Goal: Task Accomplishment & Management: Manage account settings

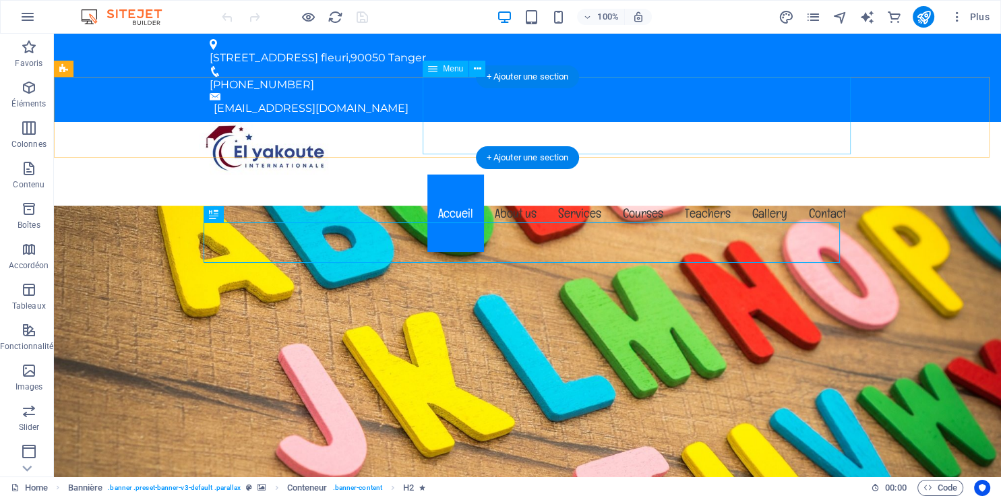
click at [523, 175] on nav "Accueil About us Services Courses Teachers Gallery Contact" at bounding box center [528, 214] width 658 height 78
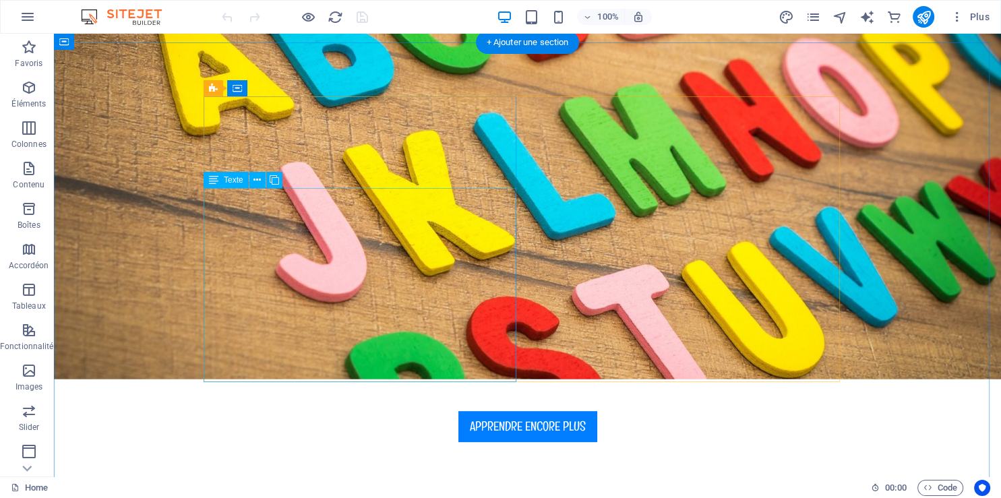
scroll to position [356, 0]
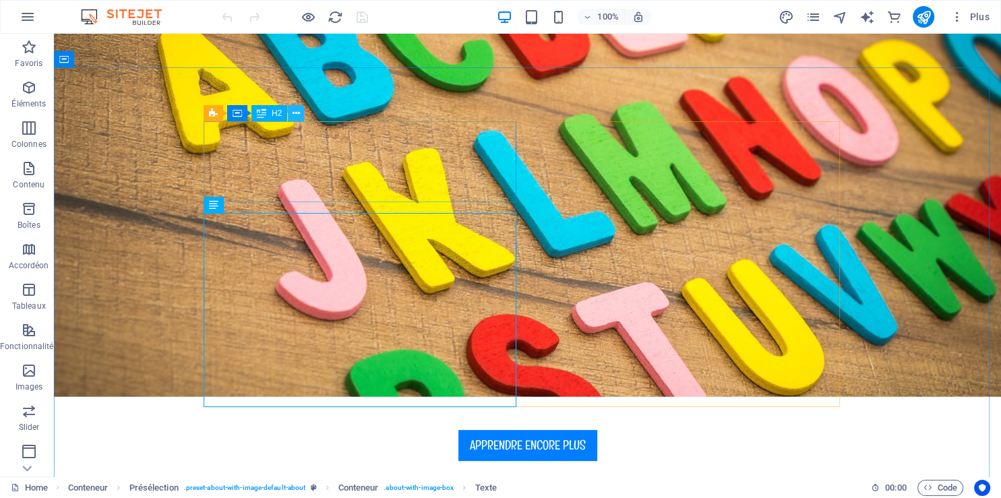
click at [295, 114] on icon at bounding box center [296, 114] width 7 height 14
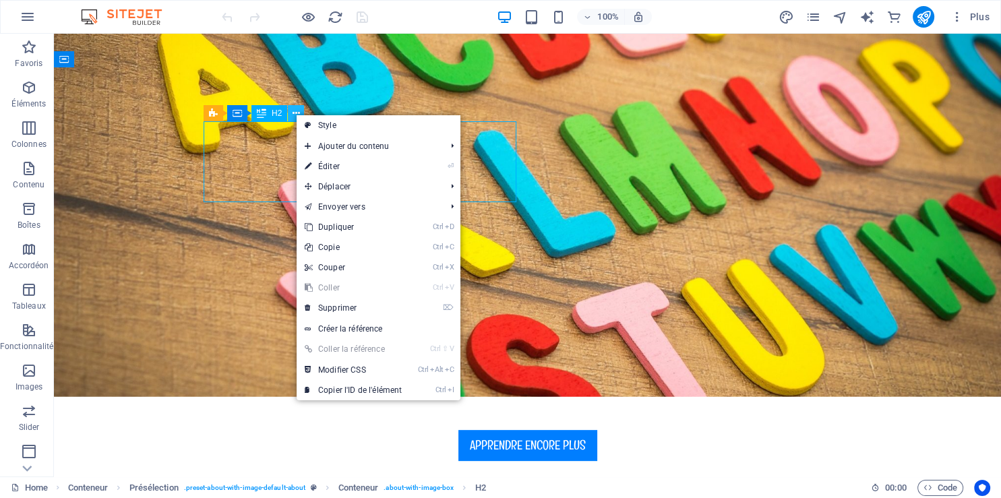
click at [295, 114] on icon at bounding box center [296, 114] width 7 height 14
click at [330, 165] on link "⏎ Éditer" at bounding box center [353, 166] width 113 height 20
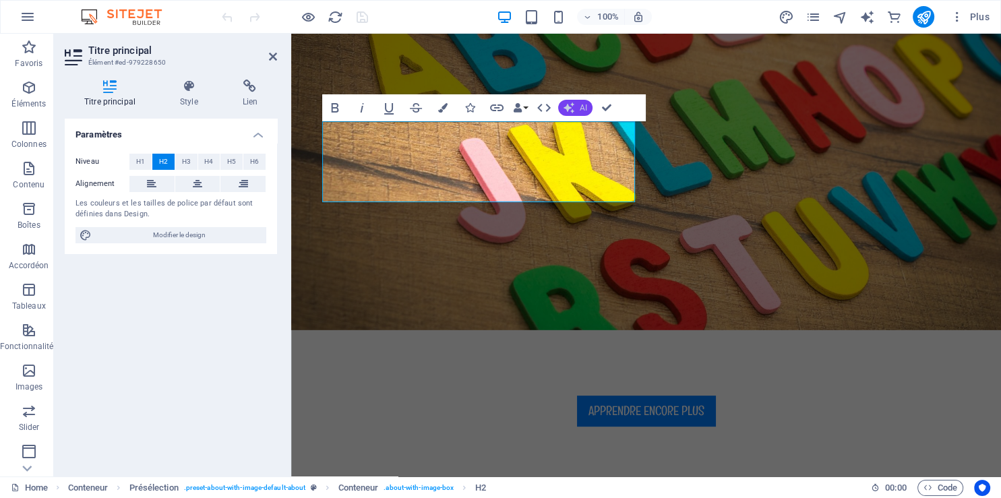
click at [583, 109] on span "AI" at bounding box center [583, 108] width 7 height 8
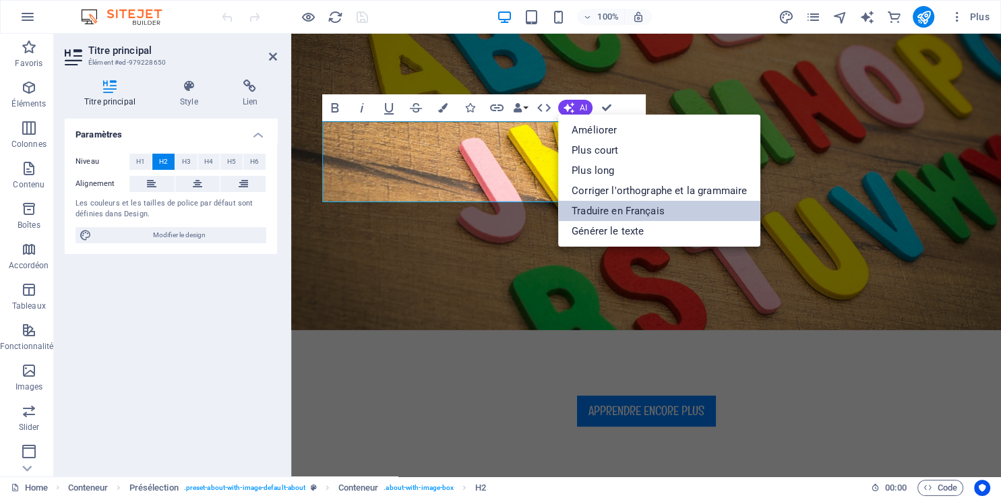
click at [627, 206] on link "Traduire en Français" at bounding box center [659, 211] width 202 height 20
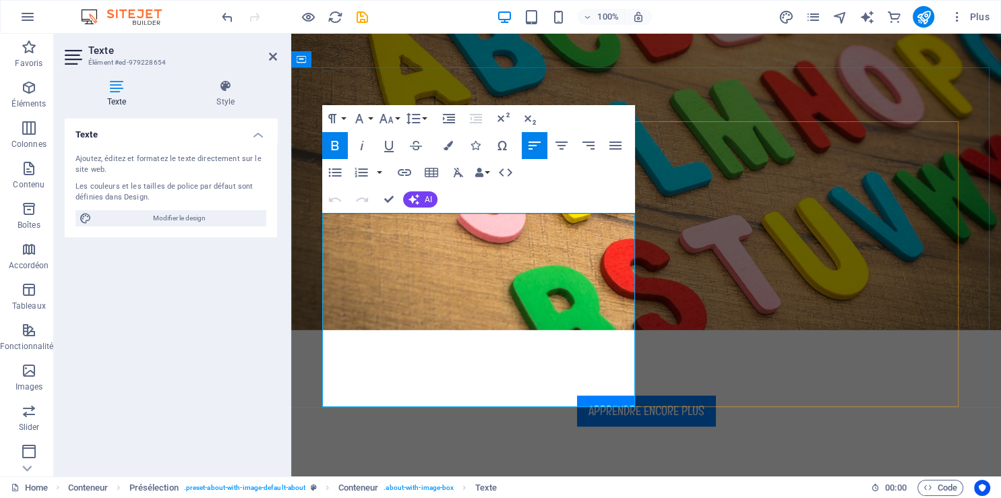
drag, startPoint x: 542, startPoint y: 398, endPoint x: 309, endPoint y: 204, distance: 303.5
drag, startPoint x: 535, startPoint y: 404, endPoint x: 380, endPoint y: 291, distance: 191.6
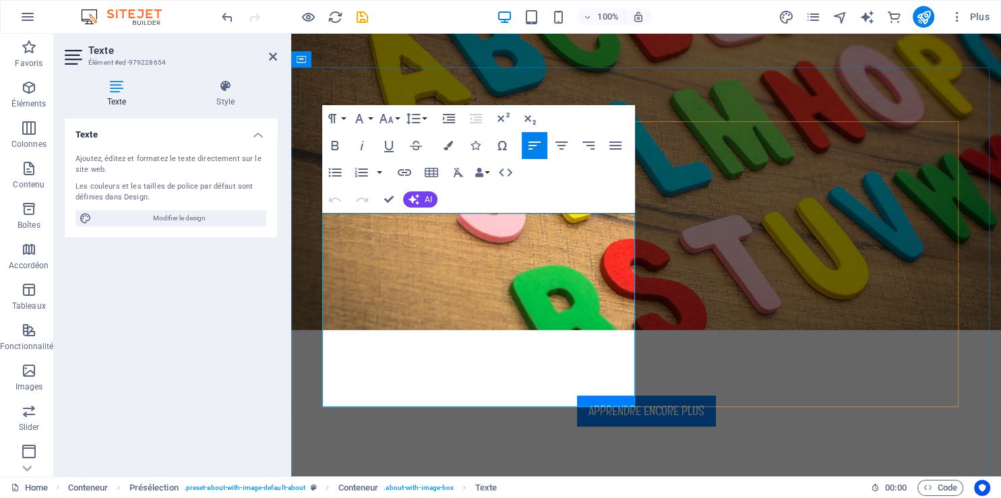
drag, startPoint x: 528, startPoint y: 396, endPoint x: 321, endPoint y: 216, distance: 274.8
click at [423, 199] on button "AI" at bounding box center [420, 199] width 34 height 16
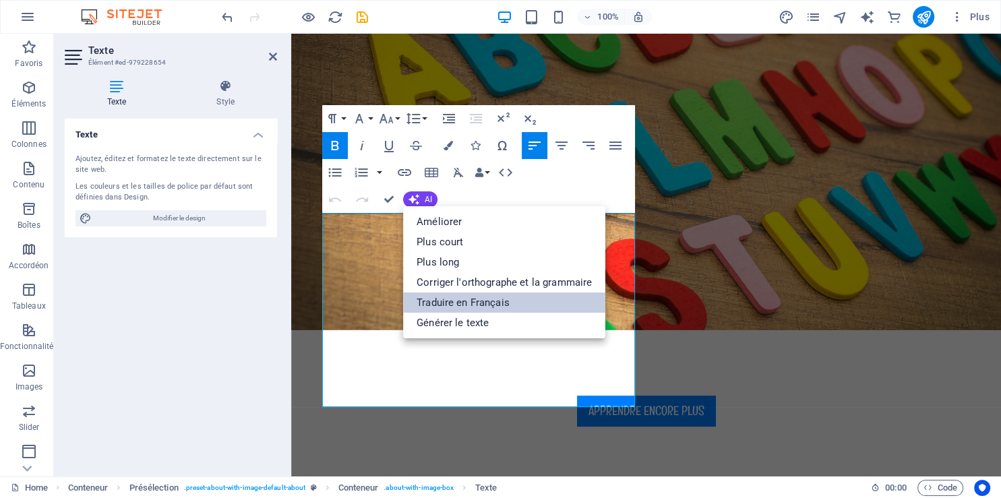
click at [481, 297] on link "Traduire en Français" at bounding box center [504, 303] width 202 height 20
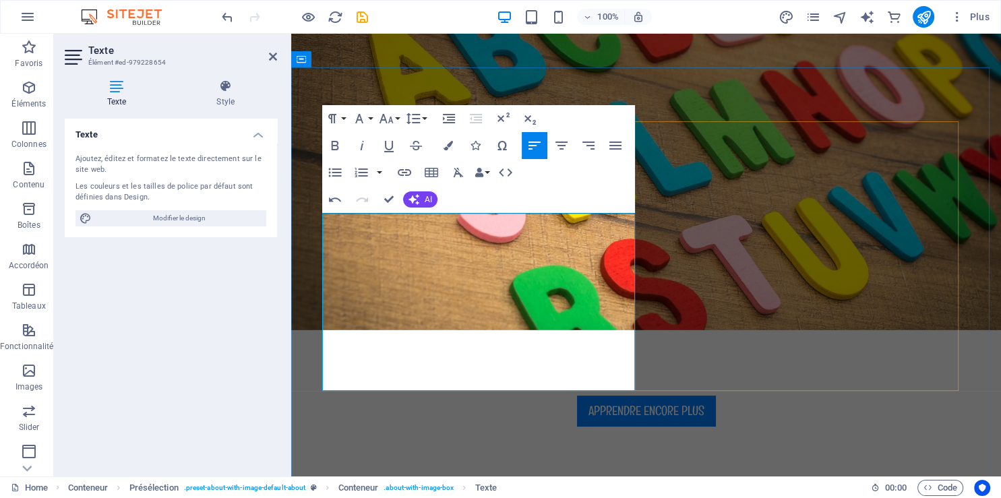
drag, startPoint x: 536, startPoint y: 388, endPoint x: 374, endPoint y: 216, distance: 235.6
click at [415, 202] on icon "button" at bounding box center [414, 200] width 16 height 16
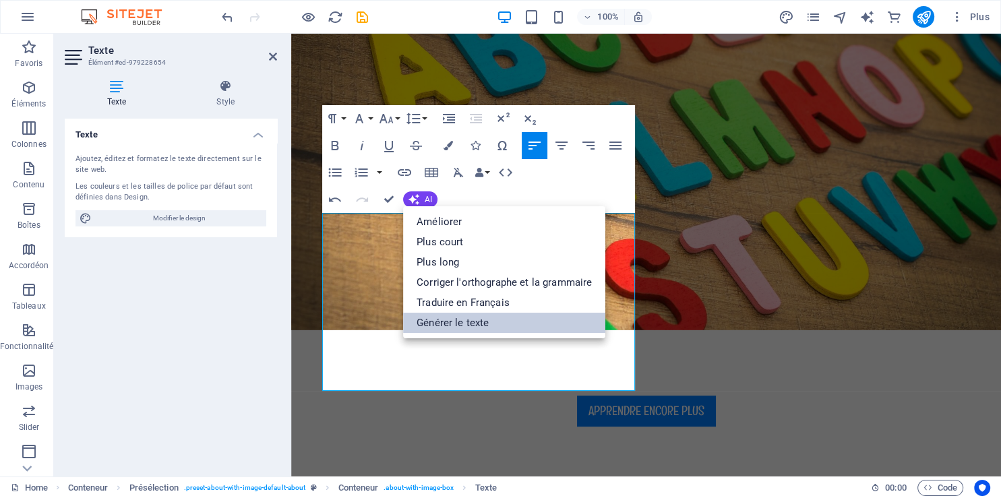
click at [465, 320] on link "Générer le texte" at bounding box center [504, 323] width 202 height 20
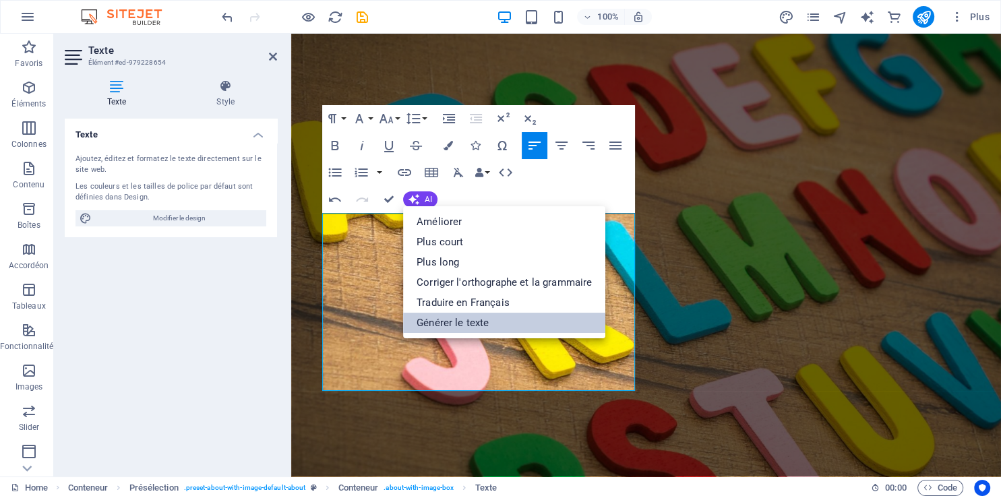
select select "English"
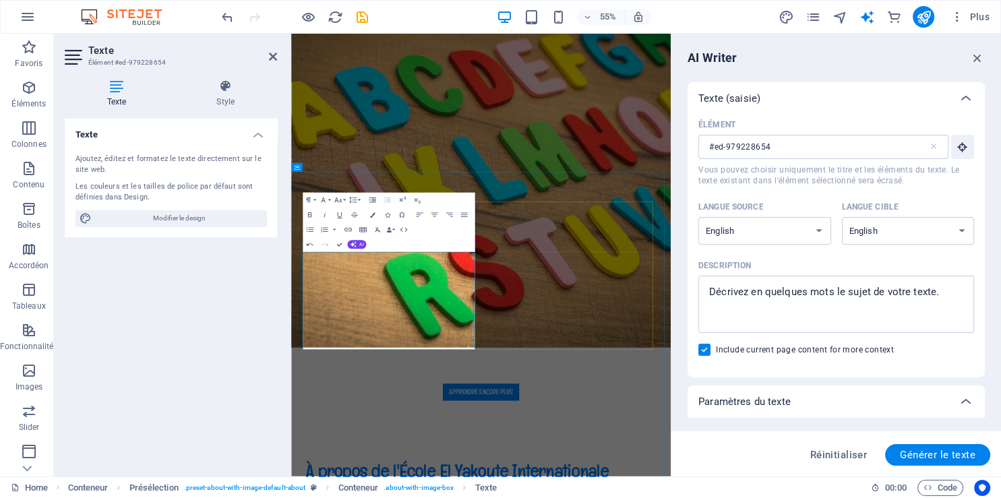
scroll to position [0, 0]
click at [977, 56] on icon "button" at bounding box center [977, 58] width 15 height 15
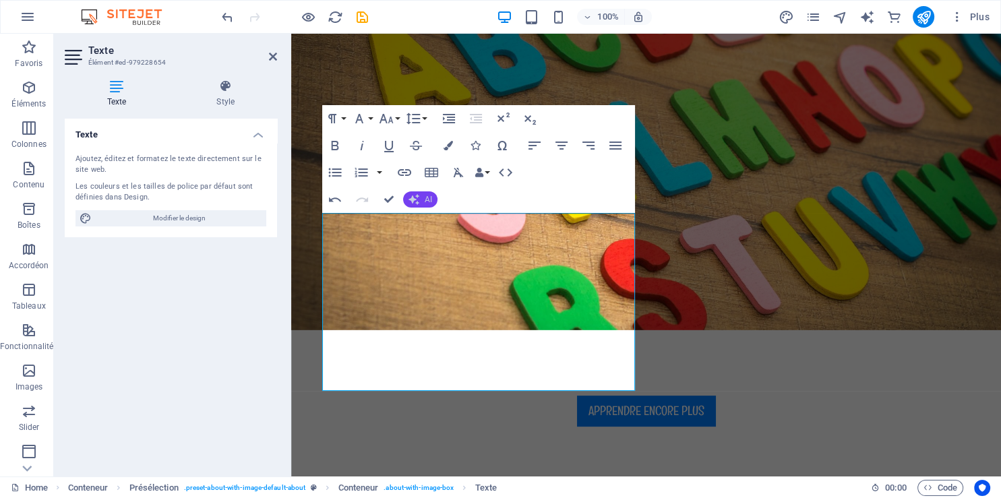
click at [428, 196] on span "AI" at bounding box center [428, 199] width 7 height 8
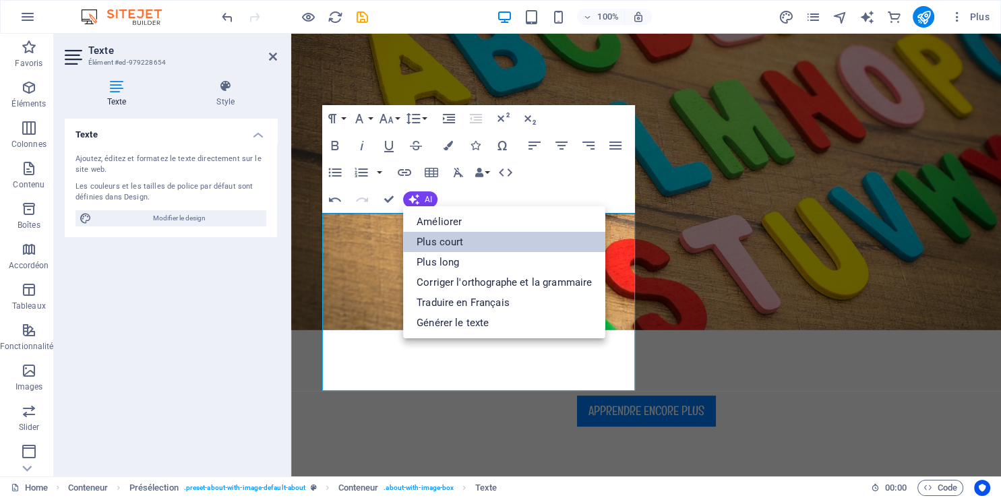
click at [443, 233] on link "Plus court" at bounding box center [504, 242] width 202 height 20
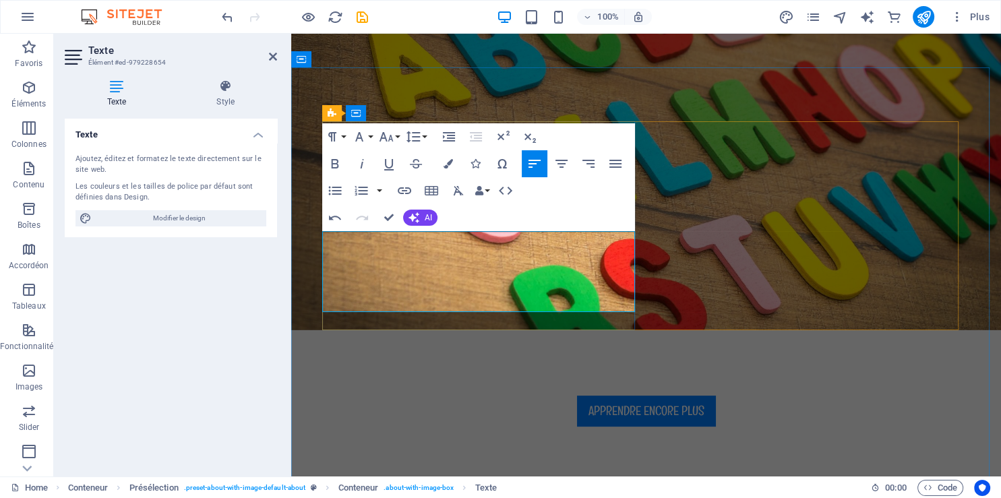
drag, startPoint x: 484, startPoint y: 301, endPoint x: 324, endPoint y: 238, distance: 172.2
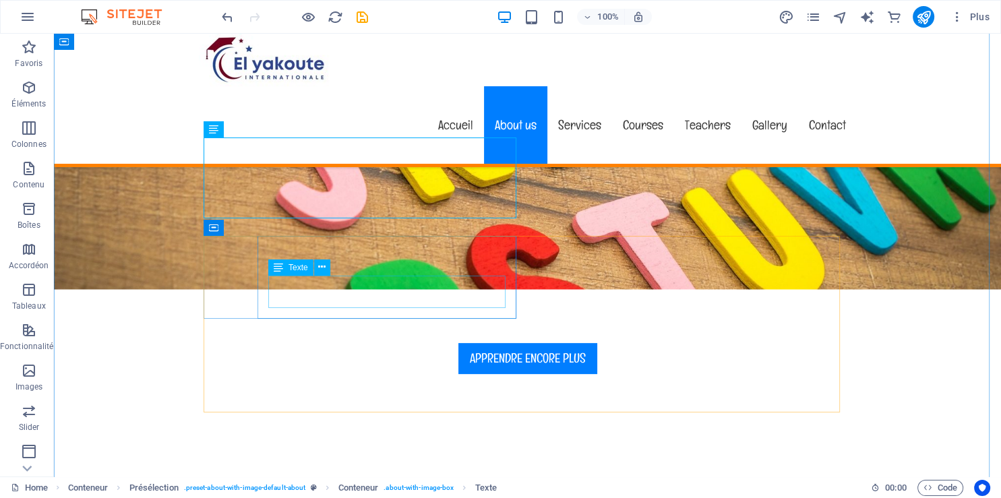
scroll to position [498, 0]
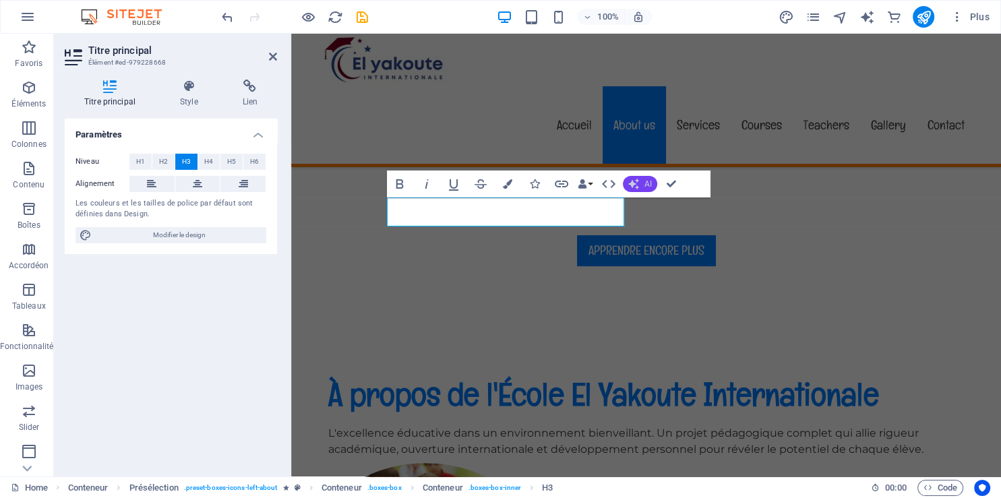
click at [646, 184] on span "AI" at bounding box center [647, 184] width 7 height 8
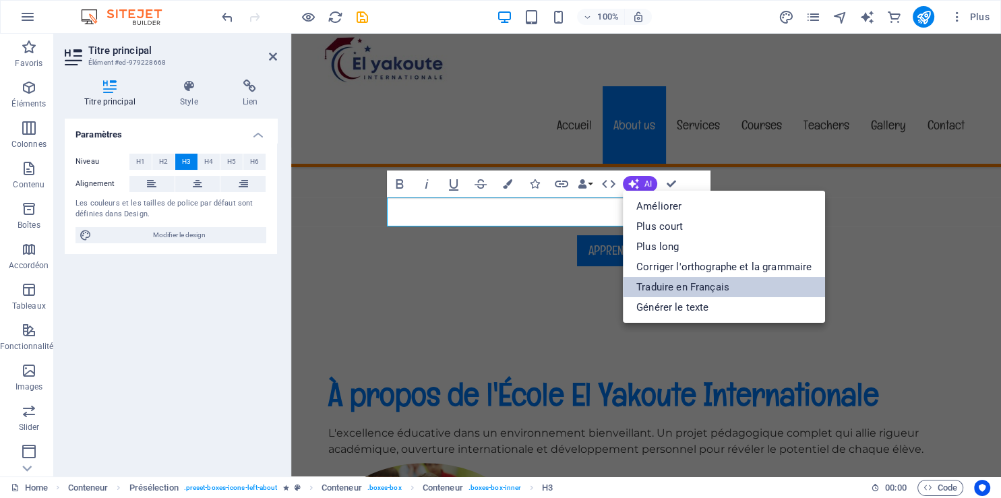
click at [657, 284] on link "Traduire en Français" at bounding box center [724, 287] width 202 height 20
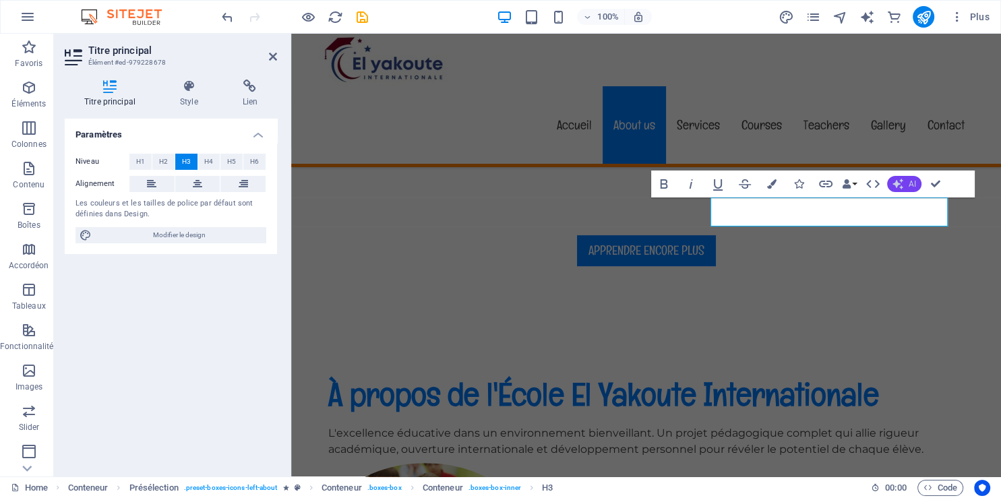
click at [915, 182] on span "AI" at bounding box center [912, 184] width 7 height 8
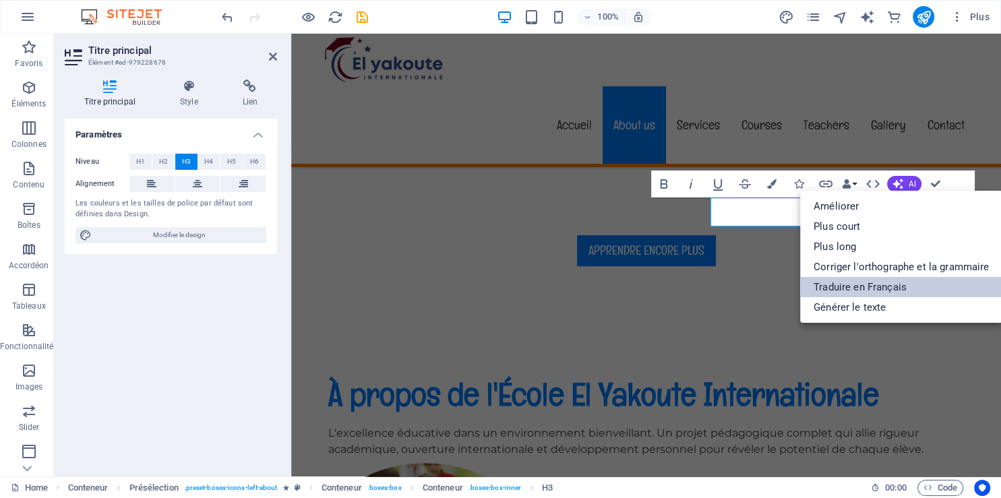
click at [894, 287] on link "Traduire en Français" at bounding box center [901, 287] width 202 height 20
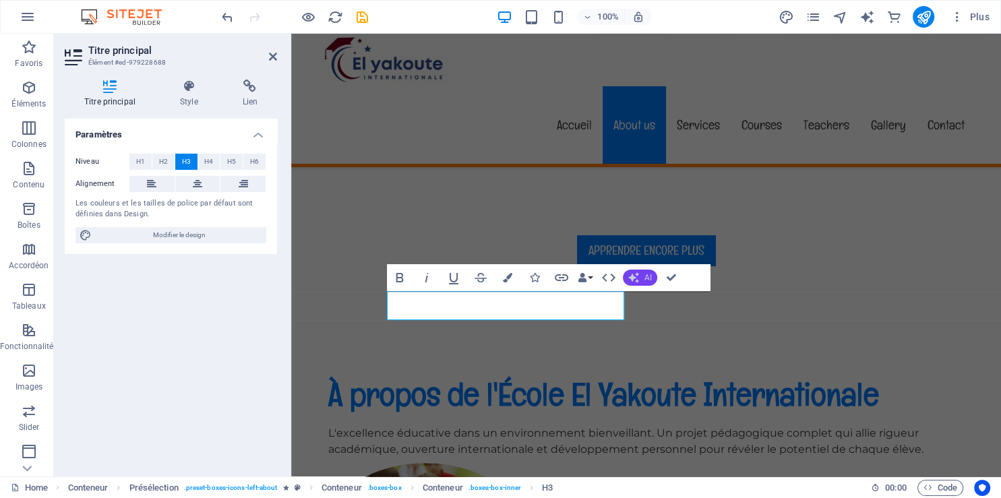
click at [642, 282] on button "AI" at bounding box center [640, 278] width 34 height 16
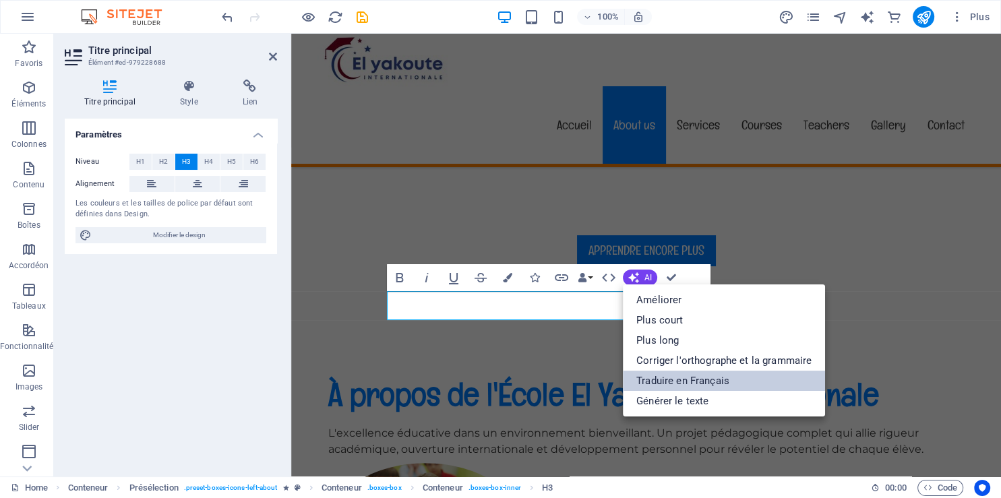
click at [667, 376] on link "Traduire en Français" at bounding box center [724, 381] width 202 height 20
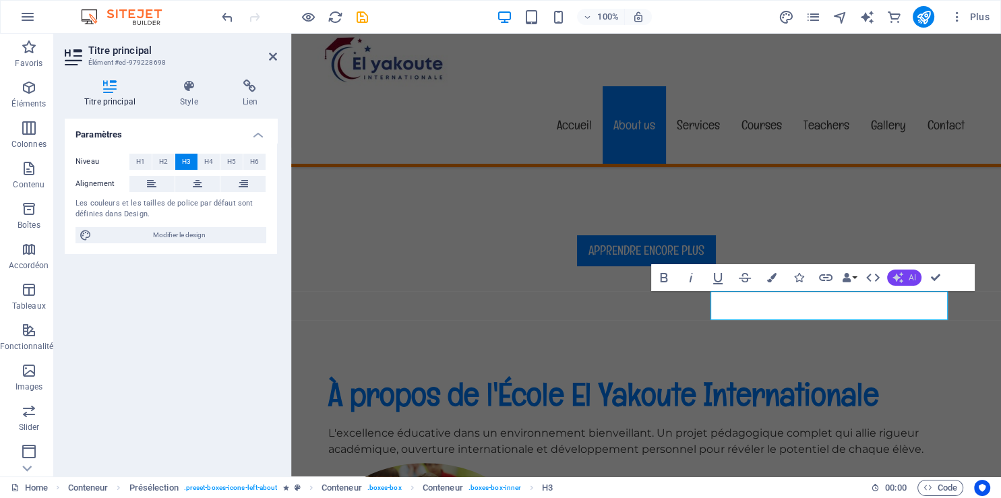
click at [895, 279] on icon "button" at bounding box center [897, 277] width 11 height 11
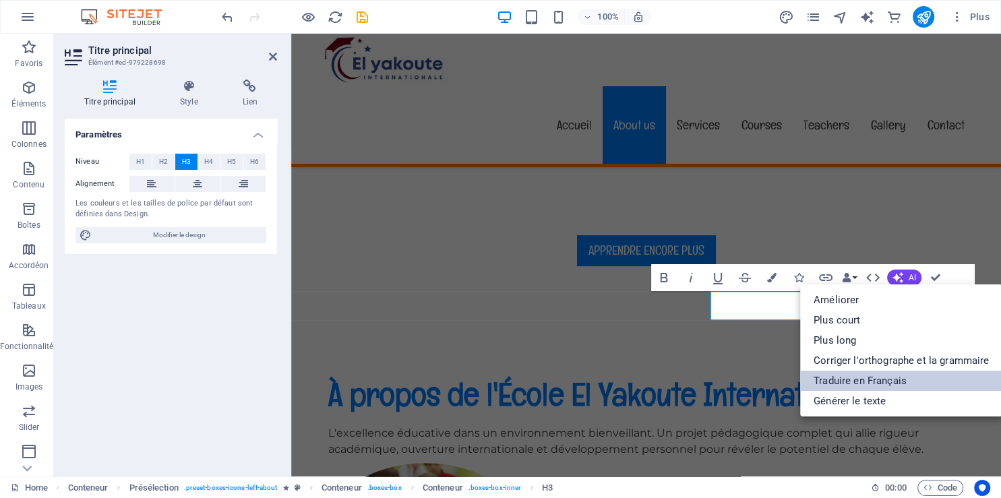
click at [851, 379] on link "Traduire en Français" at bounding box center [901, 381] width 202 height 20
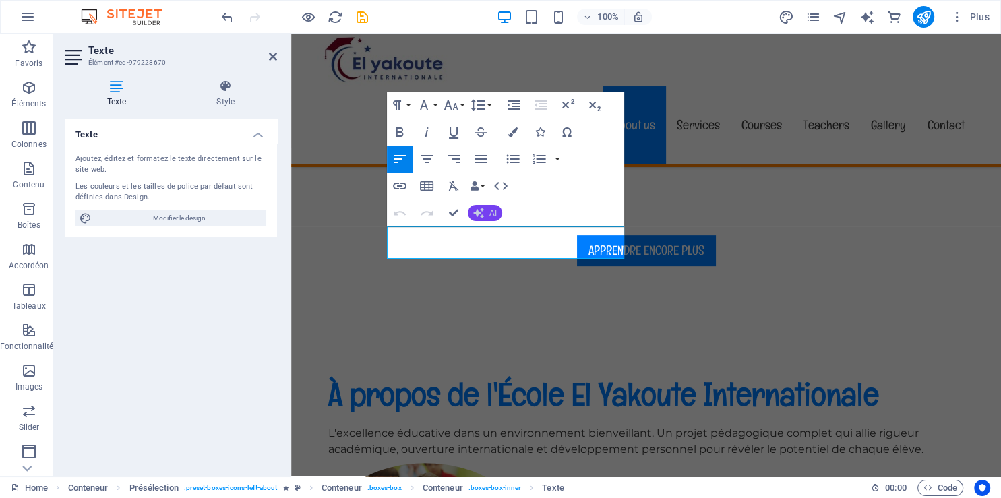
click at [484, 208] on icon "button" at bounding box center [478, 213] width 11 height 11
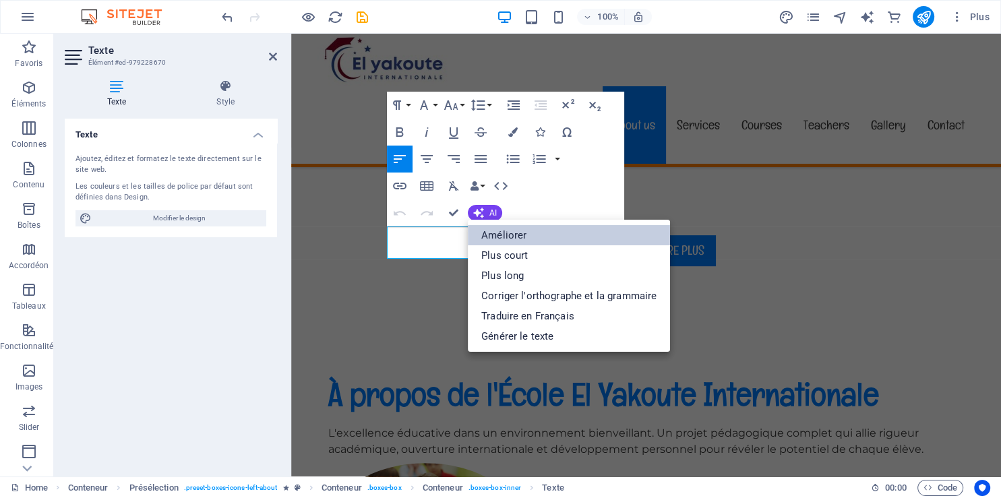
click at [518, 238] on link "Améliorer" at bounding box center [569, 235] width 202 height 20
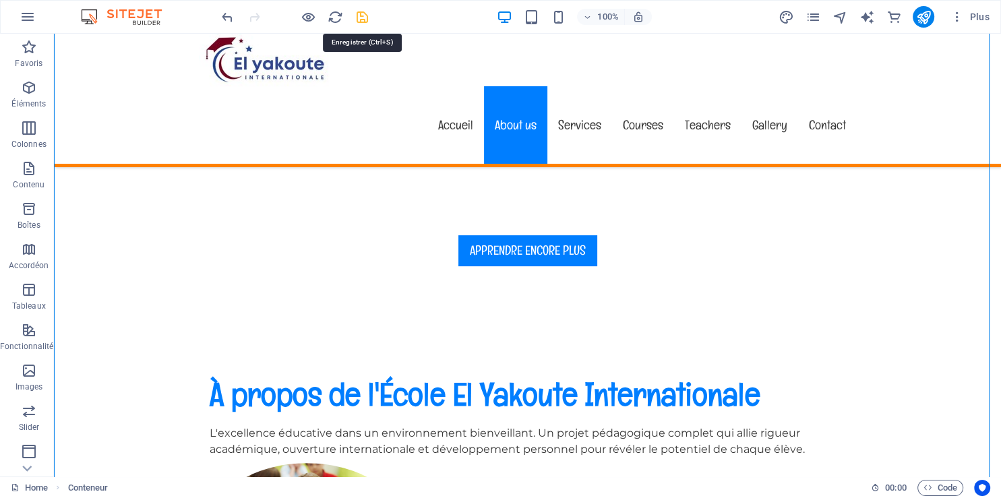
click at [363, 19] on icon "save" at bounding box center [363, 17] width 16 height 16
checkbox input "false"
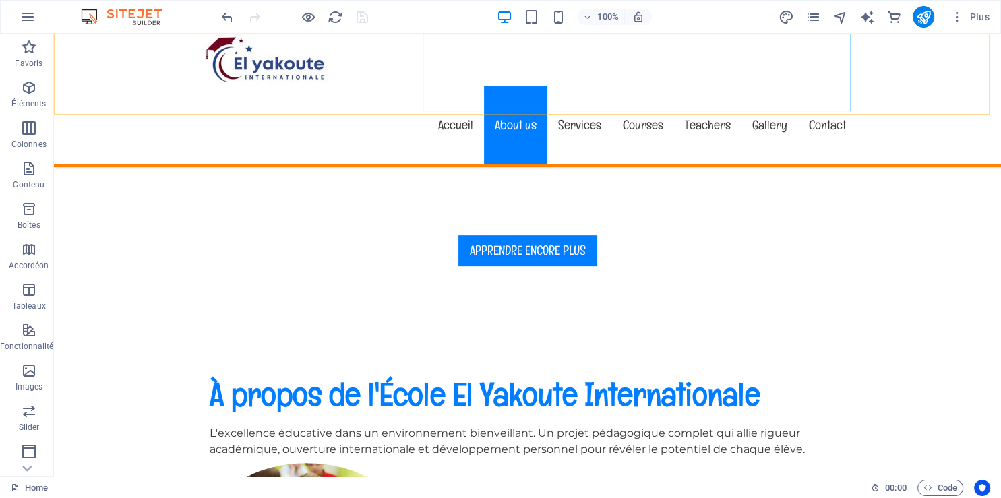
click at [505, 86] on nav "Accueil About us Services Courses Teachers Gallery Contact" at bounding box center [528, 125] width 658 height 78
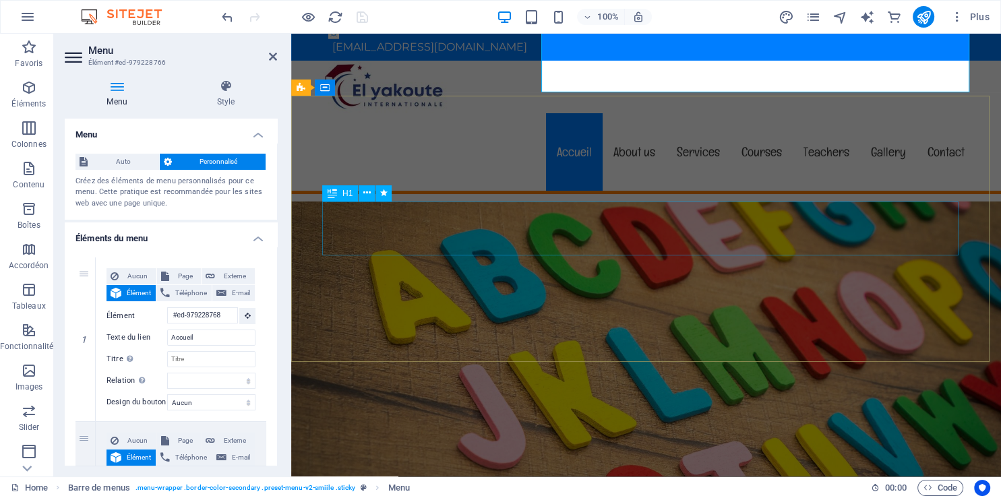
scroll to position [0, 0]
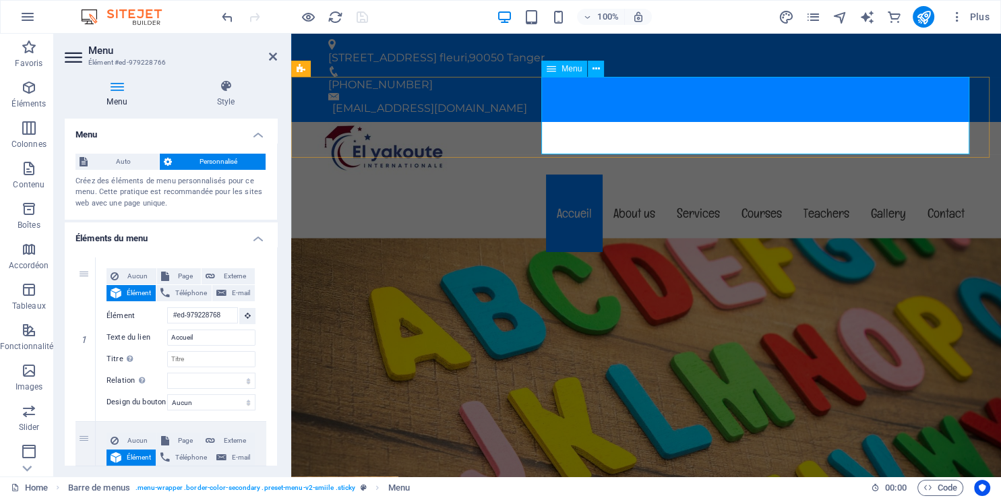
click at [632, 175] on nav "Accueil About us Services Courses Teachers Gallery Contact" at bounding box center [646, 214] width 658 height 78
click at [596, 74] on icon at bounding box center [596, 69] width 7 height 14
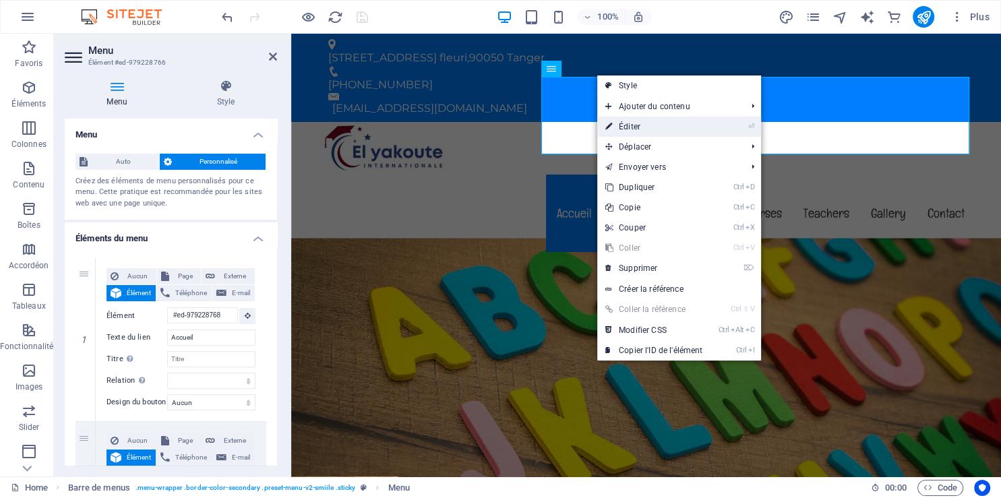
click at [622, 125] on link "⏎ Éditer" at bounding box center [653, 127] width 113 height 20
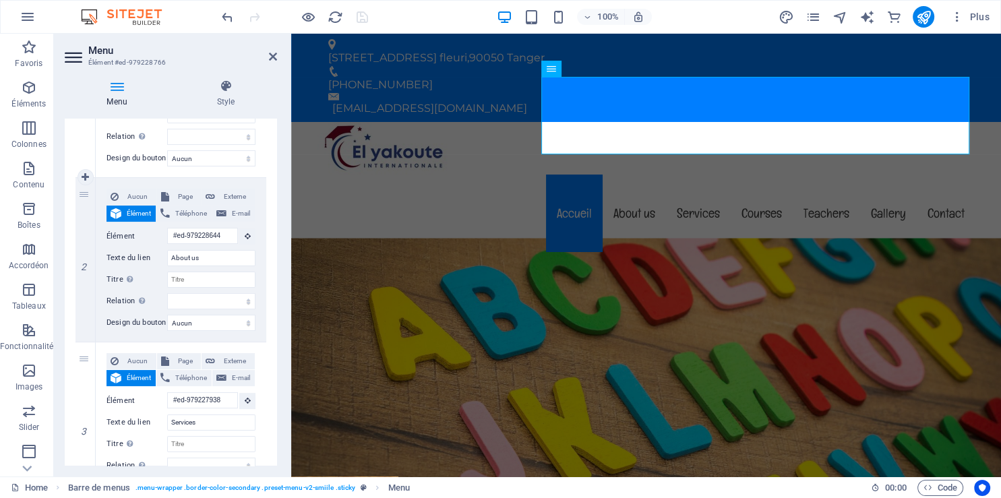
scroll to position [245, 0]
drag, startPoint x: 220, startPoint y: 290, endPoint x: 163, endPoint y: 290, distance: 56.6
click at [167, 265] on input "About us" at bounding box center [211, 257] width 88 height 16
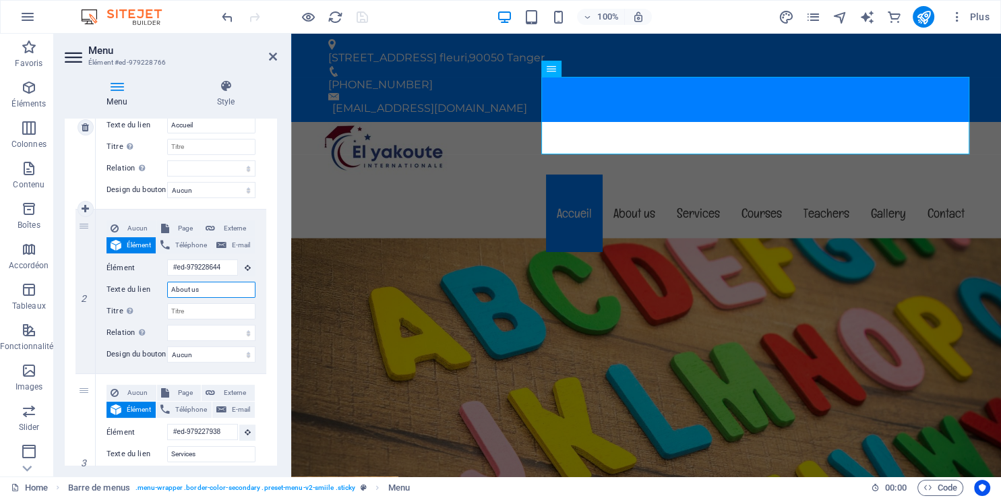
scroll to position [307, 0]
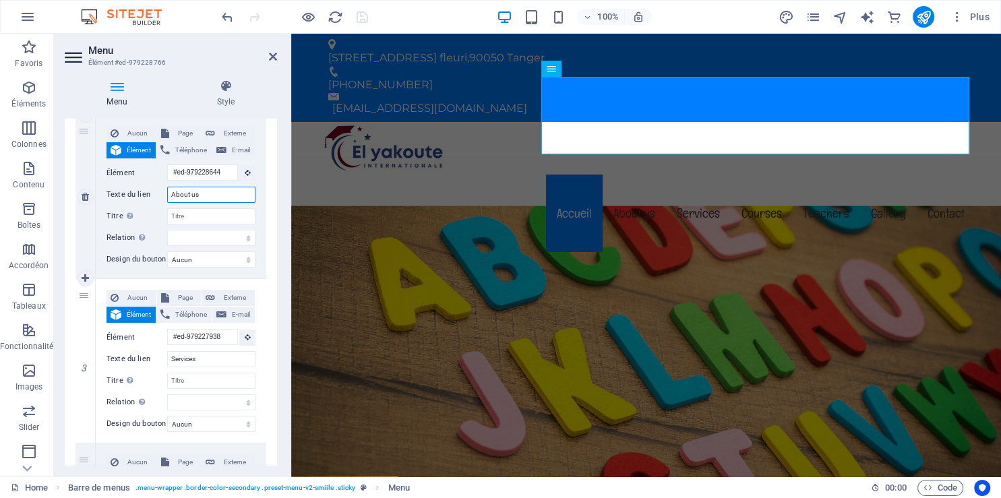
paste input "À propos de no"
type input "À propos de nous"
select select
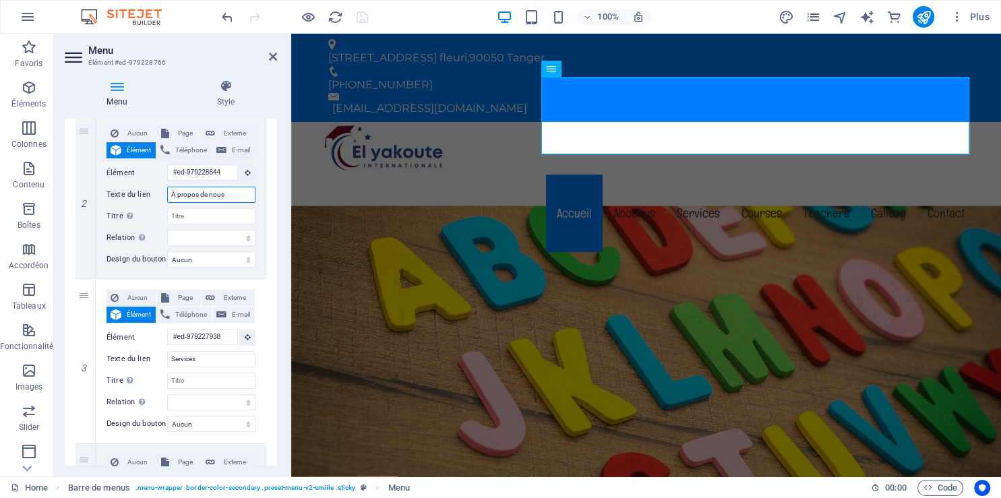
select select
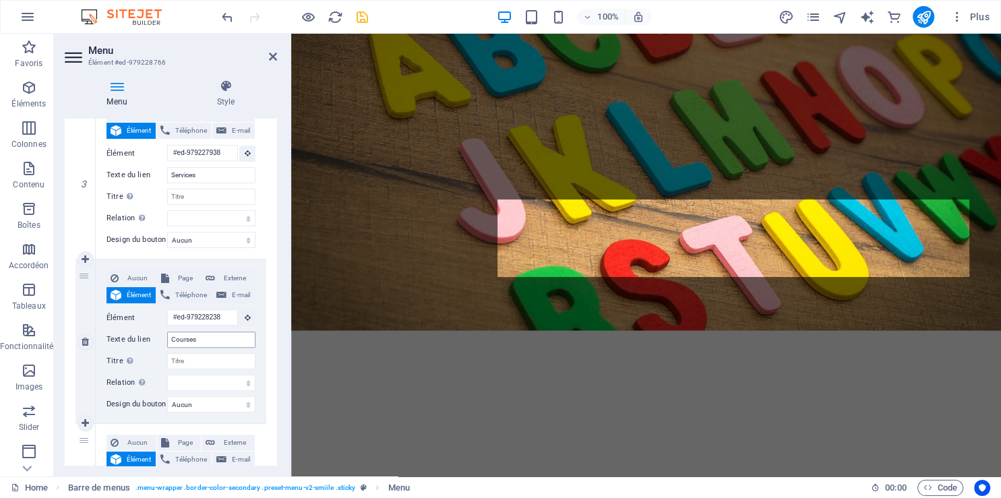
scroll to position [0, 0]
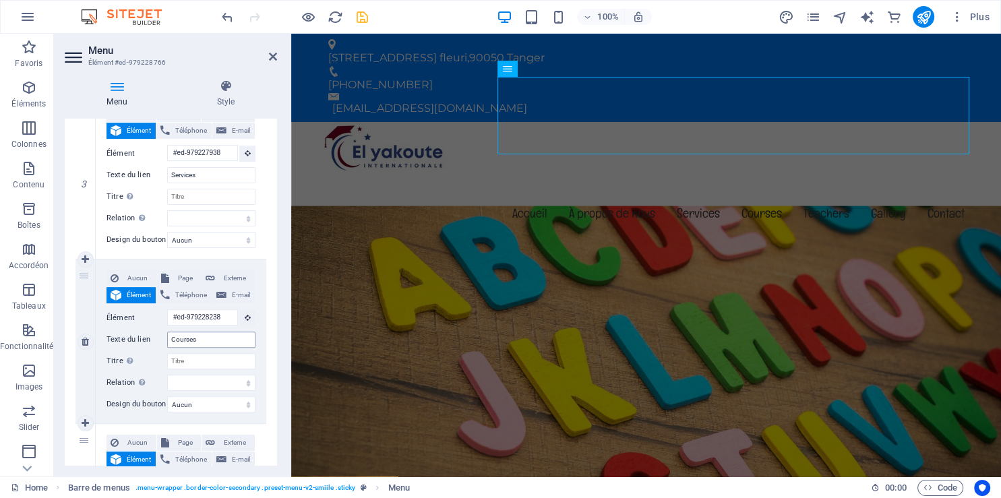
type input "À propos de nous"
drag, startPoint x: 209, startPoint y: 408, endPoint x: 166, endPoint y: 402, distance: 43.6
click at [167, 348] on input "Courses" at bounding box center [211, 340] width 88 height 16
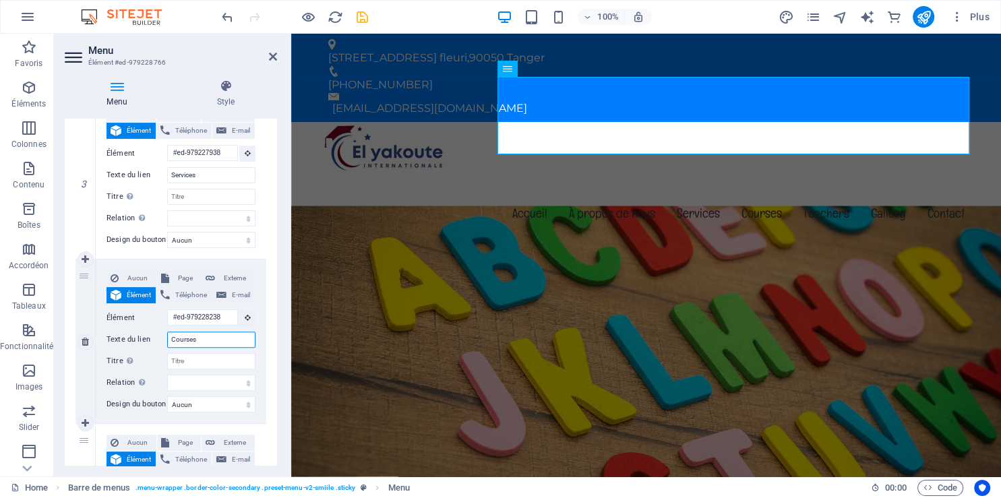
paste input "text"
type input "Cours"
select select
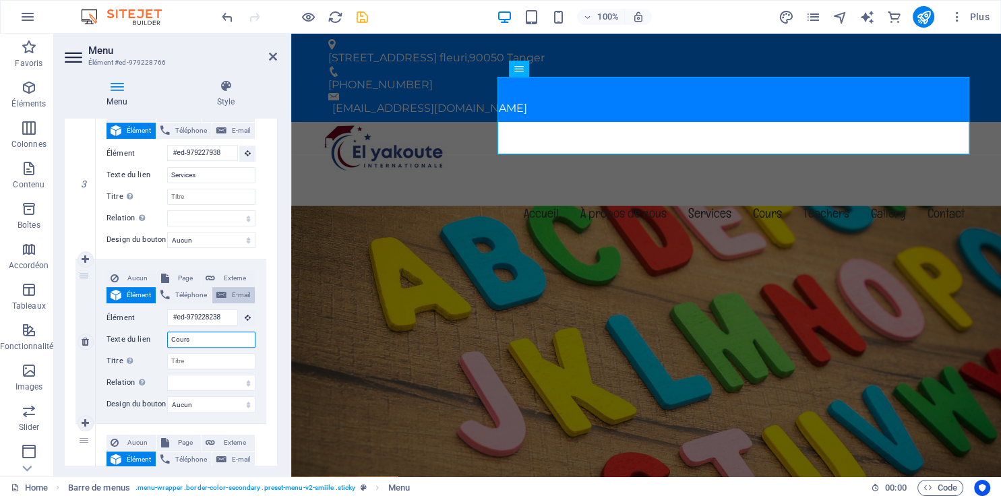
select select
type input "Cours"
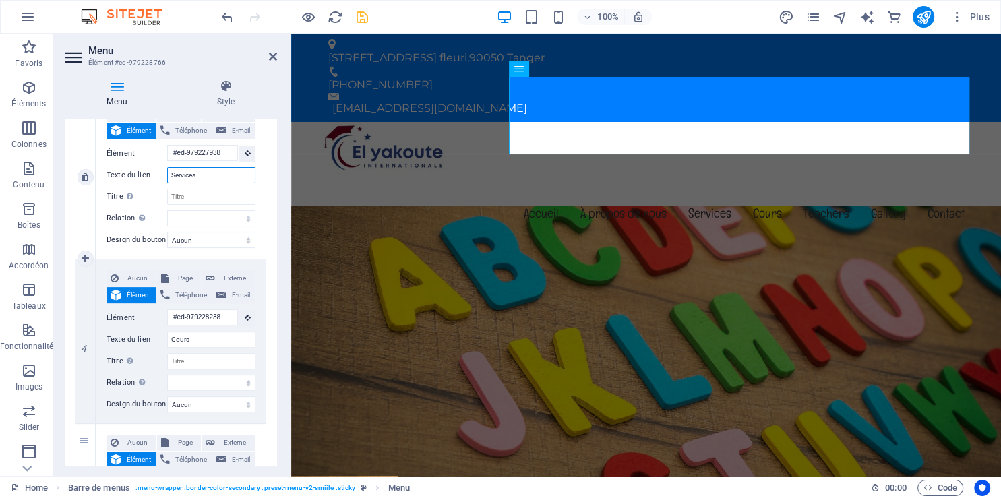
drag, startPoint x: 207, startPoint y: 225, endPoint x: 164, endPoint y: 218, distance: 43.7
click at [167, 183] on input "Services" at bounding box center [211, 175] width 88 height 16
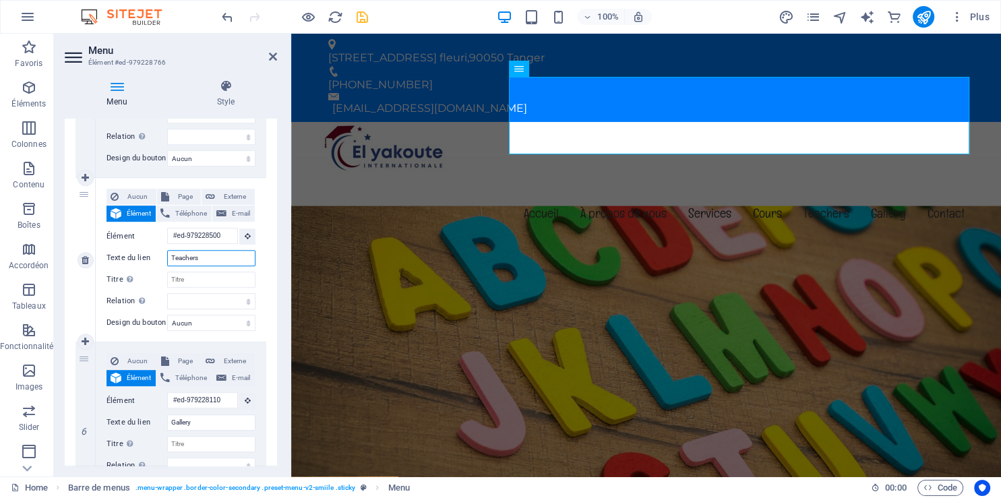
drag, startPoint x: 212, startPoint y: 341, endPoint x: 160, endPoint y: 341, distance: 51.9
click at [167, 266] on input "Teachers" at bounding box center [211, 258] width 88 height 16
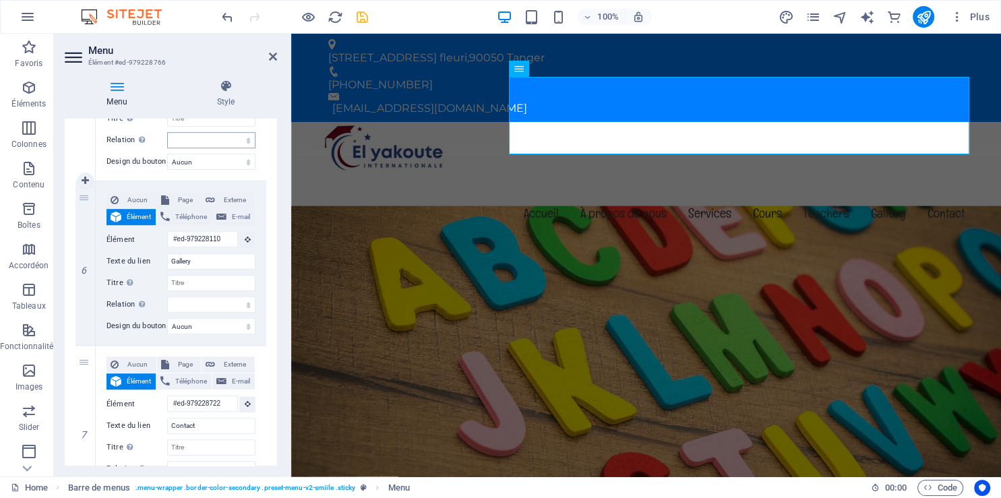
scroll to position [922, 0]
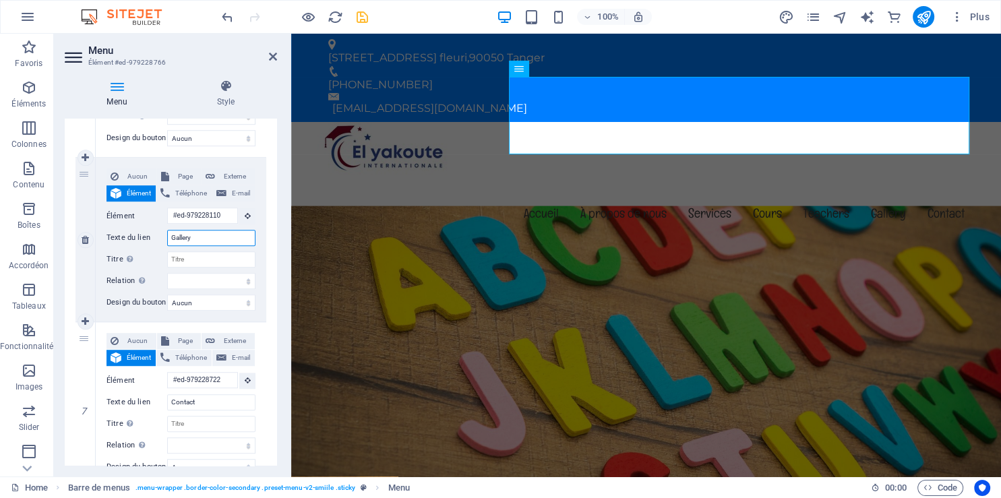
drag, startPoint x: 206, startPoint y: 340, endPoint x: 148, endPoint y: 338, distance: 58.0
click at [167, 246] on input "Gallery" at bounding box center [211, 238] width 88 height 16
paste input "erie"
type input "Galerie"
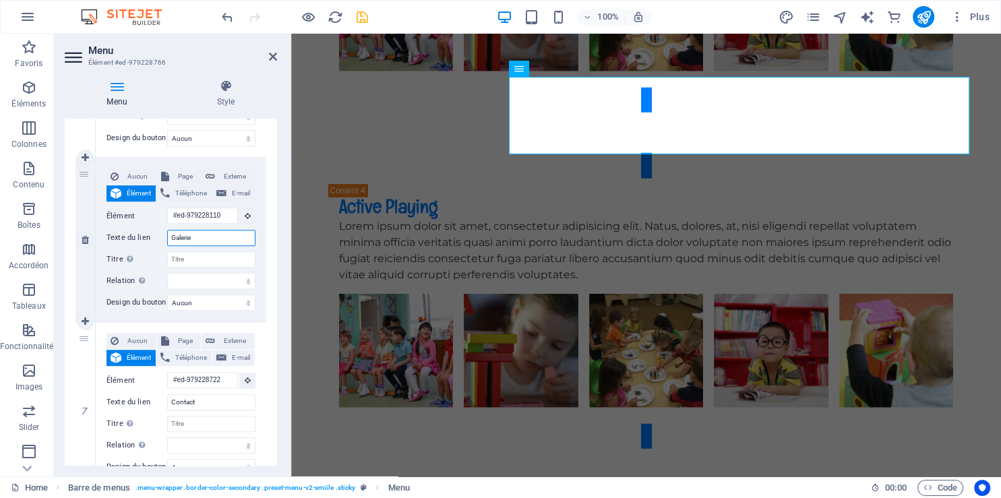
select select
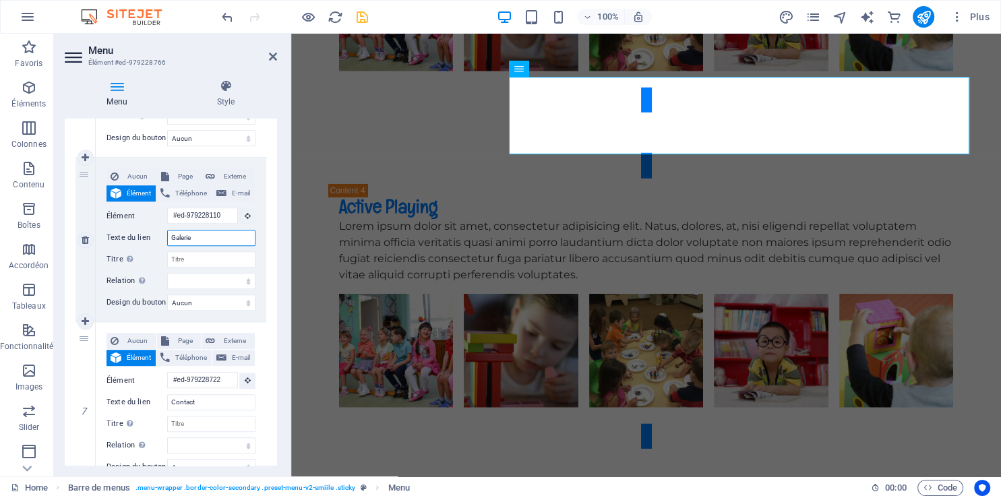
select select
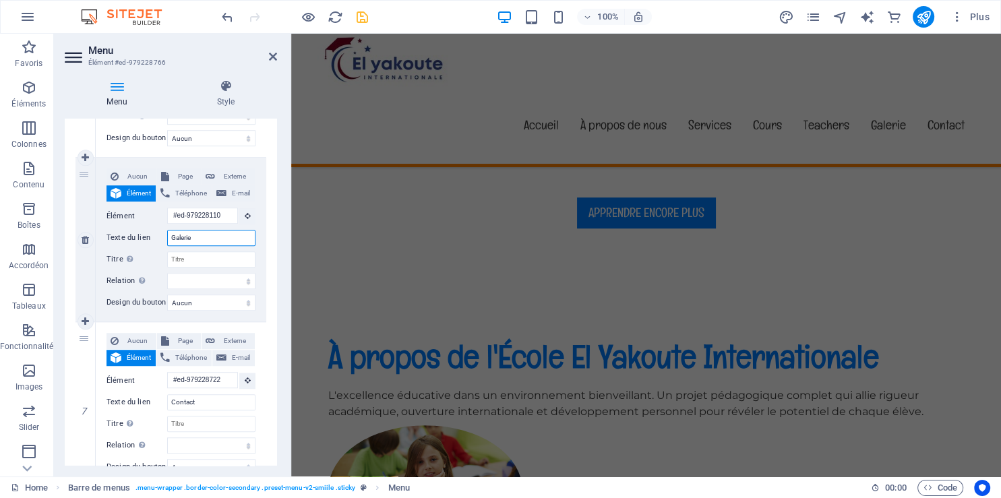
scroll to position [1106, 0]
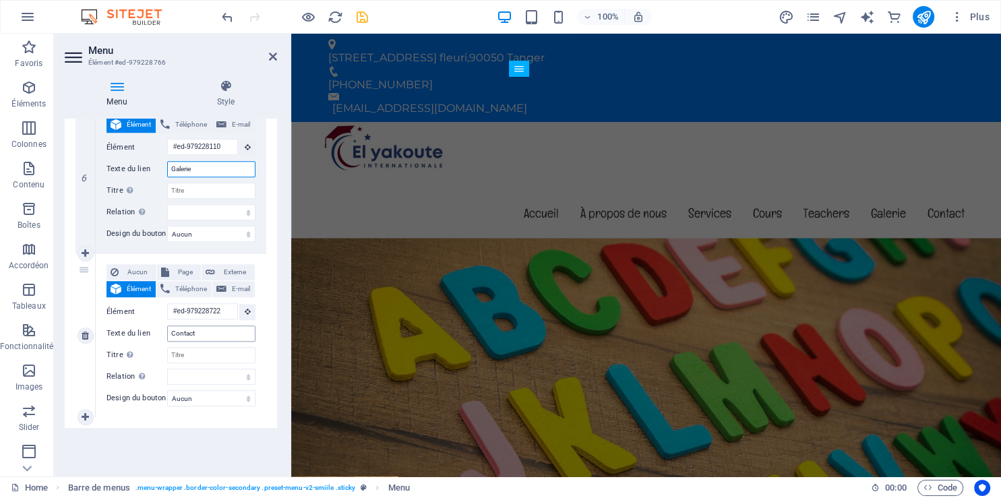
type input "Galerie"
drag, startPoint x: 208, startPoint y: 337, endPoint x: 171, endPoint y: 329, distance: 37.3
click at [171, 329] on input "Contact" at bounding box center [211, 334] width 88 height 16
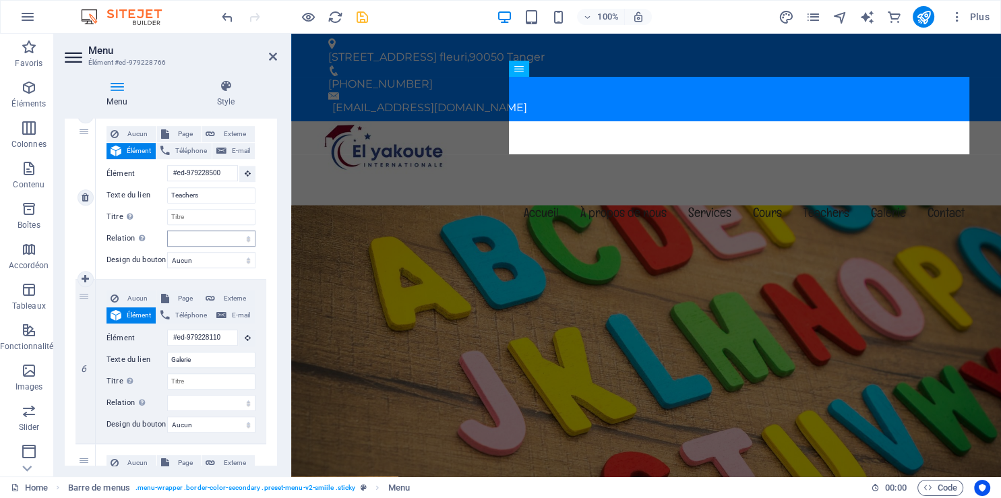
scroll to position [0, 0]
drag, startPoint x: 206, startPoint y: 278, endPoint x: 169, endPoint y: 272, distance: 38.3
click at [169, 204] on input "Teachers" at bounding box center [211, 195] width 88 height 16
paste input "Personnel éducatif"
type input "Personnel éducatif"
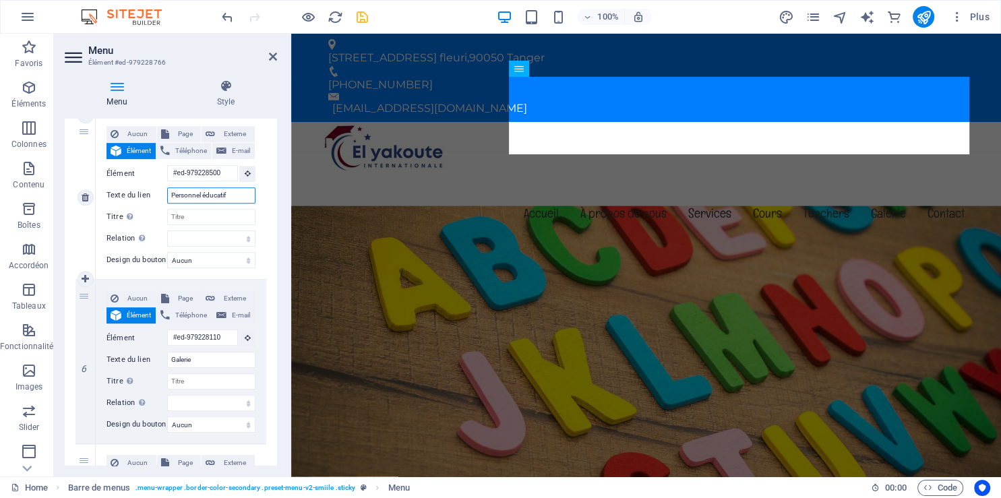
select select
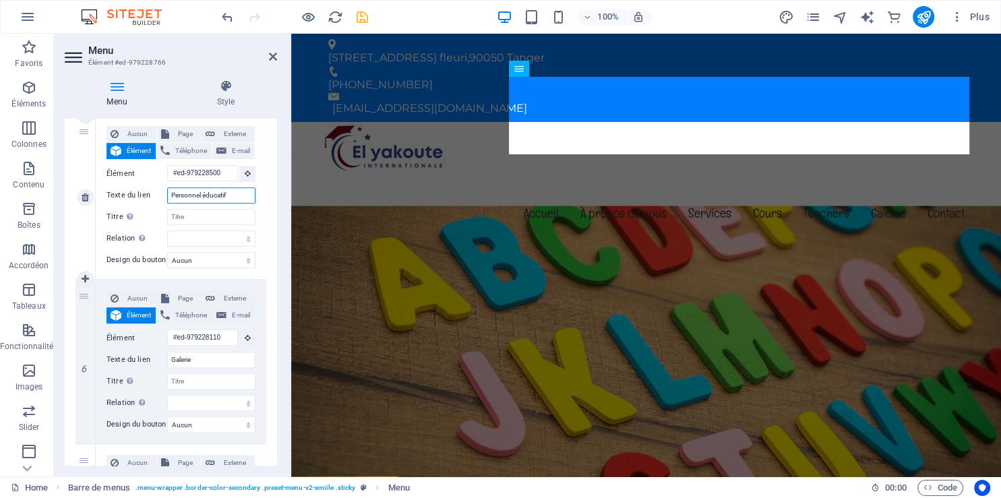
select select
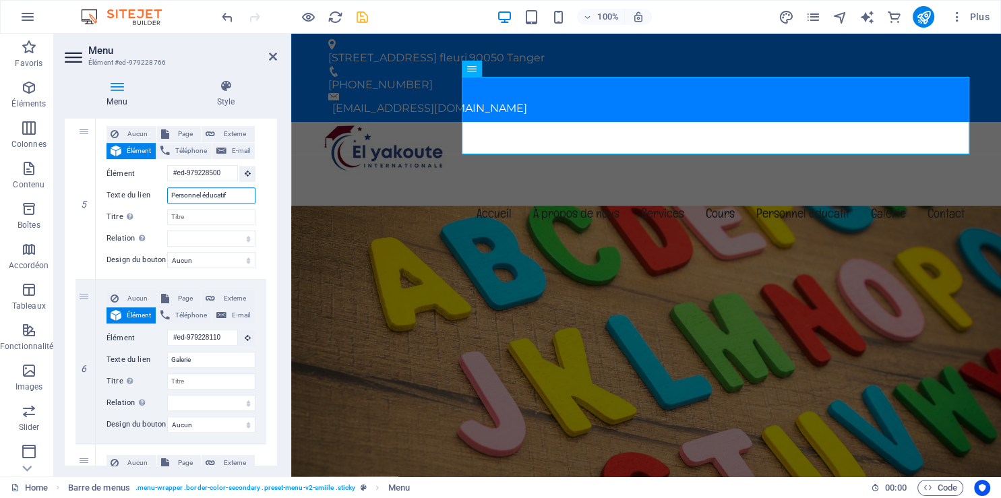
type input "Personnel éducatif"
click at [361, 20] on icon "save" at bounding box center [363, 17] width 16 height 16
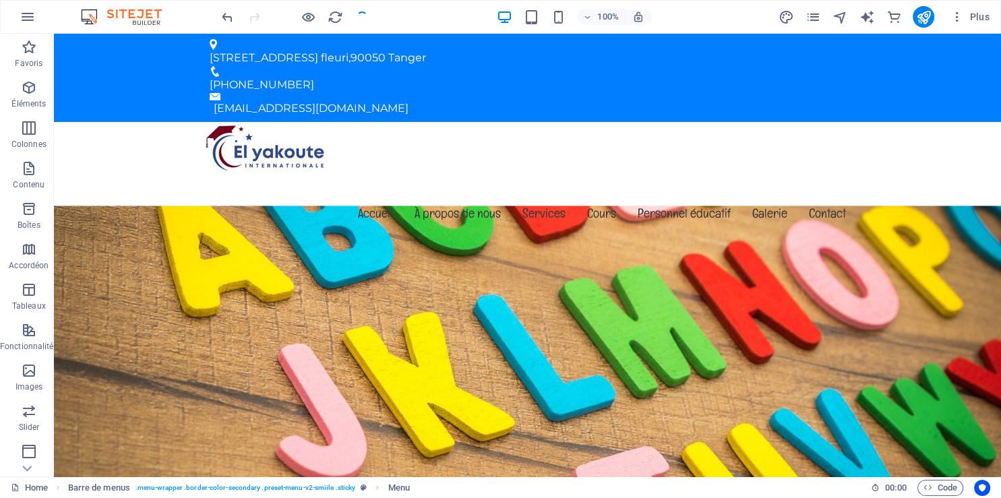
checkbox input "false"
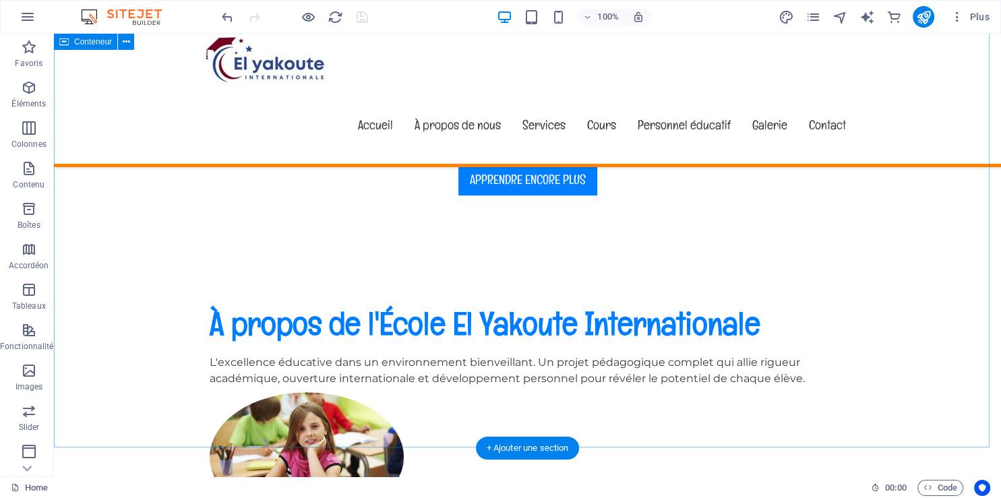
scroll to position [569, 0]
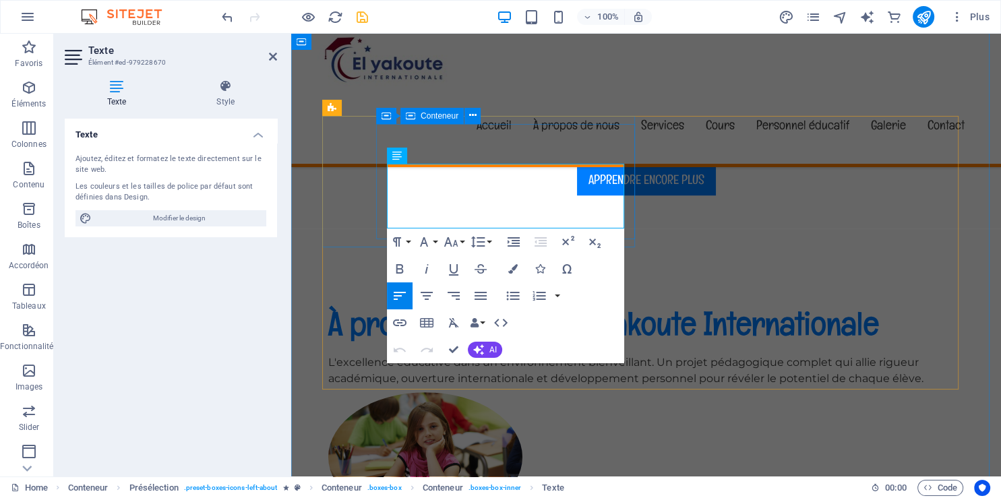
drag, startPoint x: 541, startPoint y: 174, endPoint x: 384, endPoint y: 179, distance: 156.5
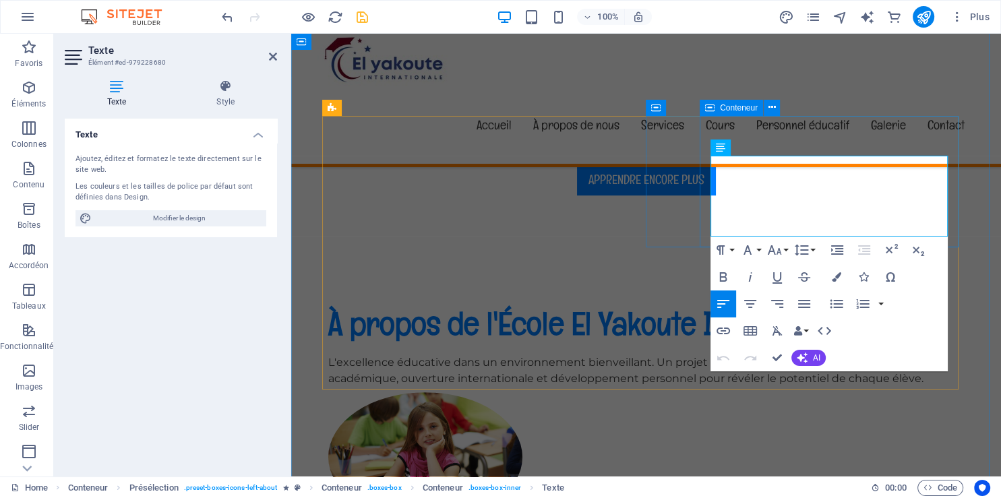
drag, startPoint x: 867, startPoint y: 166, endPoint x: 694, endPoint y: 164, distance: 173.3
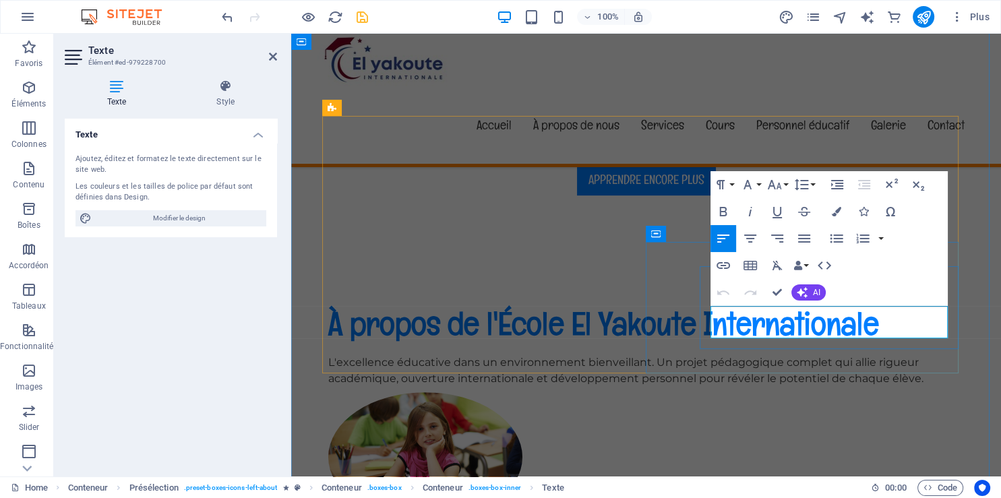
drag, startPoint x: 897, startPoint y: 330, endPoint x: 713, endPoint y: 312, distance: 184.9
drag, startPoint x: 855, startPoint y: 314, endPoint x: 705, endPoint y: 309, distance: 150.4
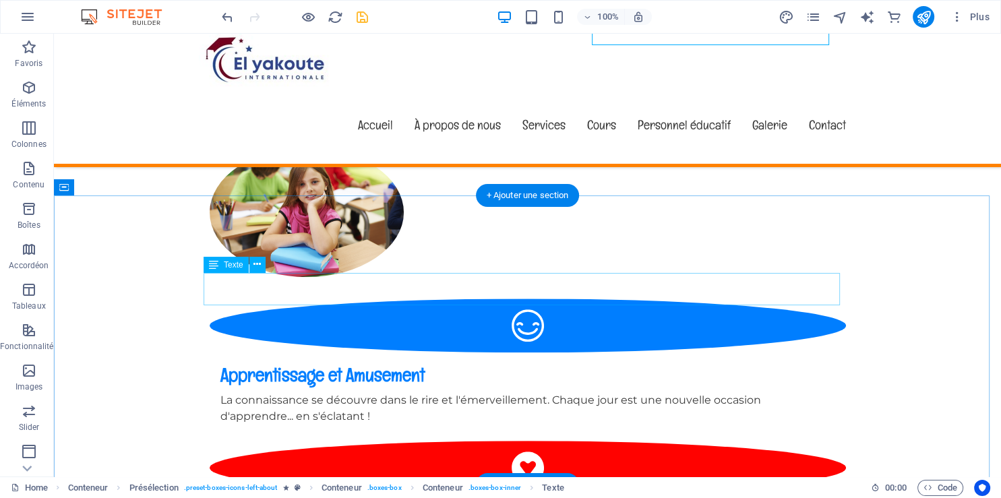
scroll to position [783, 0]
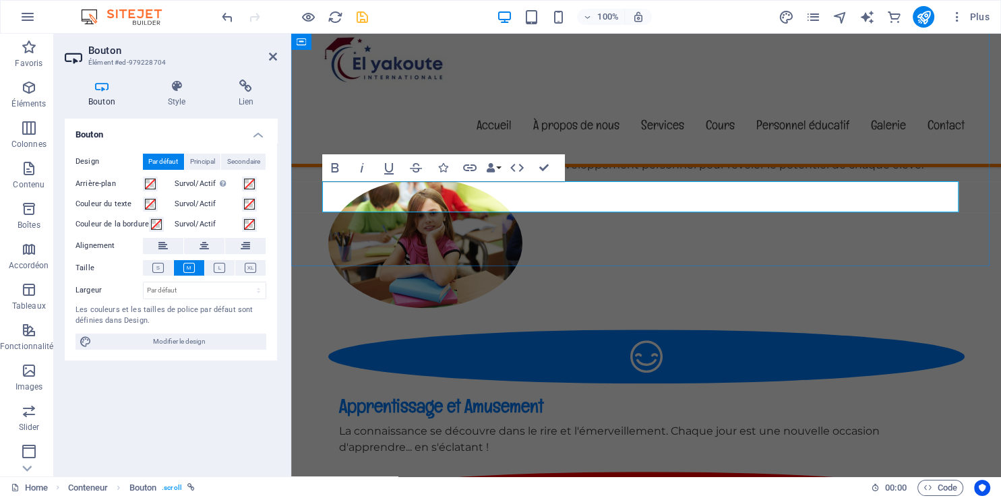
drag, startPoint x: 417, startPoint y: 202, endPoint x: 334, endPoint y: 196, distance: 83.8
copy link "See our Courses"
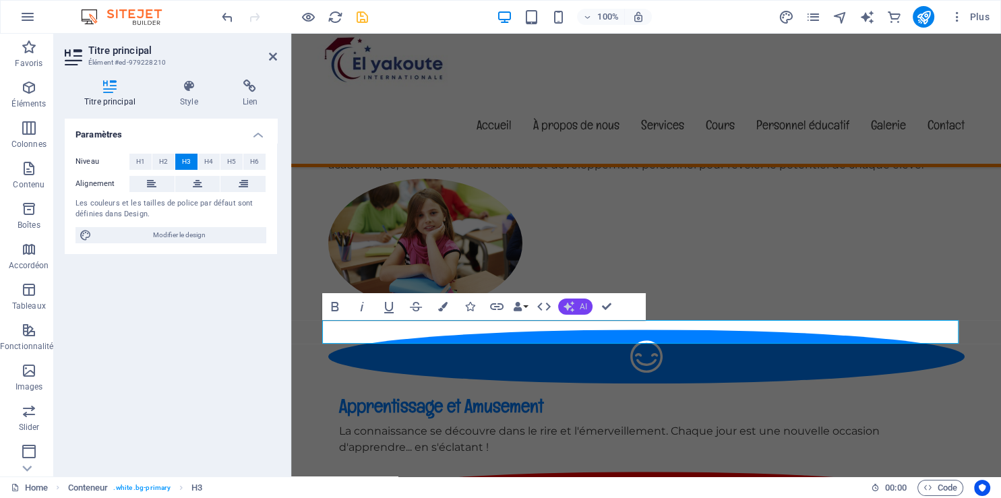
click at [583, 310] on span "AI" at bounding box center [583, 307] width 7 height 8
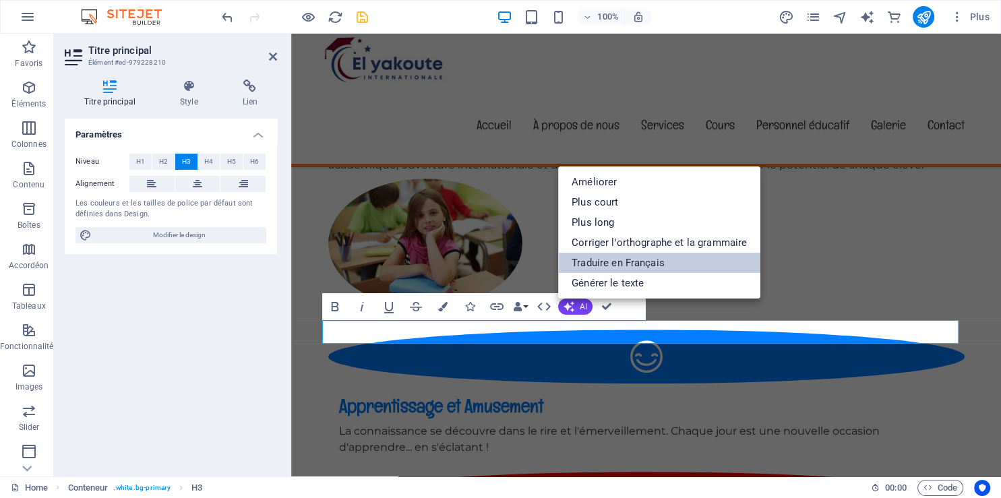
click at [610, 265] on link "Traduire en Français" at bounding box center [659, 263] width 202 height 20
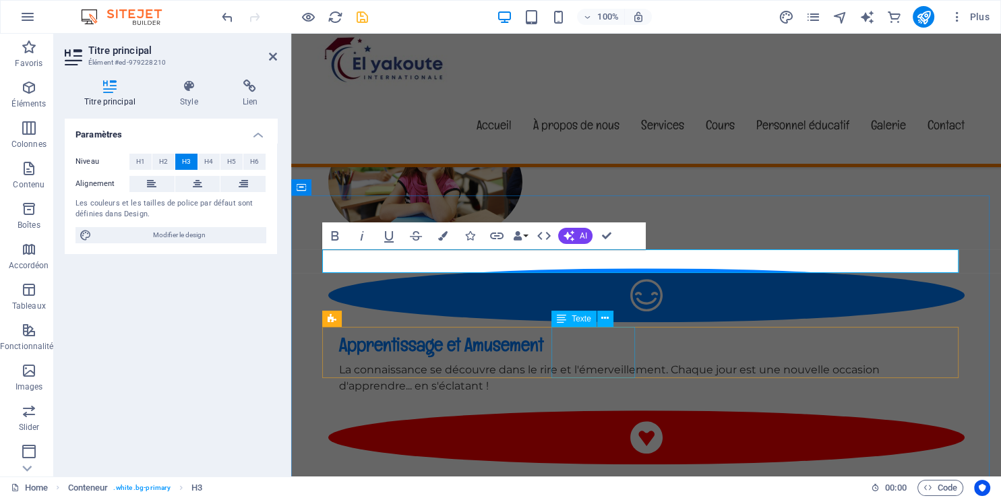
scroll to position [854, 0]
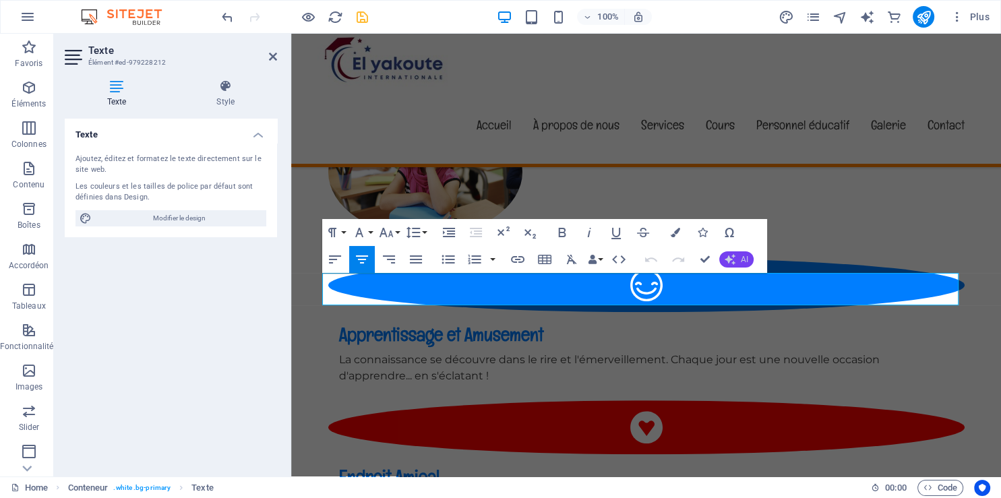
click at [733, 258] on icon "button" at bounding box center [730, 259] width 11 height 11
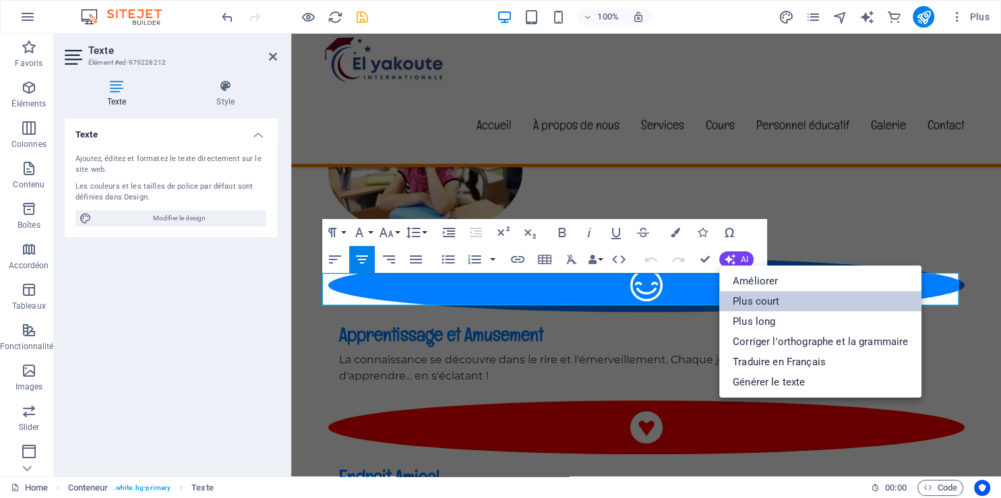
click at [764, 298] on link "Plus court" at bounding box center [820, 301] width 202 height 20
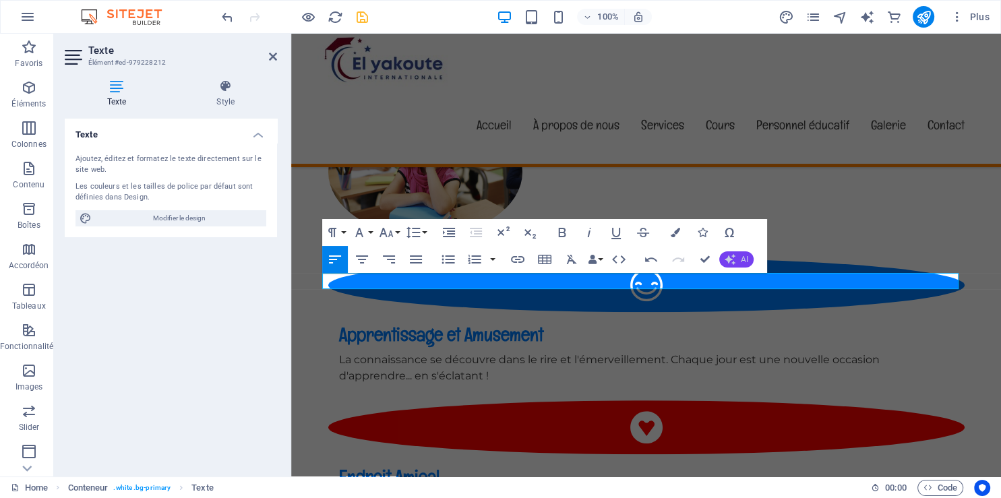
click at [746, 255] on span "AI" at bounding box center [744, 259] width 7 height 8
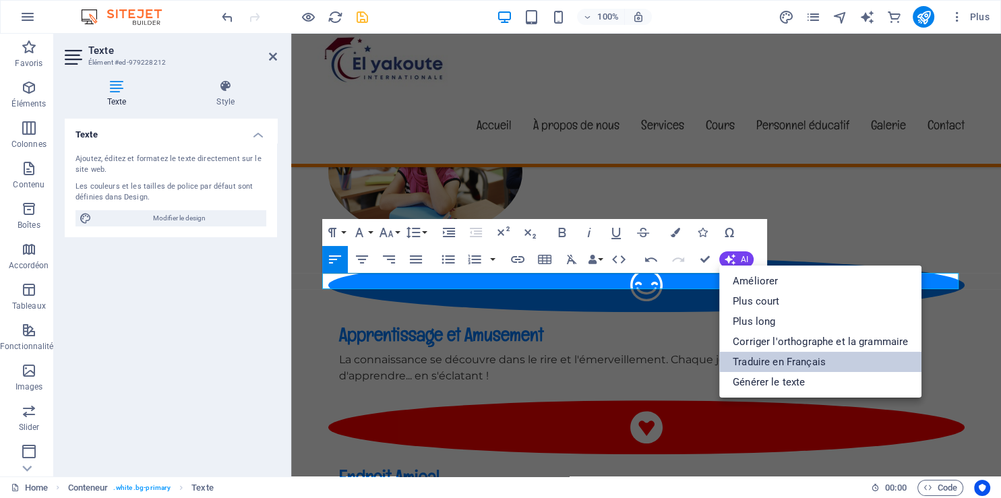
click at [766, 357] on link "Traduire en Français" at bounding box center [820, 362] width 202 height 20
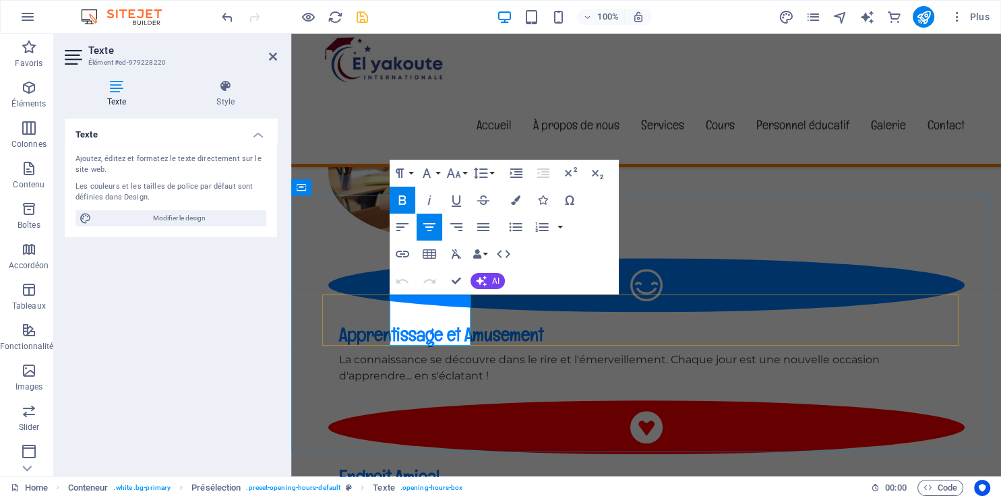
drag, startPoint x: 456, startPoint y: 314, endPoint x: 399, endPoint y: 309, distance: 56.9
click at [489, 286] on button "AI" at bounding box center [488, 281] width 34 height 16
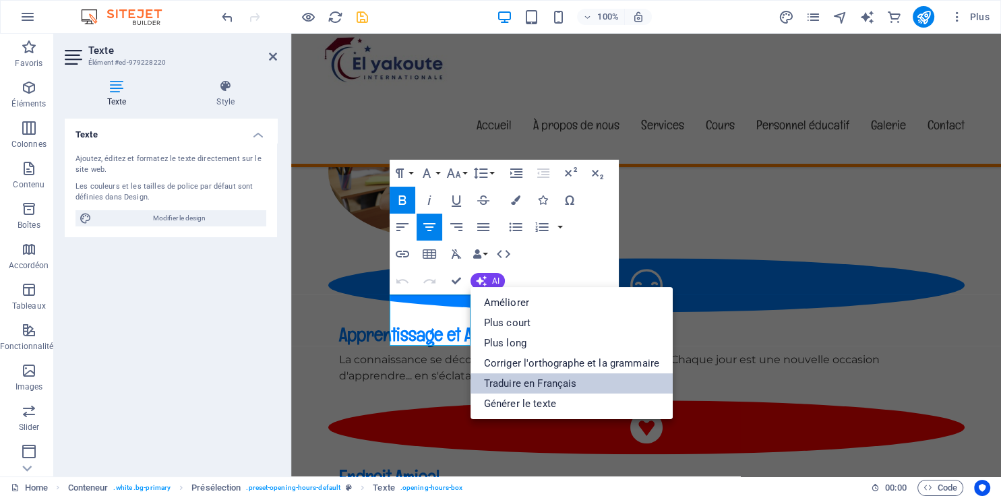
click at [539, 379] on link "Traduire en Français" at bounding box center [572, 383] width 202 height 20
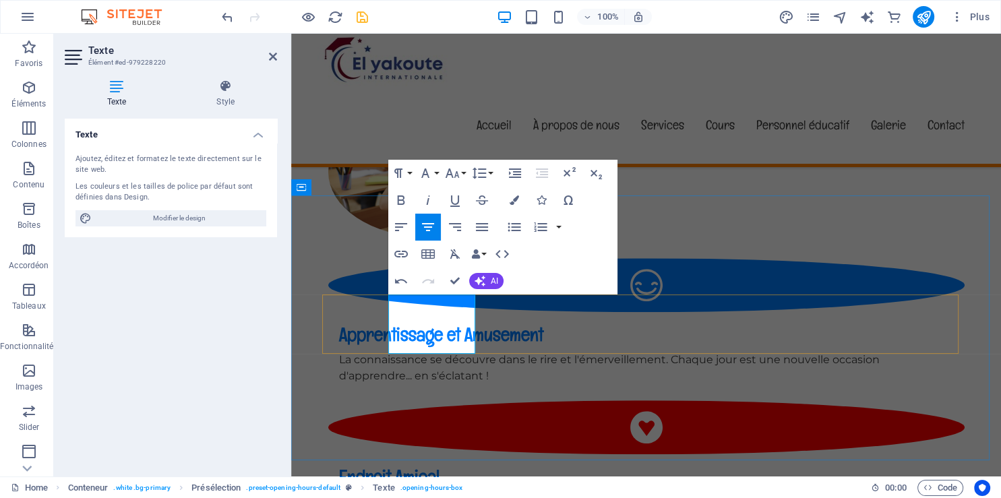
drag, startPoint x: 460, startPoint y: 328, endPoint x: 452, endPoint y: 325, distance: 9.2
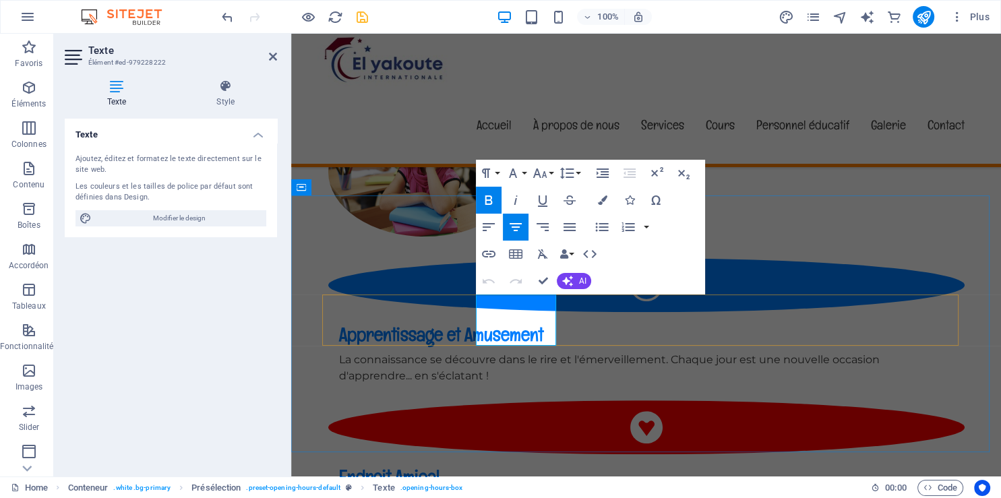
drag, startPoint x: 544, startPoint y: 316, endPoint x: 487, endPoint y: 314, distance: 56.7
click at [578, 282] on button "AI" at bounding box center [574, 281] width 34 height 16
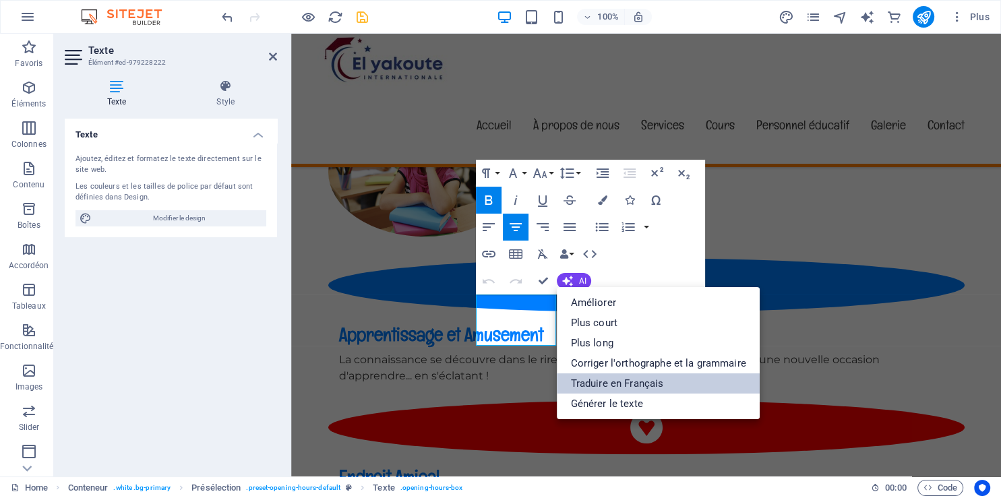
click at [601, 382] on link "Traduire en Français" at bounding box center [658, 383] width 202 height 20
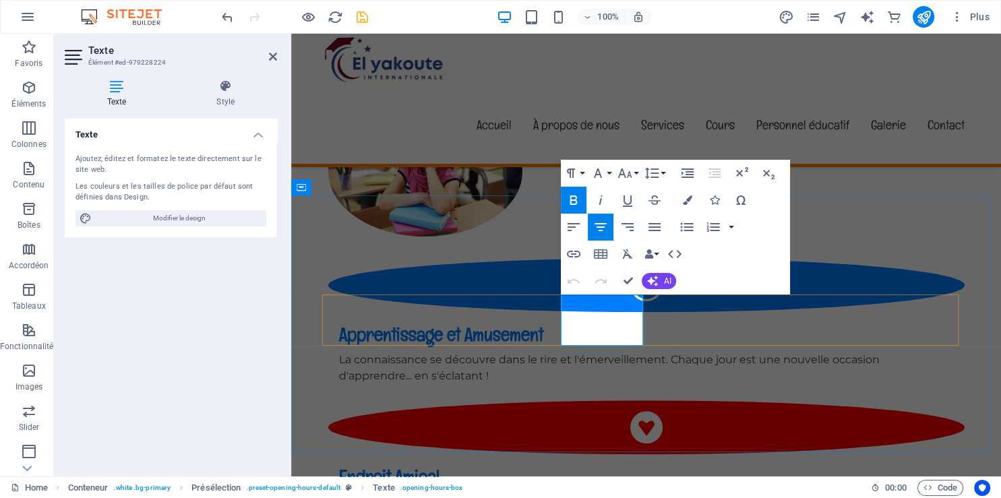
click at [663, 280] on button "AI" at bounding box center [659, 281] width 34 height 16
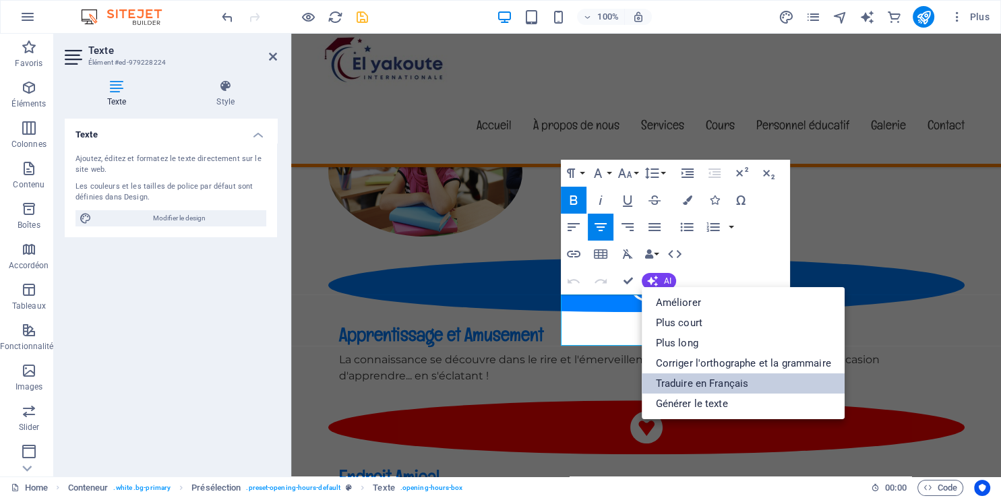
click at [690, 382] on link "Traduire en Français" at bounding box center [743, 383] width 202 height 20
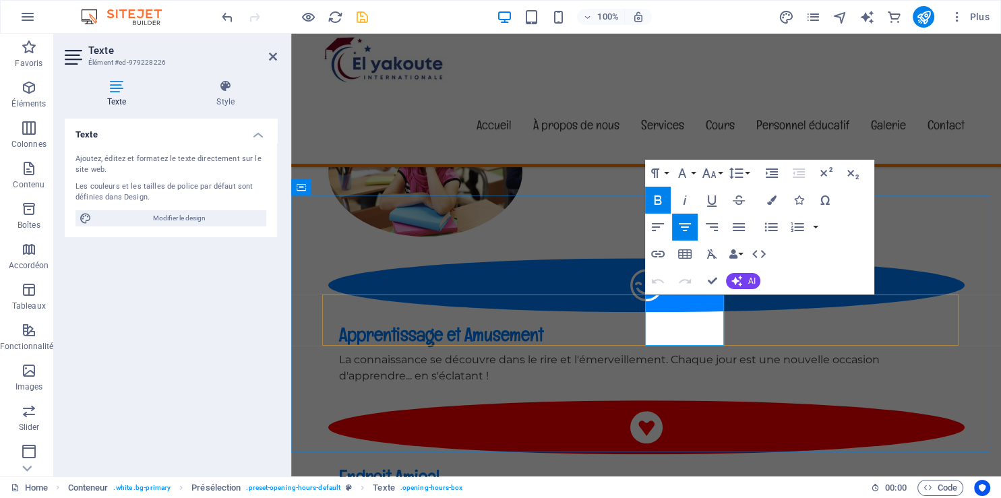
drag, startPoint x: 707, startPoint y: 311, endPoint x: 660, endPoint y: 309, distance: 47.2
click at [748, 281] on span "AI" at bounding box center [751, 281] width 7 height 8
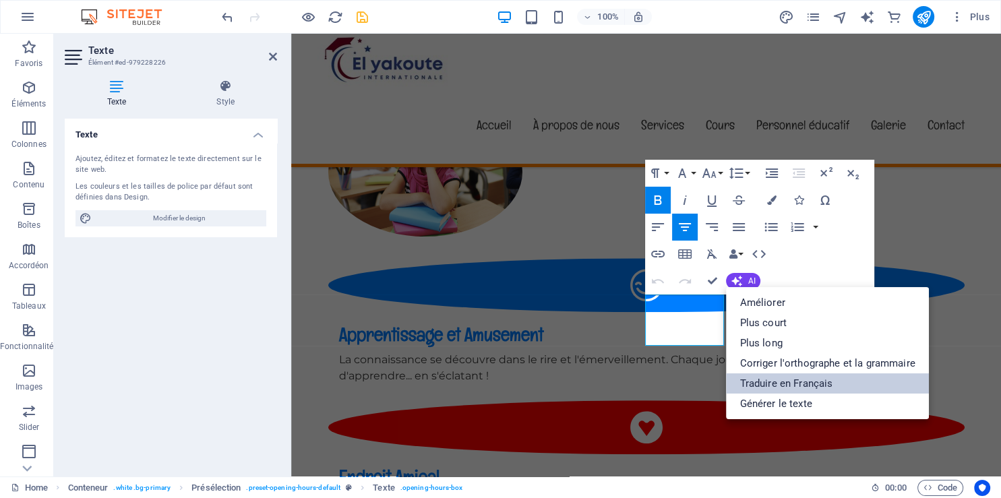
click at [769, 377] on link "Traduire en Français" at bounding box center [827, 383] width 202 height 20
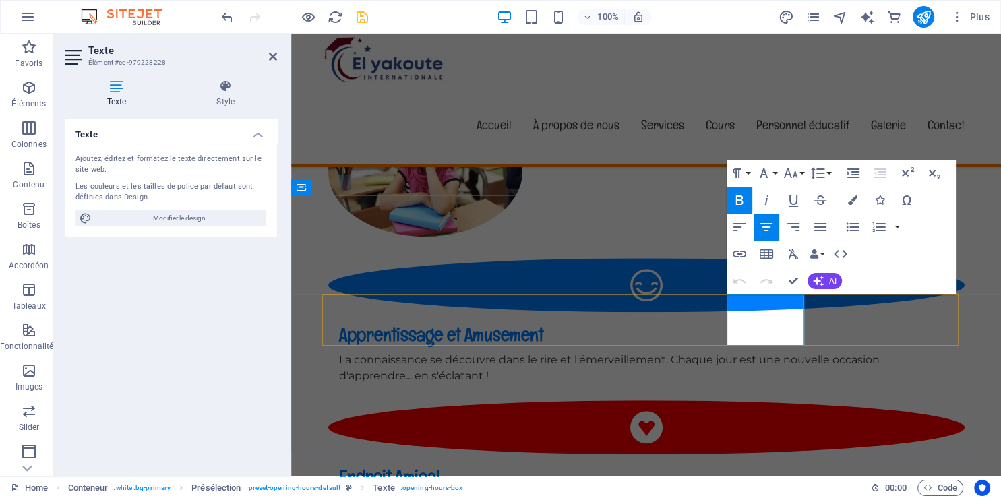
click at [821, 284] on icon "button" at bounding box center [818, 281] width 11 height 11
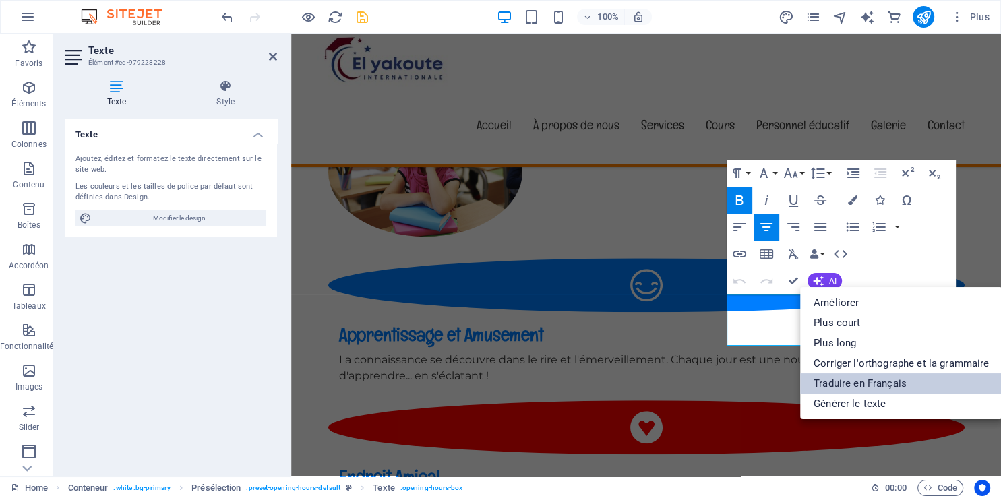
click at [832, 379] on link "Traduire en Français" at bounding box center [901, 383] width 202 height 20
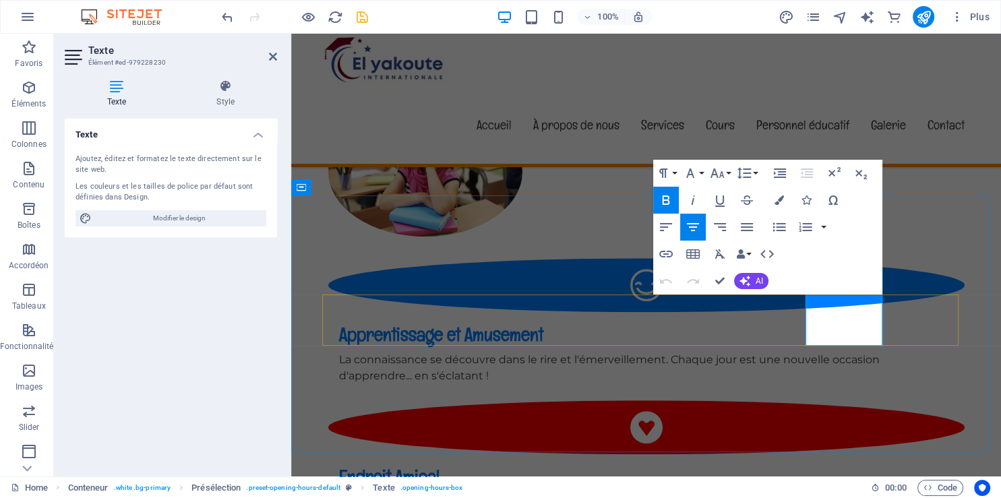
drag, startPoint x: 871, startPoint y: 314, endPoint x: 821, endPoint y: 309, distance: 50.1
click at [765, 282] on button "AI" at bounding box center [751, 281] width 34 height 16
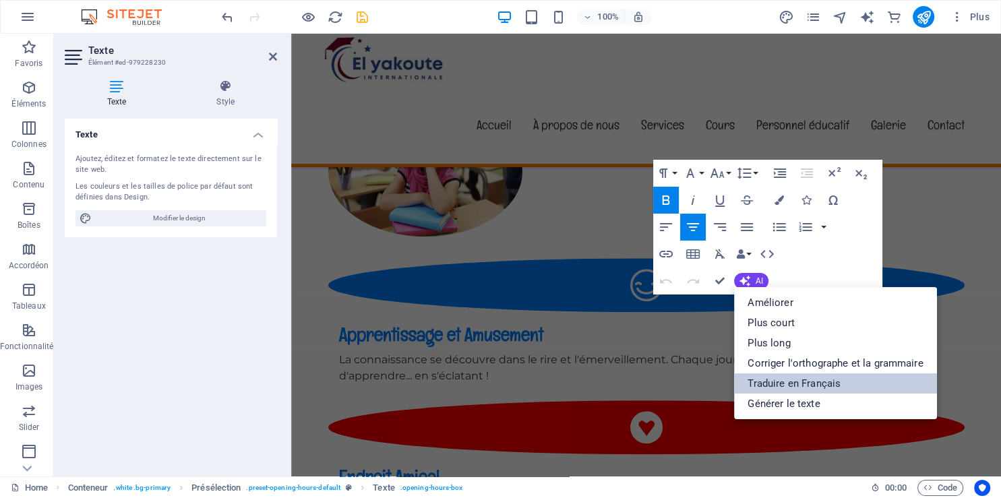
click at [789, 376] on link "Traduire en Français" at bounding box center [835, 383] width 202 height 20
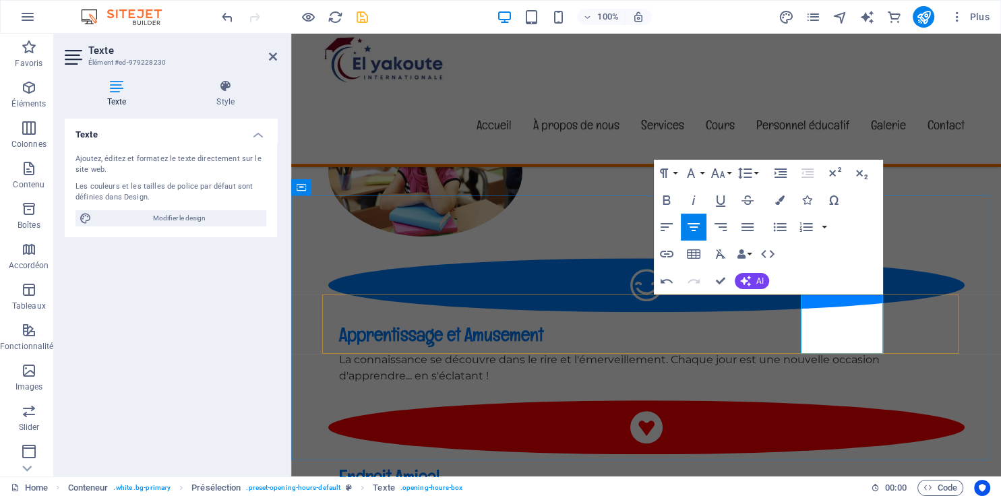
drag, startPoint x: 874, startPoint y: 329, endPoint x: 808, endPoint y: 324, distance: 66.2
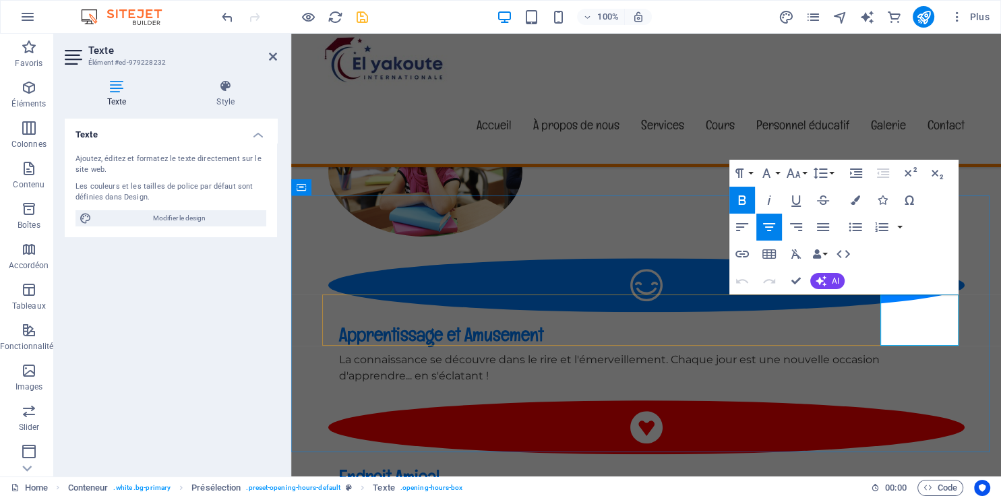
drag, startPoint x: 948, startPoint y: 326, endPoint x: 880, endPoint y: 325, distance: 68.1
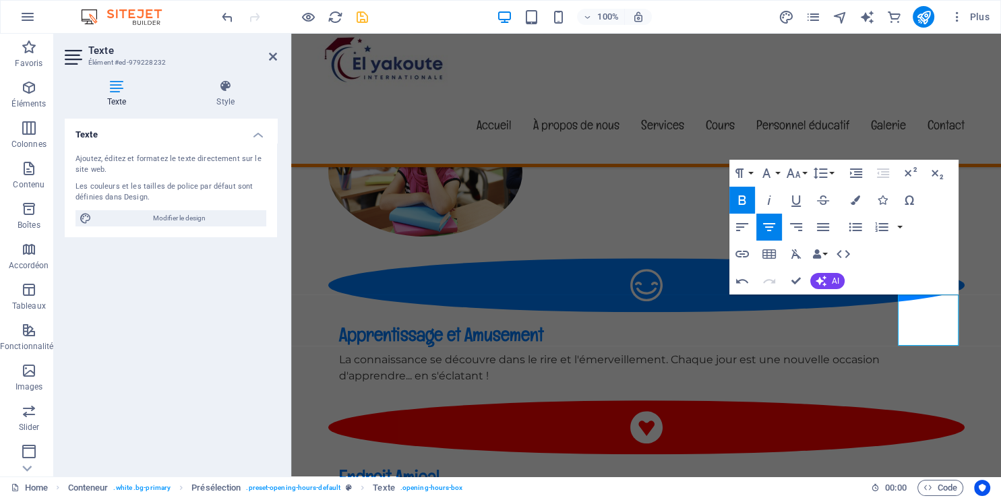
click at [942, 272] on div "Paragraph Format Normal Heading 1 Heading 2 Heading 3 Heading 4 Heading 5 Headi…" at bounding box center [843, 227] width 229 height 135
click at [841, 282] on button "AI" at bounding box center [827, 281] width 34 height 16
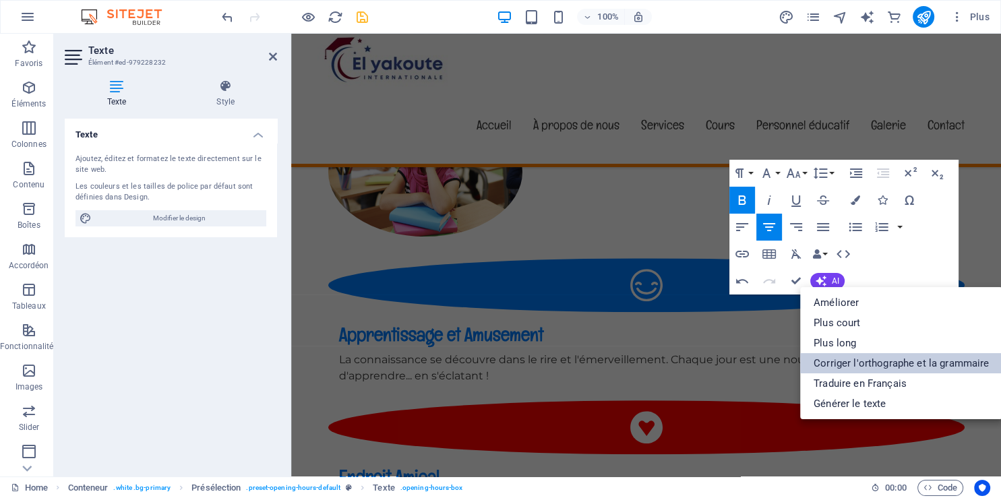
click at [851, 373] on link "Corriger l'orthographe et la grammaire" at bounding box center [901, 363] width 202 height 20
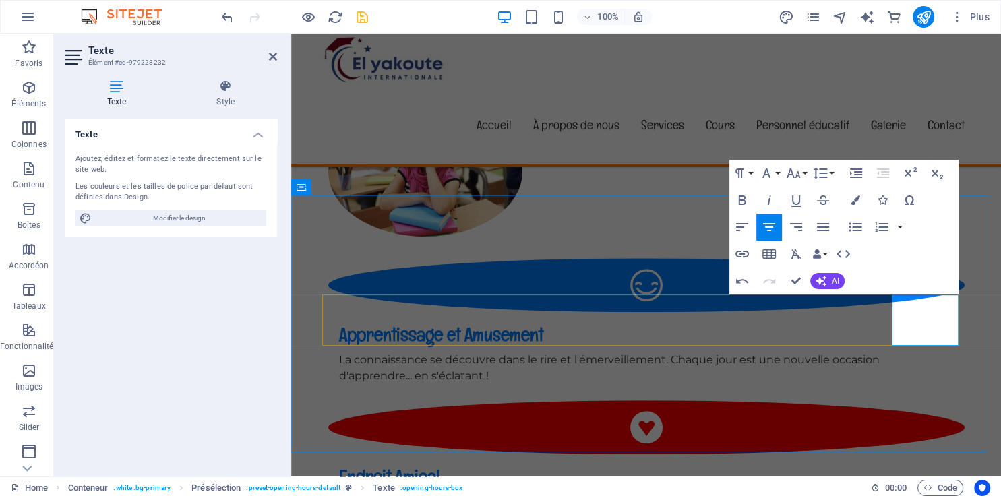
click at [834, 285] on span "AI" at bounding box center [835, 281] width 7 height 8
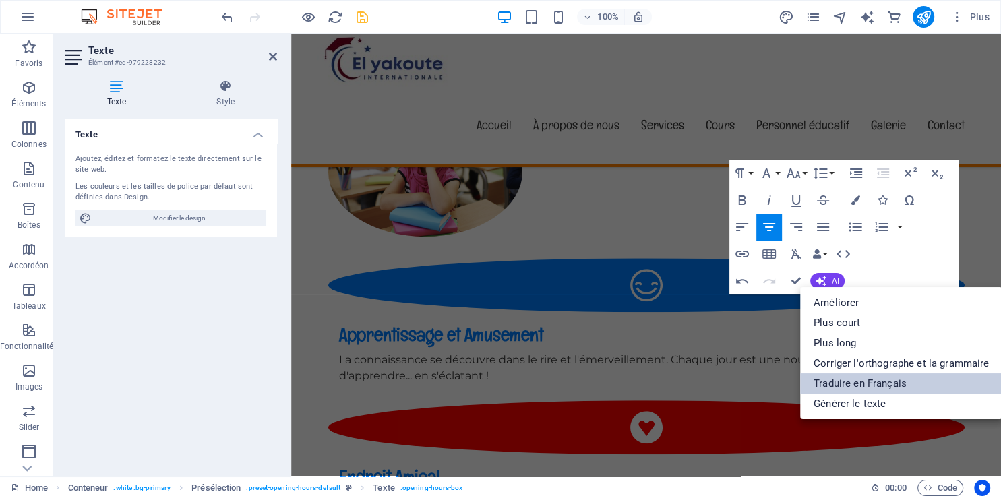
click at [858, 379] on link "Traduire en Français" at bounding box center [901, 383] width 202 height 20
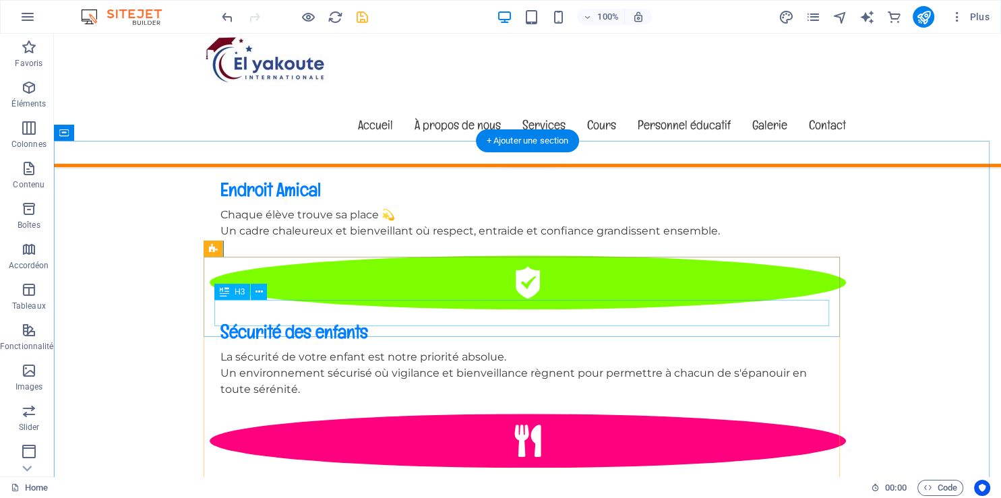
scroll to position [1139, 0]
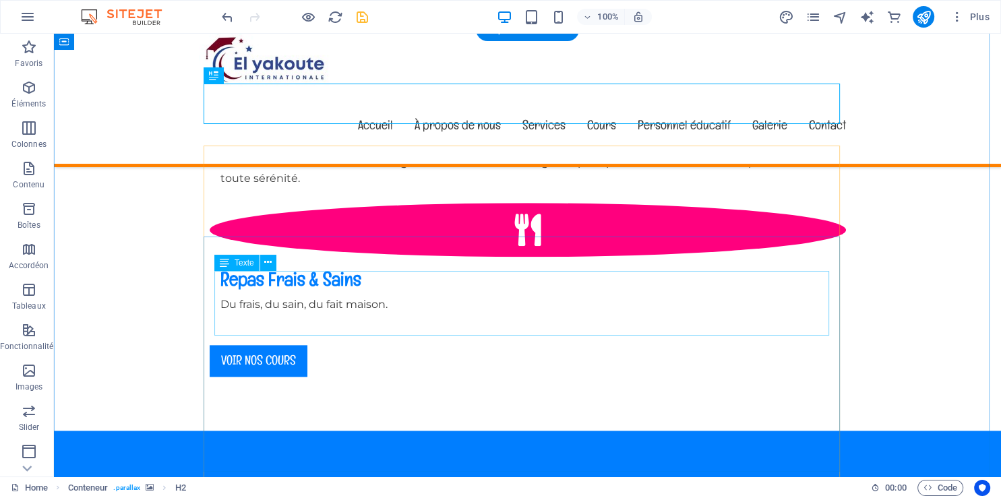
scroll to position [1210, 0]
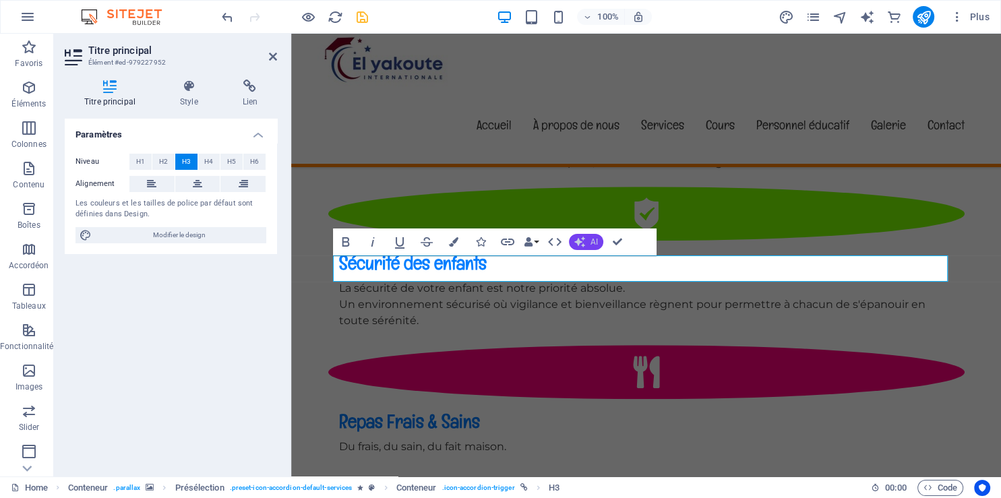
click at [586, 239] on button "AI" at bounding box center [586, 242] width 34 height 16
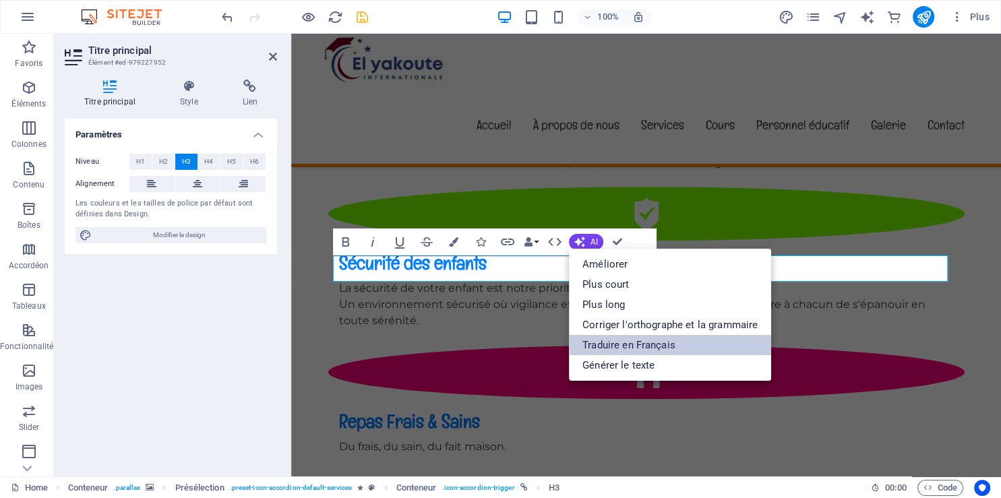
click at [615, 344] on link "Traduire en Français" at bounding box center [670, 345] width 202 height 20
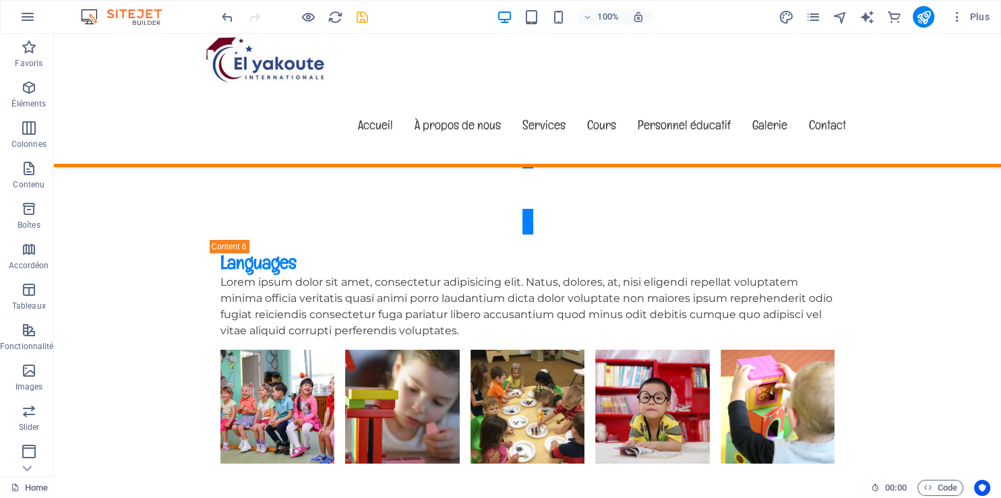
scroll to position [4413, 0]
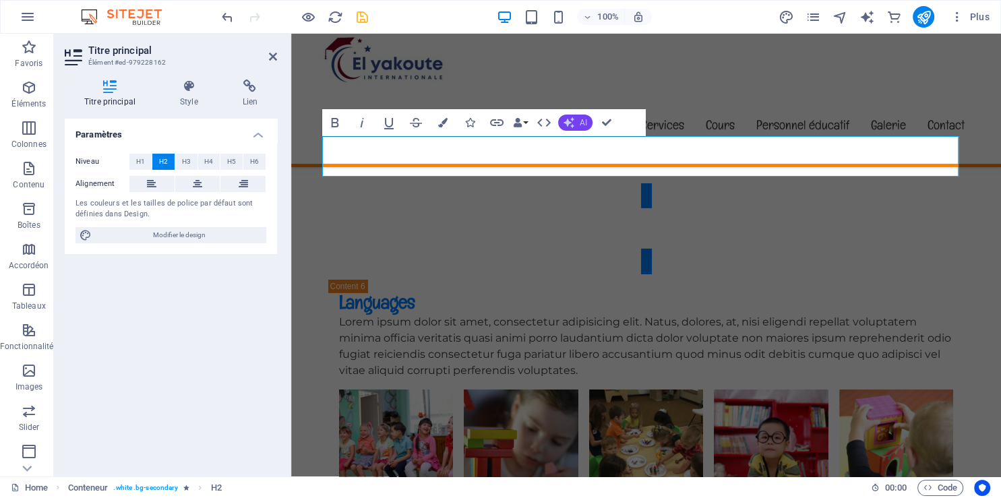
click at [588, 128] on button "AI" at bounding box center [575, 123] width 34 height 16
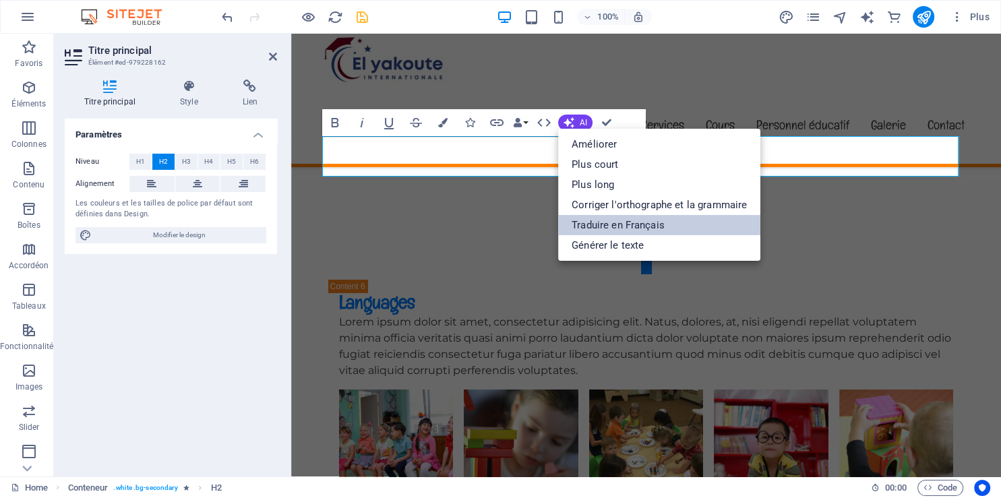
click at [611, 225] on link "Traduire en Français" at bounding box center [659, 225] width 202 height 20
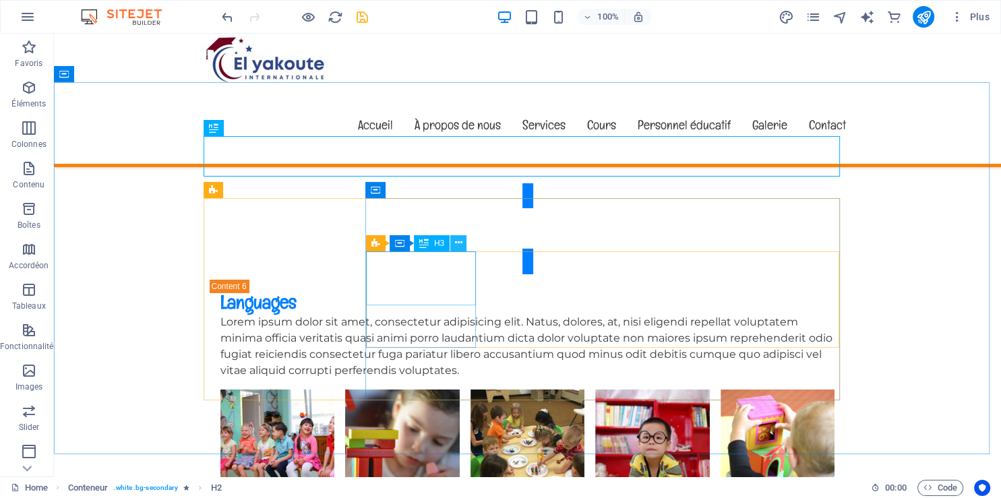
click at [456, 245] on icon at bounding box center [458, 243] width 7 height 14
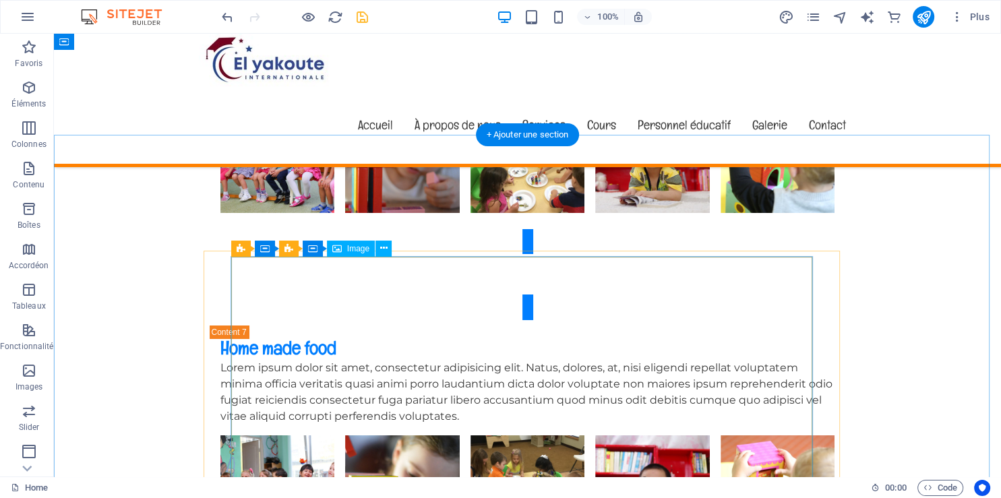
scroll to position [4698, 0]
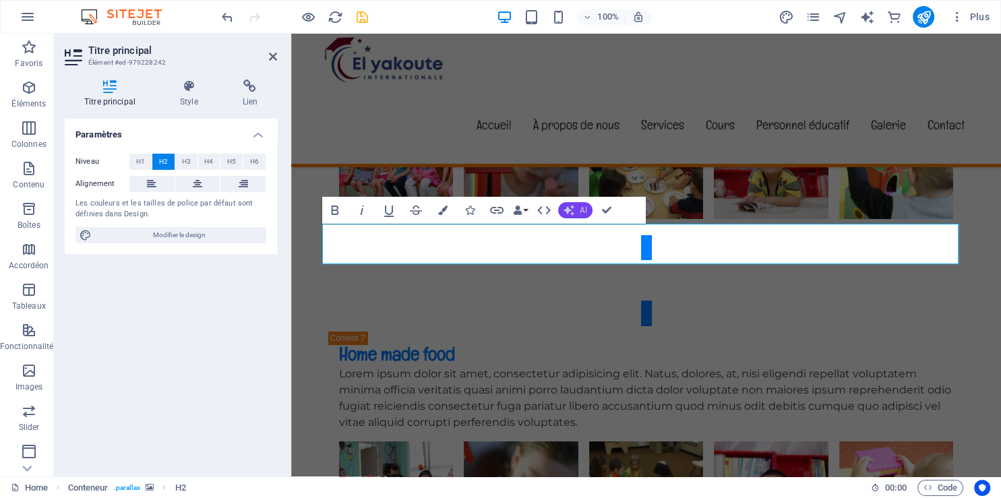
click at [570, 205] on icon "button" at bounding box center [569, 210] width 11 height 11
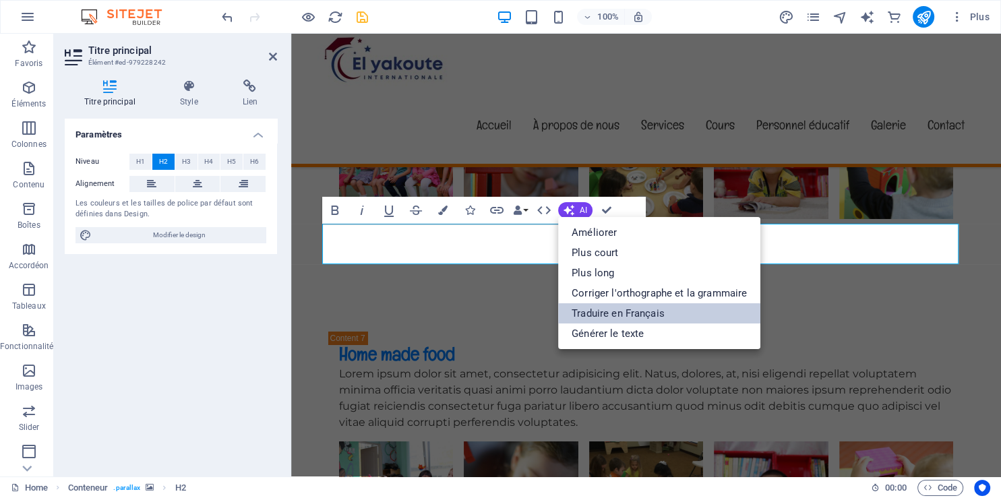
click at [608, 308] on link "Traduire en Français" at bounding box center [659, 313] width 202 height 20
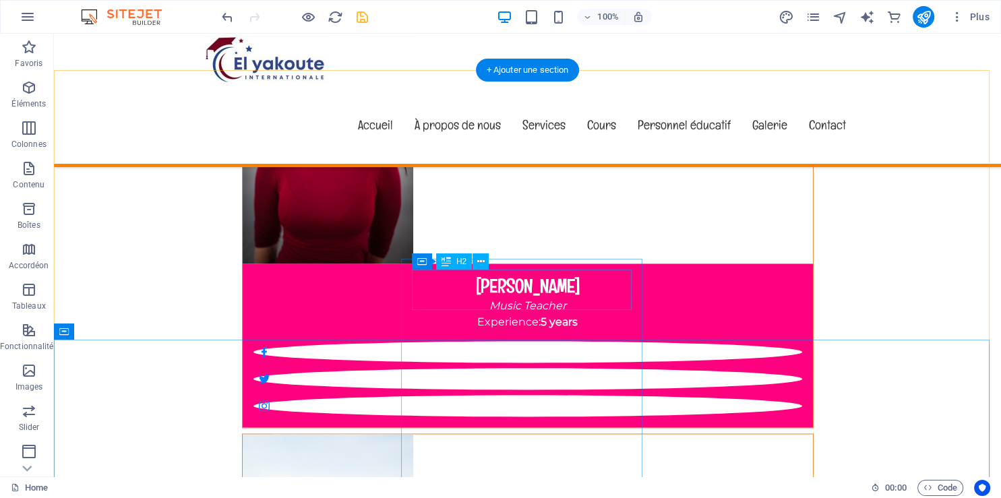
scroll to position [11827, 0]
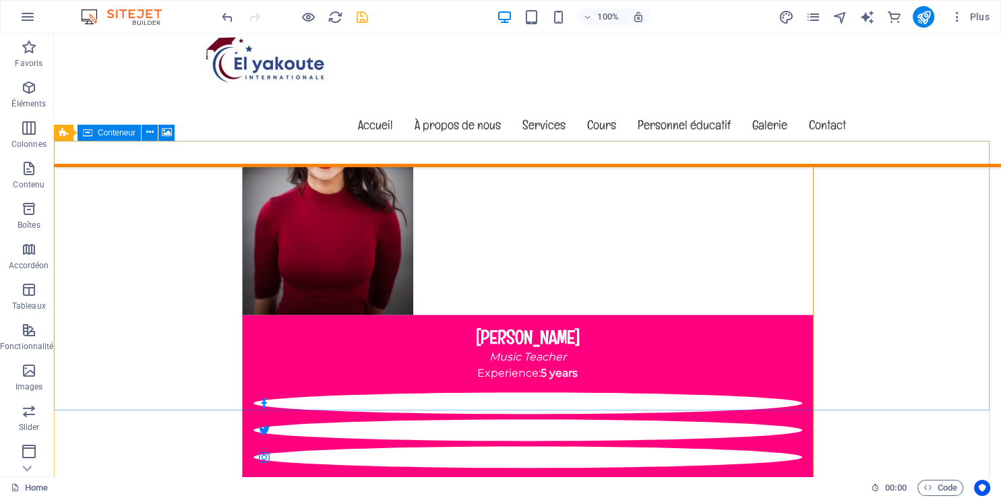
click at [123, 133] on span "Conteneur" at bounding box center [117, 133] width 38 height 8
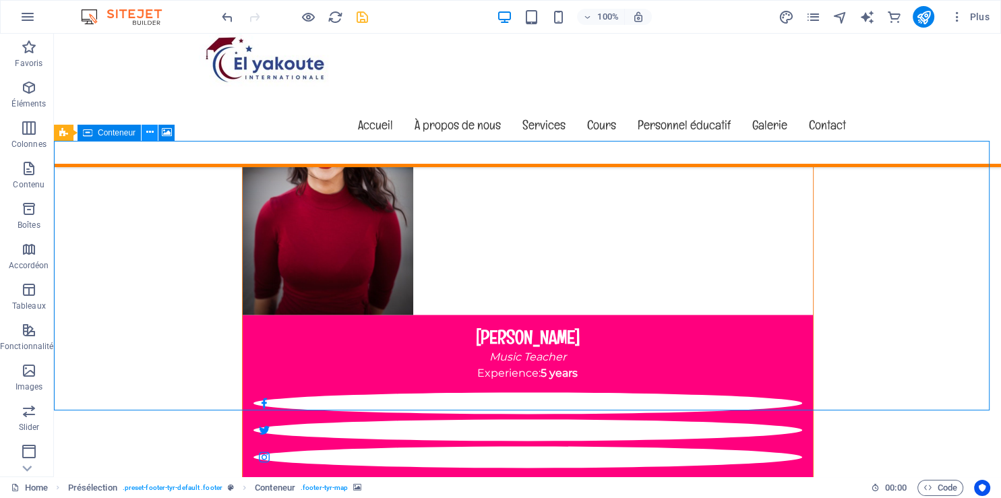
click at [147, 134] on icon at bounding box center [149, 132] width 7 height 14
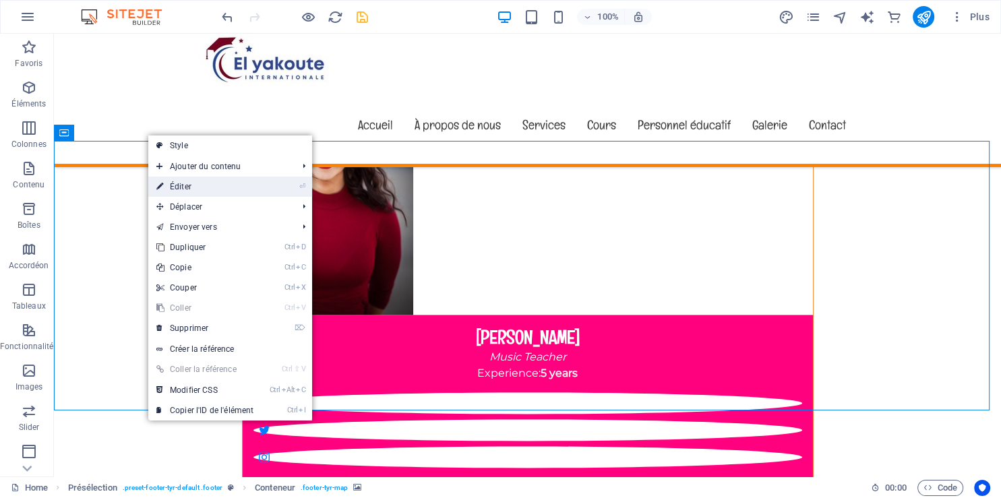
click at [193, 182] on link "⏎ Éditer" at bounding box center [204, 187] width 113 height 20
select select "px"
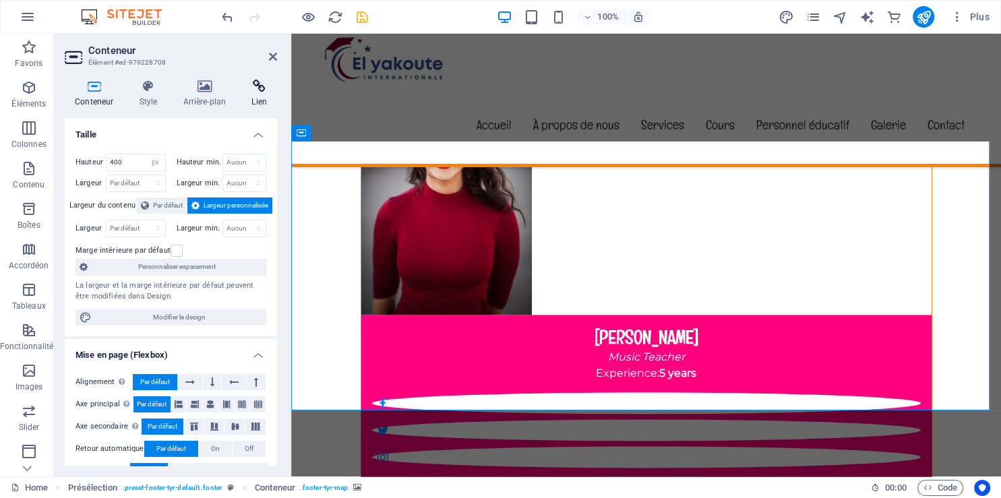
click at [255, 96] on h4 "Lien" at bounding box center [259, 94] width 36 height 28
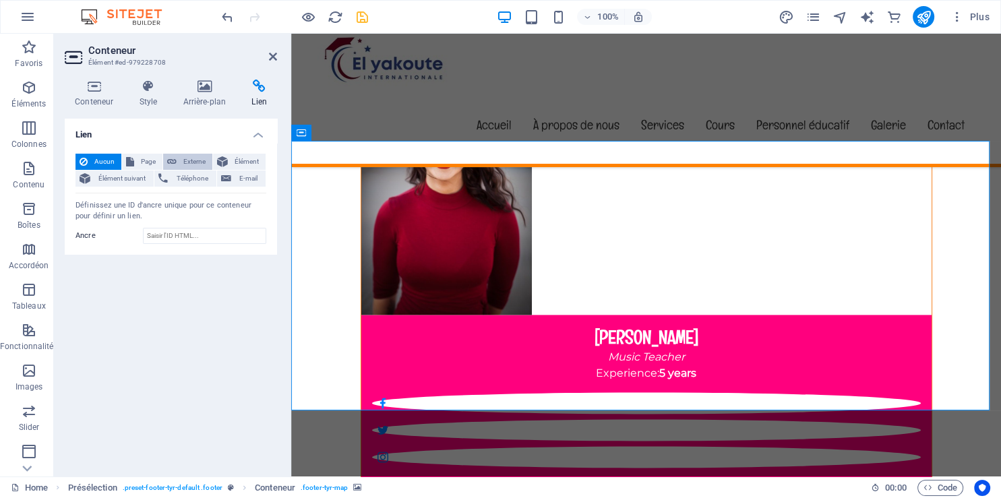
click at [201, 158] on span "Externe" at bounding box center [195, 162] width 28 height 16
select select "blank"
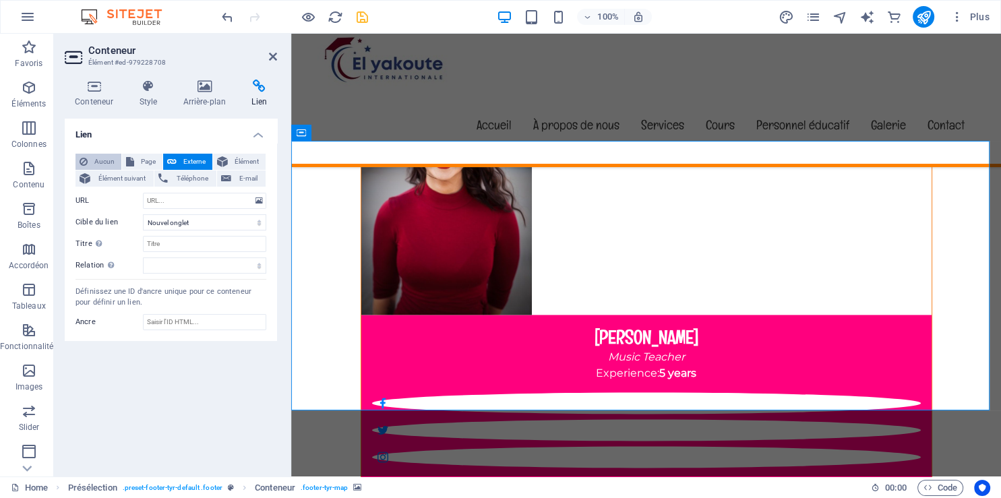
click at [109, 162] on span "Aucun" at bounding box center [105, 162] width 26 height 16
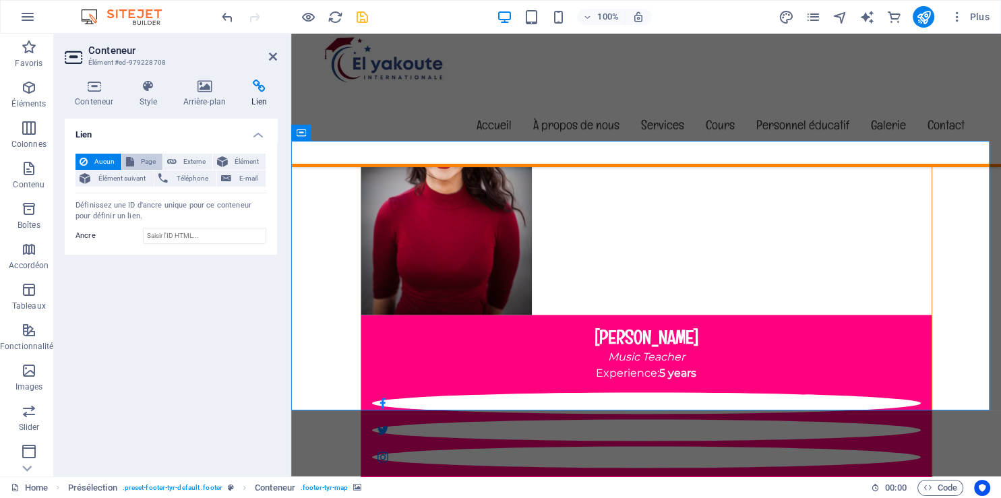
click at [131, 160] on icon at bounding box center [130, 162] width 8 height 16
select select
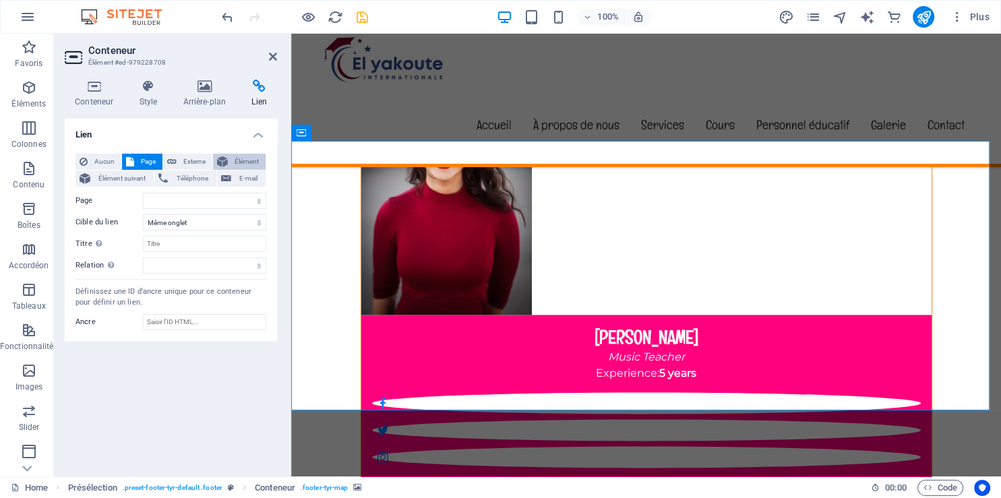
click at [235, 162] on span "Élément" at bounding box center [247, 162] width 30 height 16
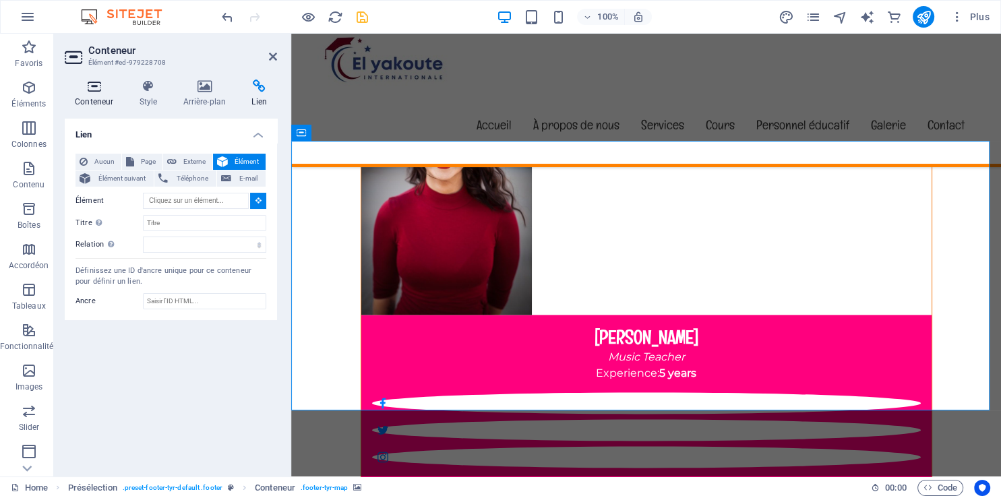
click at [86, 85] on icon at bounding box center [94, 86] width 59 height 13
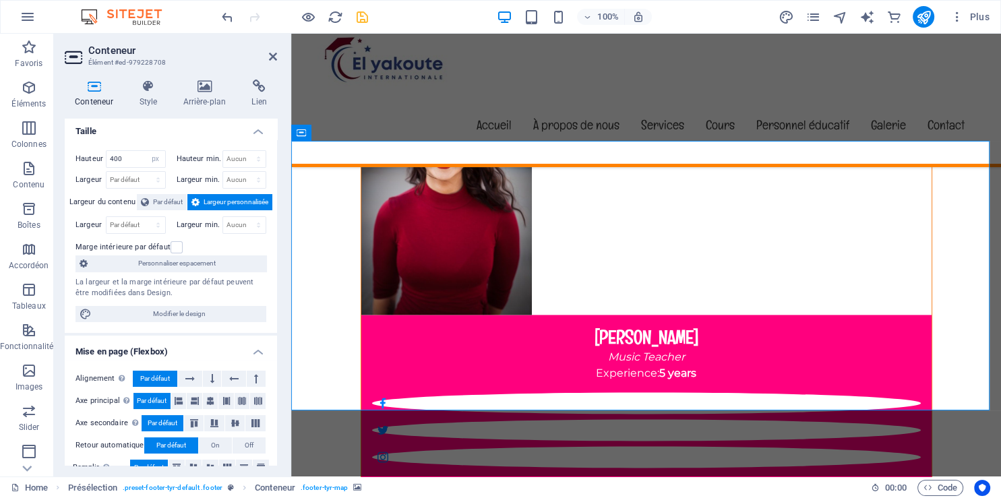
scroll to position [0, 0]
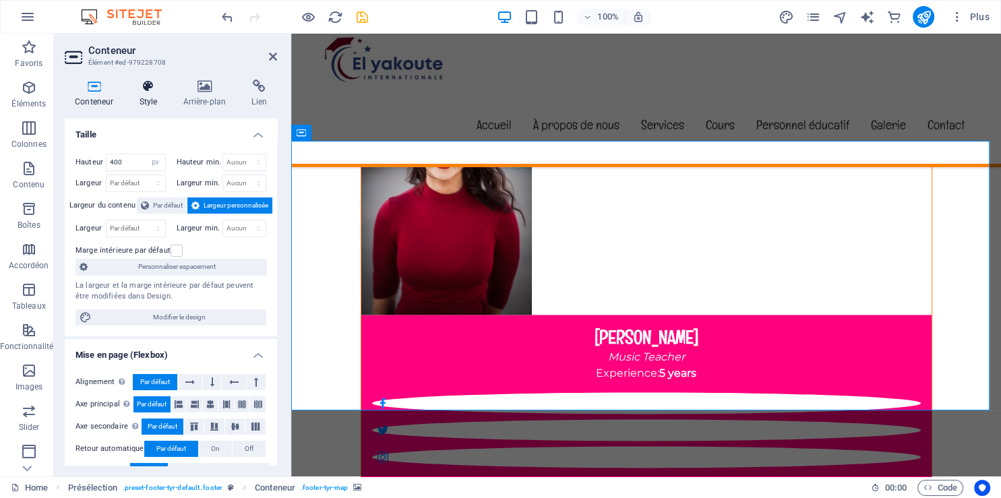
click at [156, 100] on h4 "Style" at bounding box center [151, 94] width 44 height 28
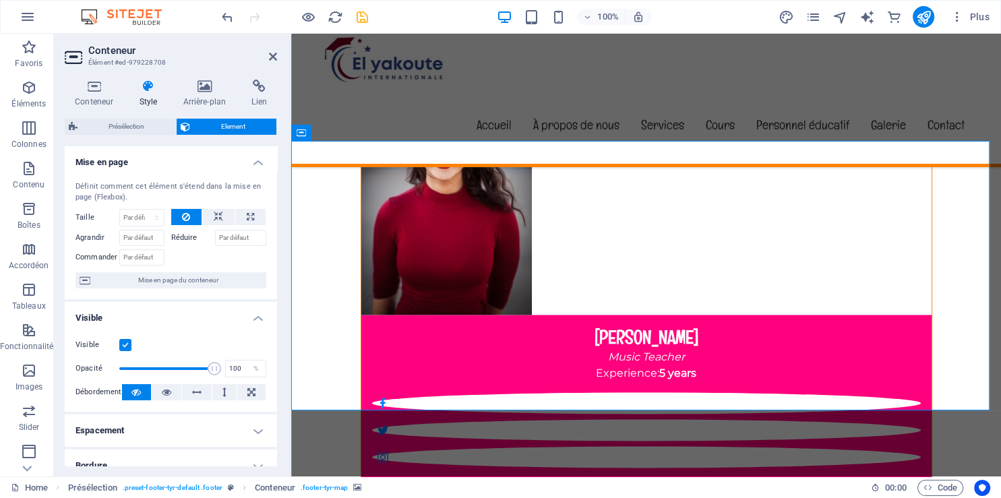
click at [200, 80] on div "Conteneur Style Arrière-plan Lien Taille Hauteur 400 Par défaut px rem % vh vw …" at bounding box center [171, 273] width 234 height 408
click at [204, 85] on icon at bounding box center [204, 86] width 63 height 13
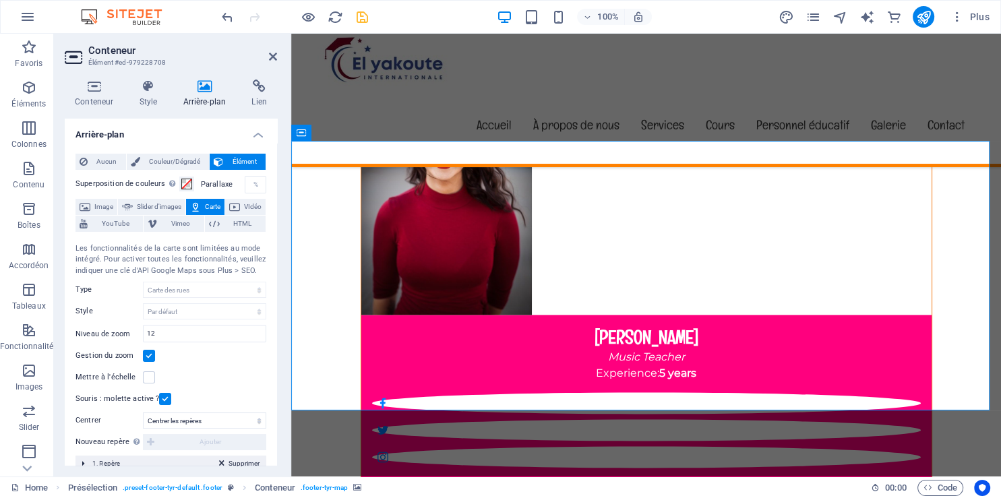
click at [220, 205] on span "Carte" at bounding box center [213, 207] width 16 height 16
click at [181, 204] on span "Slider d'images" at bounding box center [159, 207] width 44 height 16
select select "ms"
select select "s"
select select "progressive"
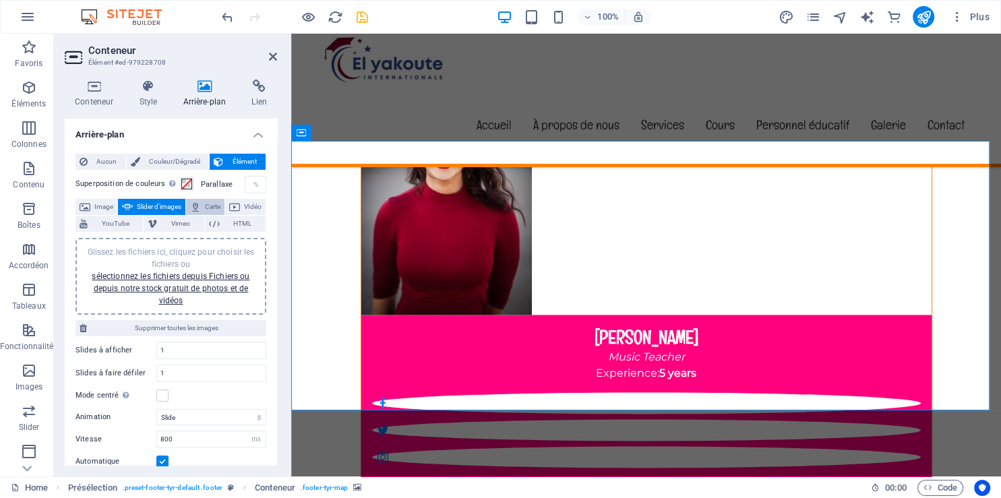
click at [201, 205] on icon at bounding box center [195, 207] width 11 height 16
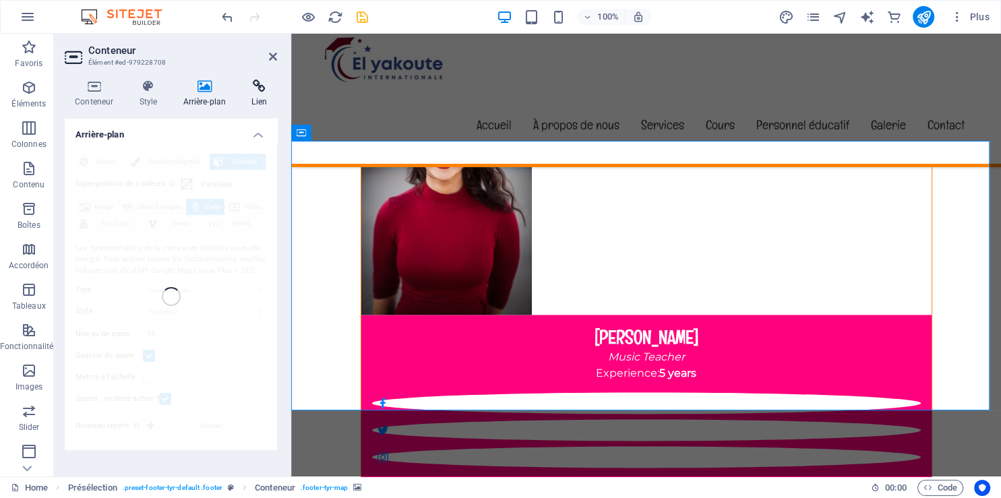
click at [252, 94] on h4 "Lien" at bounding box center [259, 94] width 36 height 28
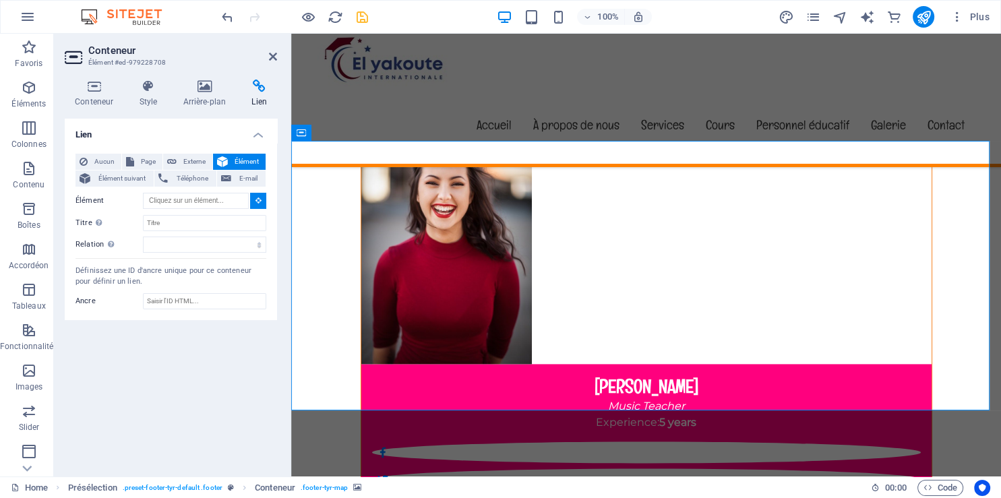
scroll to position [11746, 0]
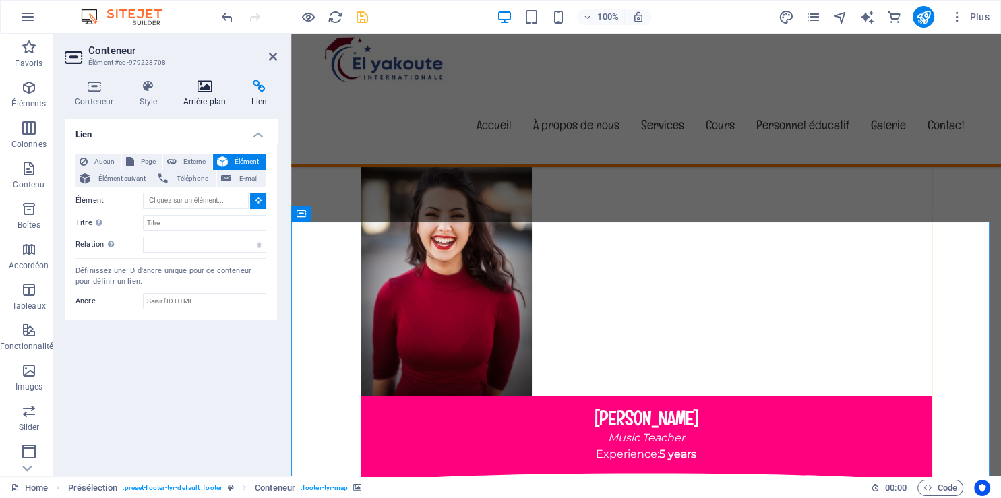
click at [209, 85] on icon at bounding box center [204, 86] width 63 height 13
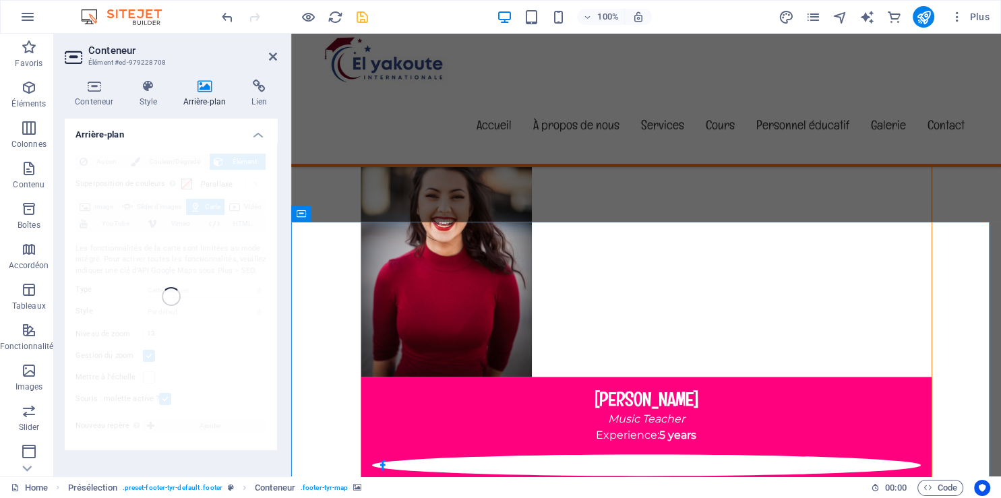
scroll to position [12102, 0]
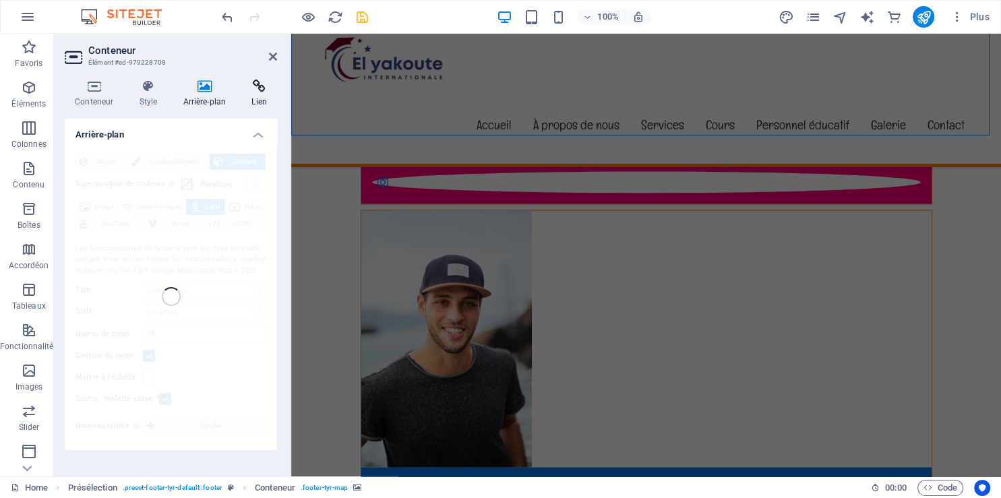
click at [257, 93] on icon at bounding box center [259, 86] width 36 height 13
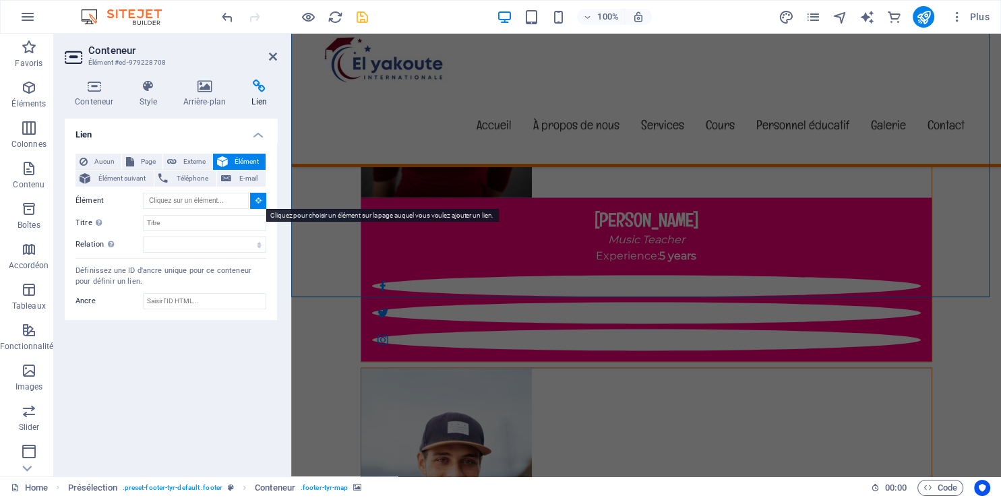
scroll to position [11940, 0]
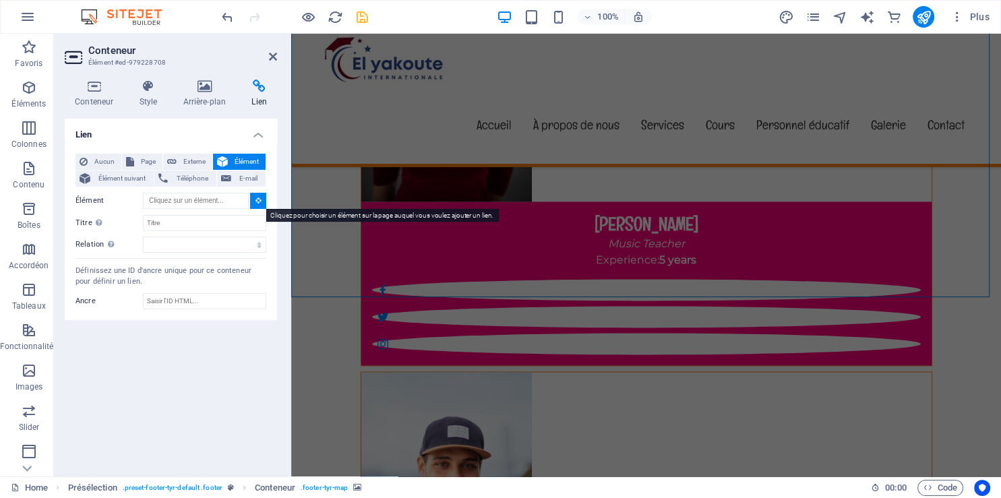
click at [255, 202] on button at bounding box center [258, 201] width 16 height 16
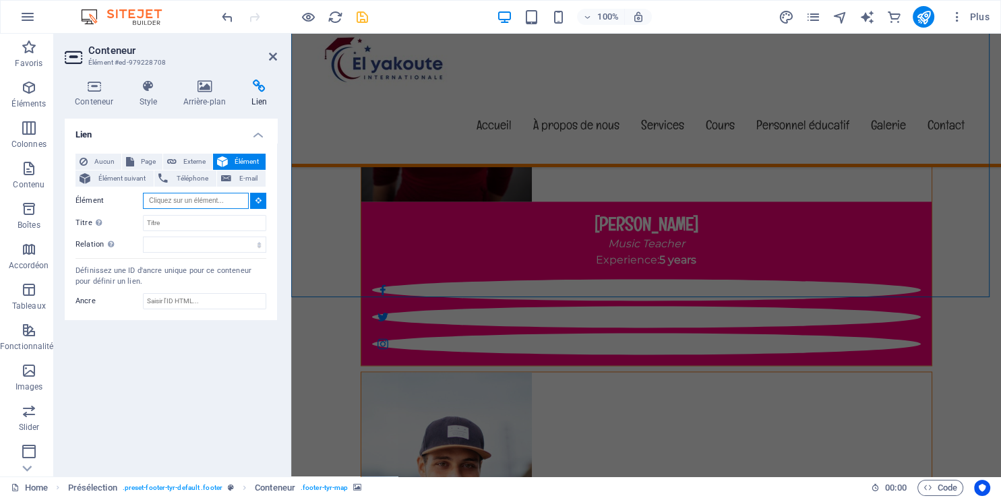
click at [241, 204] on input "Élément" at bounding box center [196, 201] width 106 height 16
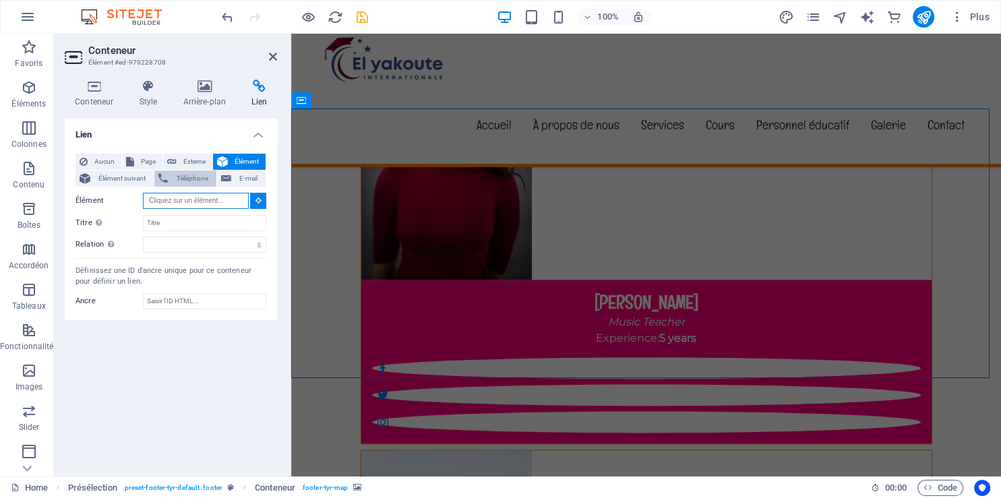
scroll to position [11859, 0]
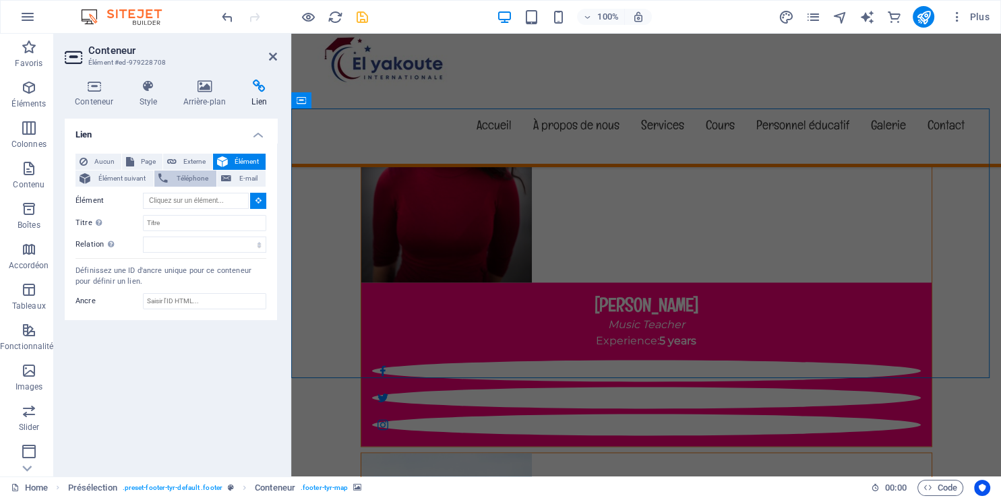
click at [205, 175] on span "Téléphone" at bounding box center [192, 179] width 40 height 16
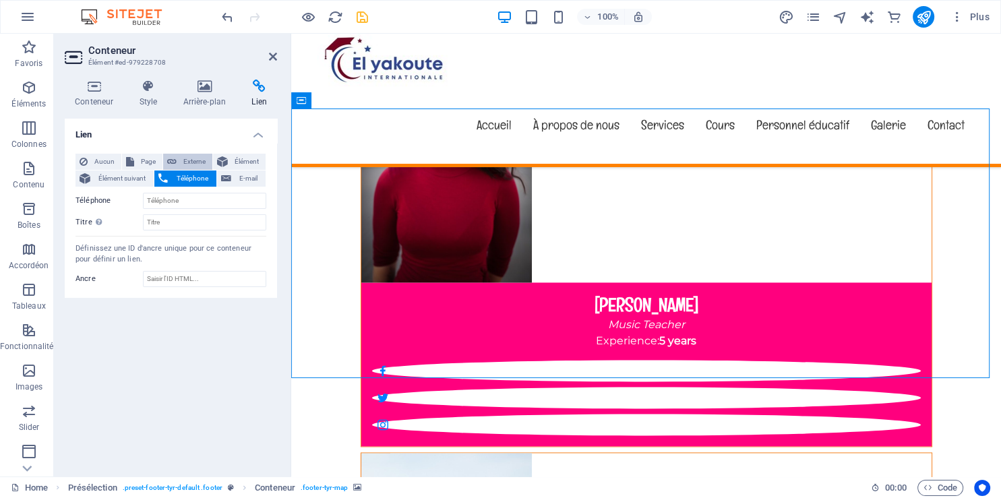
click at [198, 162] on span "Externe" at bounding box center [195, 162] width 28 height 16
select select "blank"
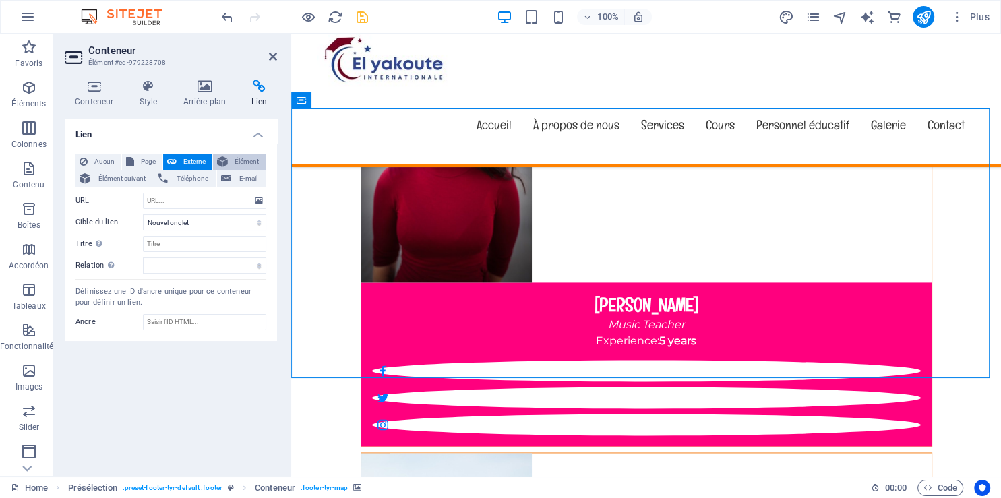
click at [237, 163] on span "Élément" at bounding box center [247, 162] width 30 height 16
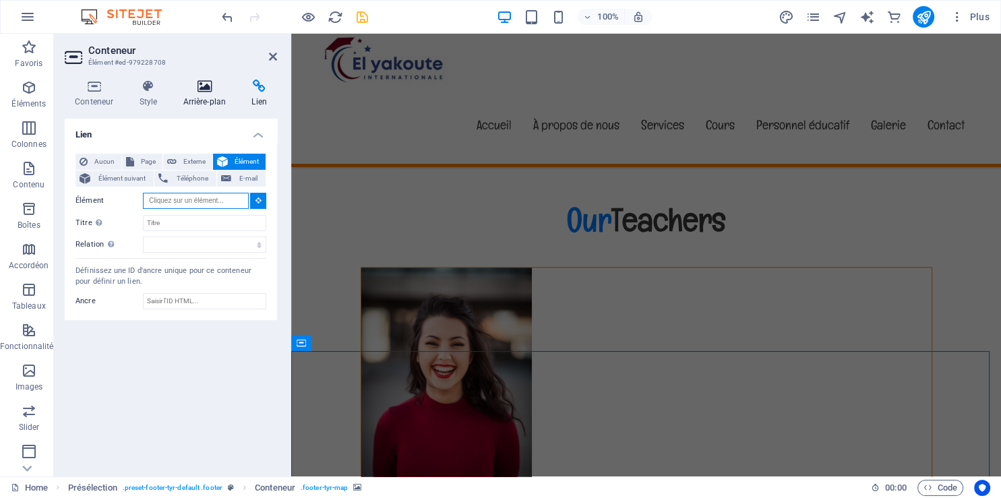
scroll to position [11617, 0]
click at [205, 93] on h4 "Arrière-plan" at bounding box center [207, 94] width 69 height 28
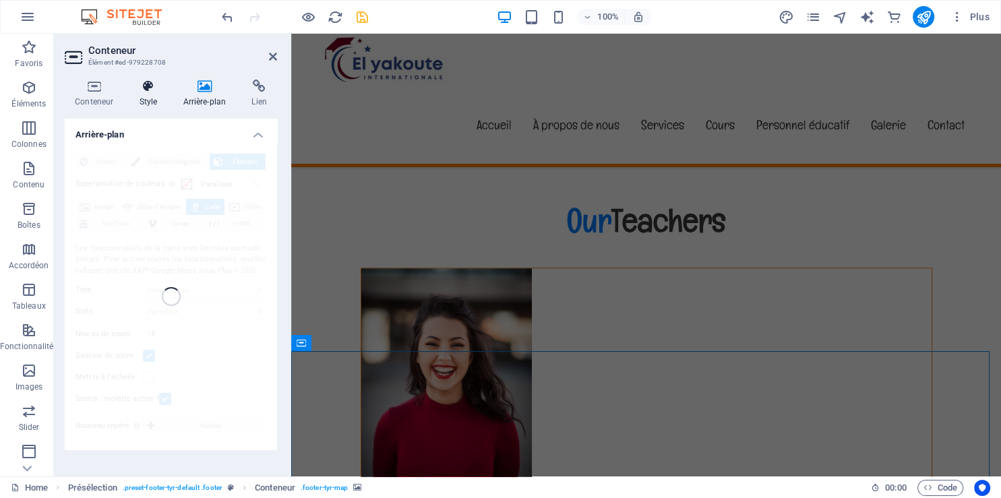
click at [143, 88] on icon at bounding box center [148, 86] width 38 height 13
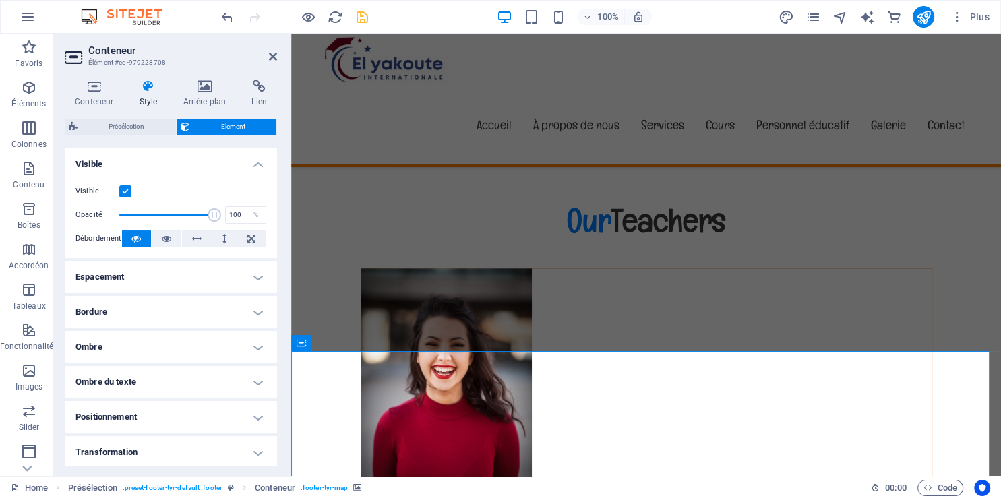
scroll to position [76, 0]
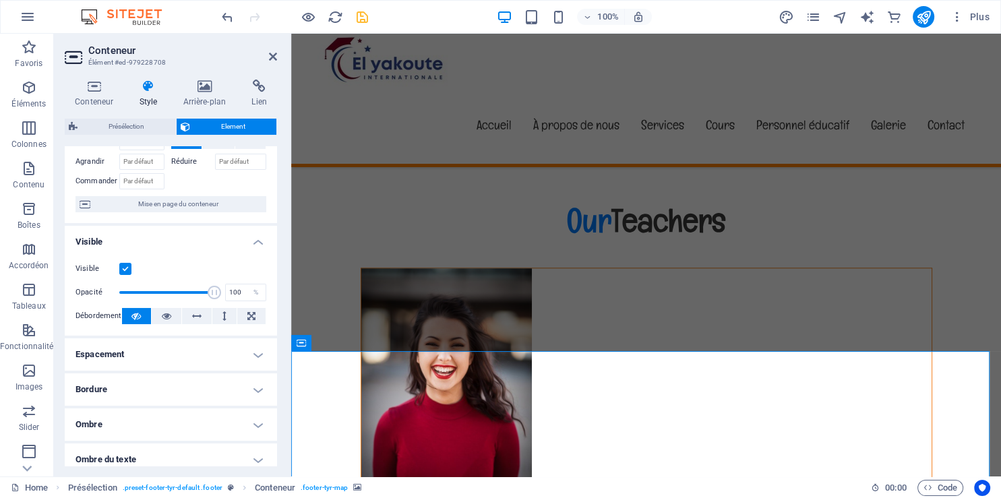
click at [198, 349] on h4 "Espacement" at bounding box center [171, 354] width 212 height 32
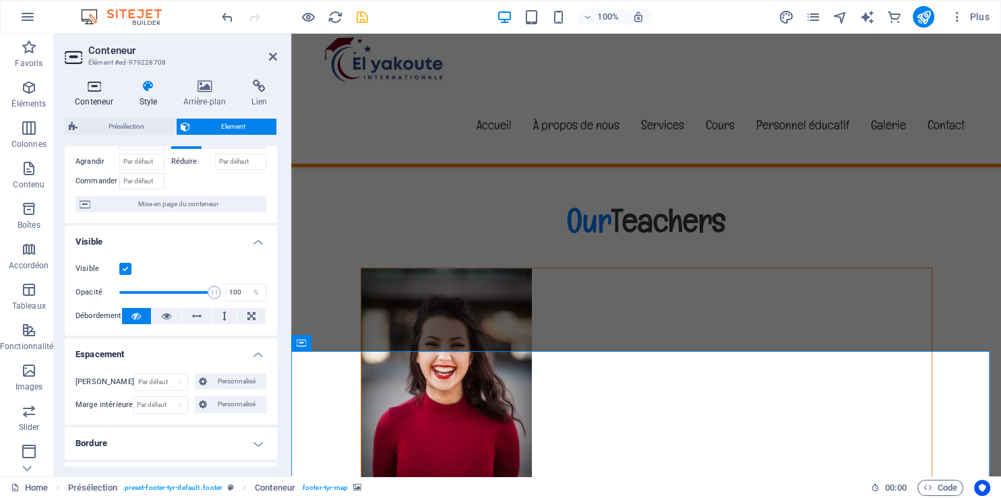
click at [101, 102] on h4 "Conteneur" at bounding box center [97, 94] width 64 height 28
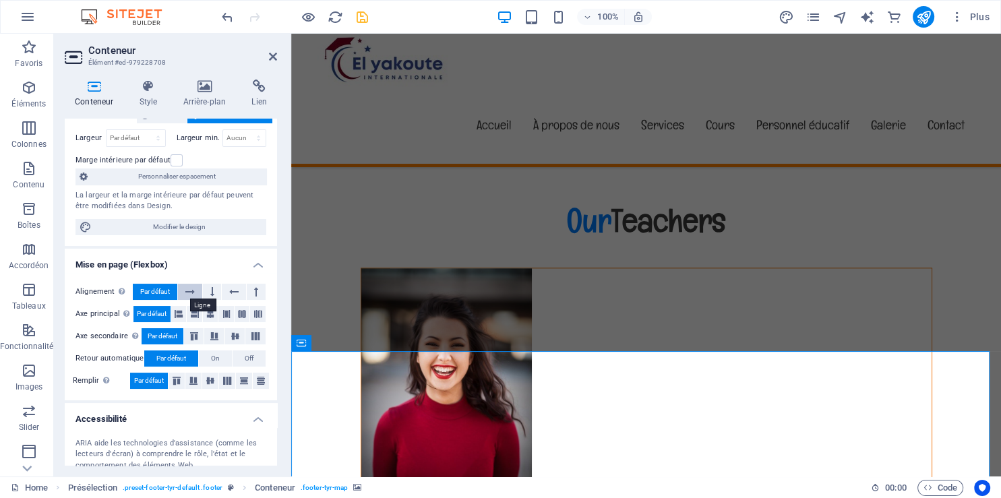
scroll to position [0, 0]
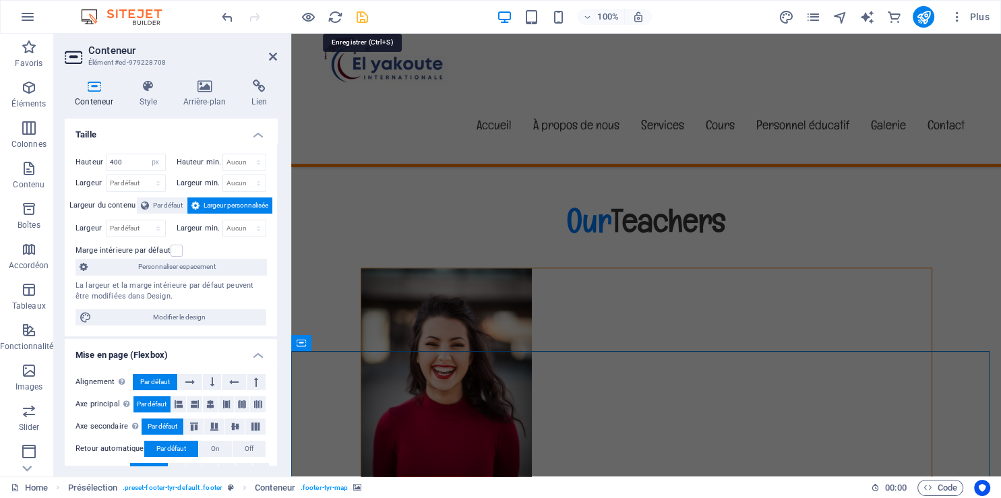
click at [363, 23] on icon "save" at bounding box center [363, 17] width 16 height 16
checkbox input "false"
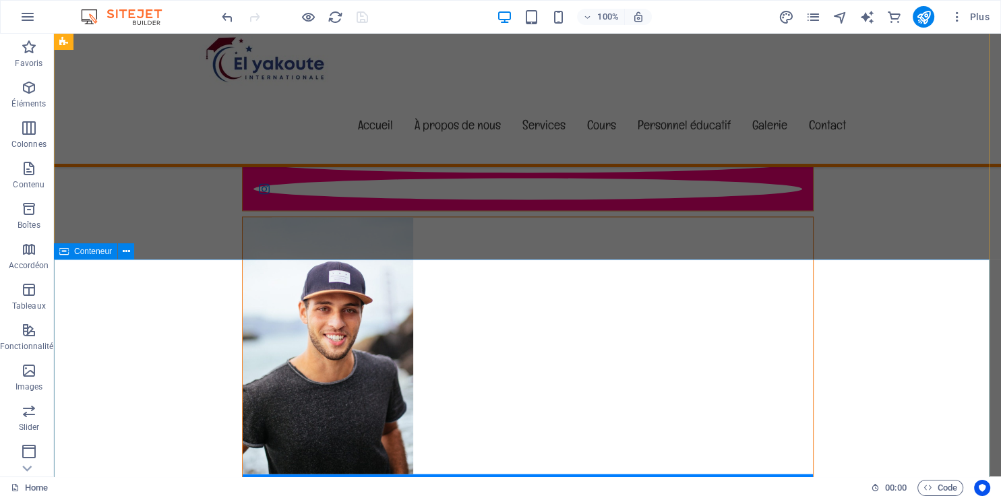
scroll to position [12183, 0]
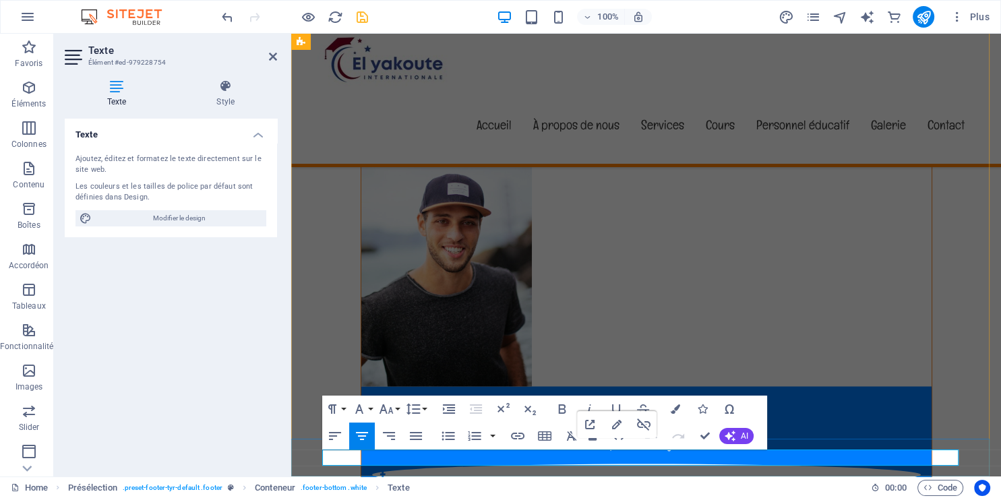
drag, startPoint x: 708, startPoint y: 459, endPoint x: 580, endPoint y: 450, distance: 128.4
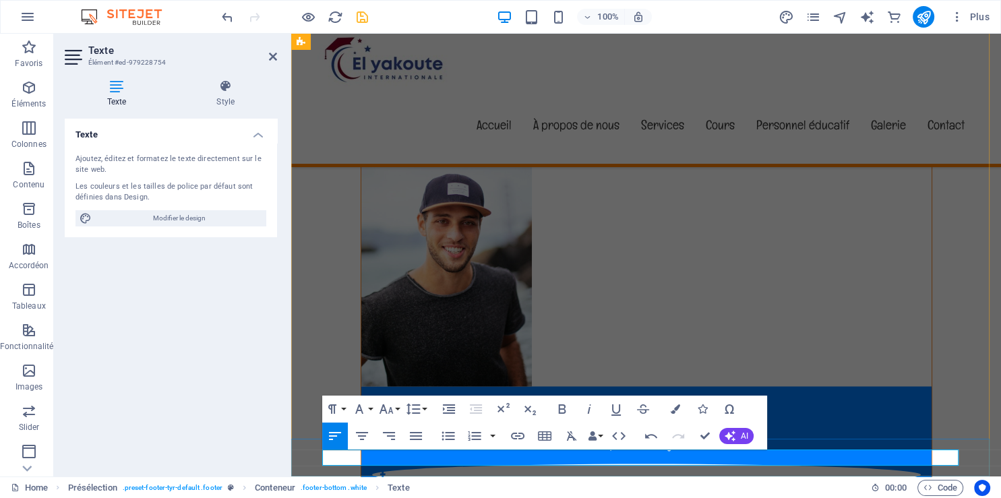
click at [353, 437] on button "Align Center" at bounding box center [362, 436] width 26 height 27
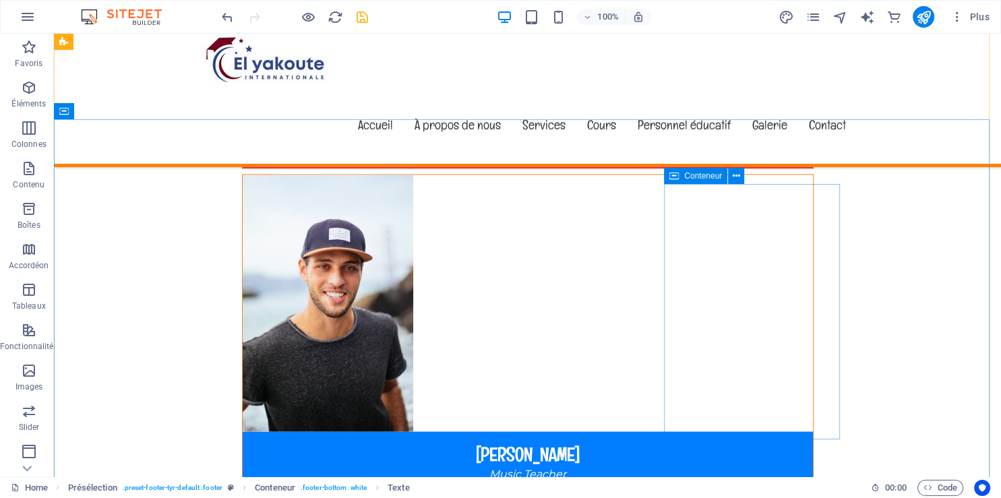
scroll to position [12112, 0]
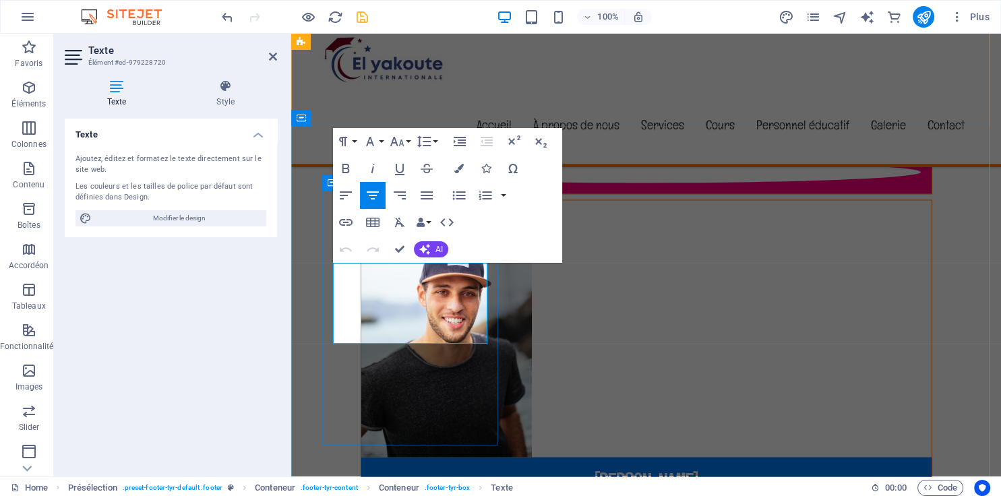
drag, startPoint x: 359, startPoint y: 330, endPoint x: 341, endPoint y: 328, distance: 18.4
drag, startPoint x: 378, startPoint y: 331, endPoint x: 366, endPoint y: 331, distance: 12.1
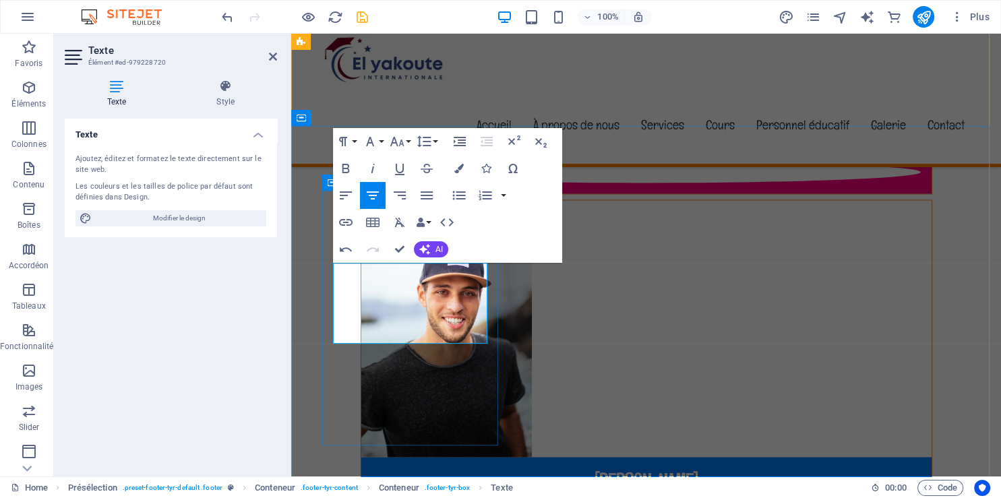
drag, startPoint x: 433, startPoint y: 330, endPoint x: 424, endPoint y: 330, distance: 8.8
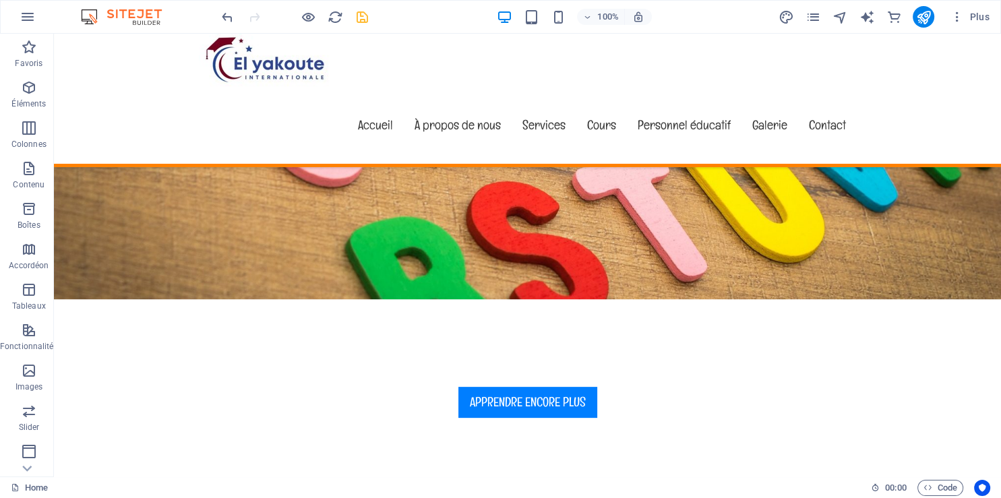
scroll to position [0, 0]
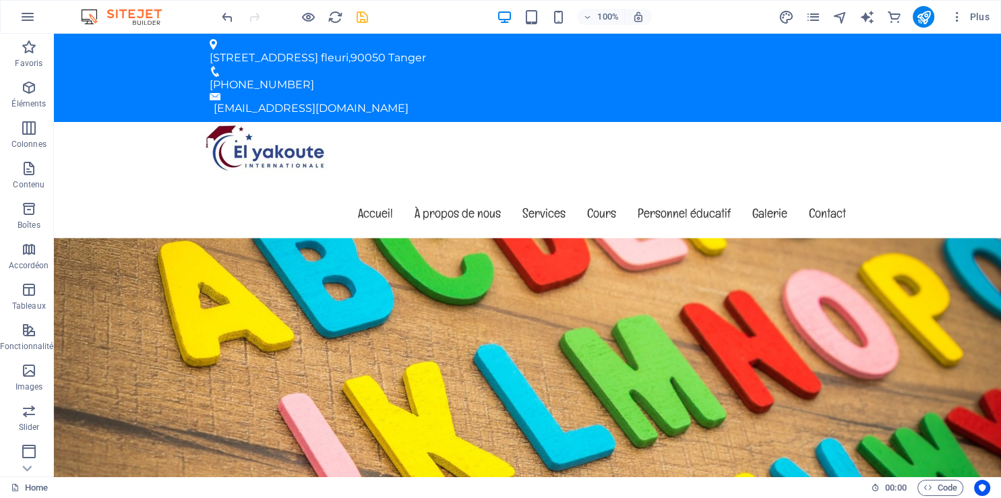
drag, startPoint x: 998, startPoint y: 353, endPoint x: 1054, endPoint y: 67, distance: 290.6
click at [359, 18] on icon "save" at bounding box center [363, 17] width 16 height 16
checkbox input "false"
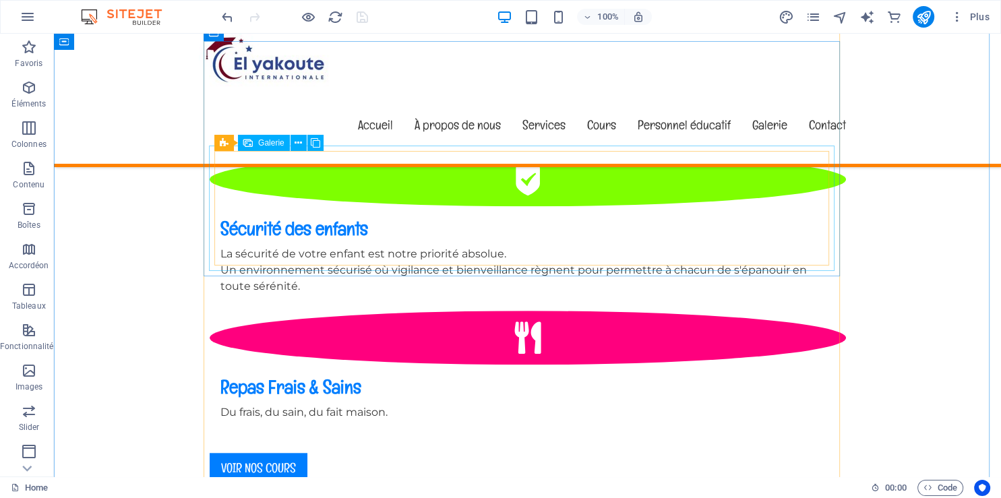
scroll to position [1494, 0]
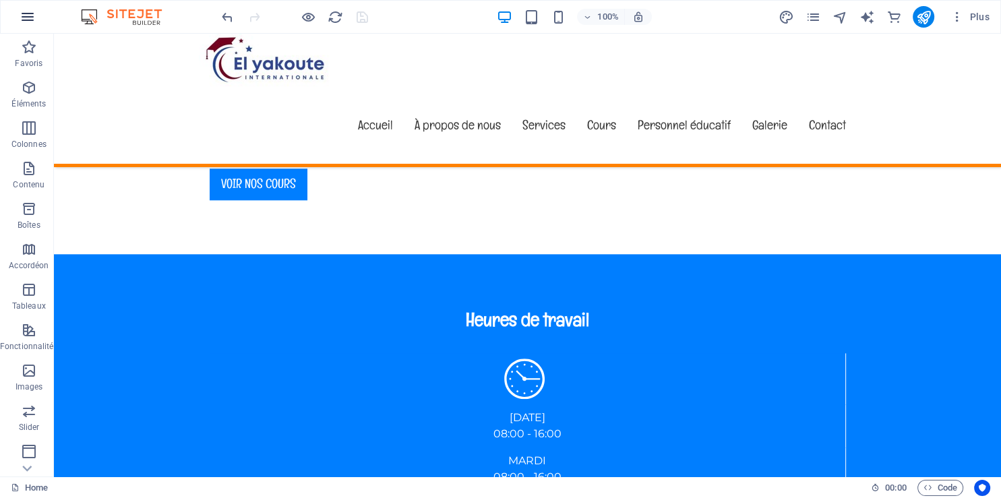
click at [25, 20] on icon "button" at bounding box center [28, 17] width 16 height 16
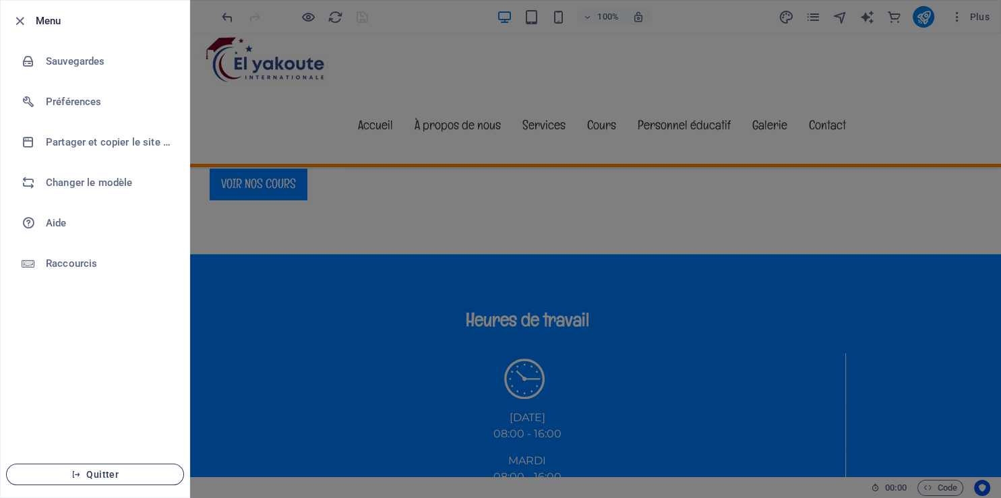
click at [115, 472] on span "Quitter" at bounding box center [95, 474] width 155 height 11
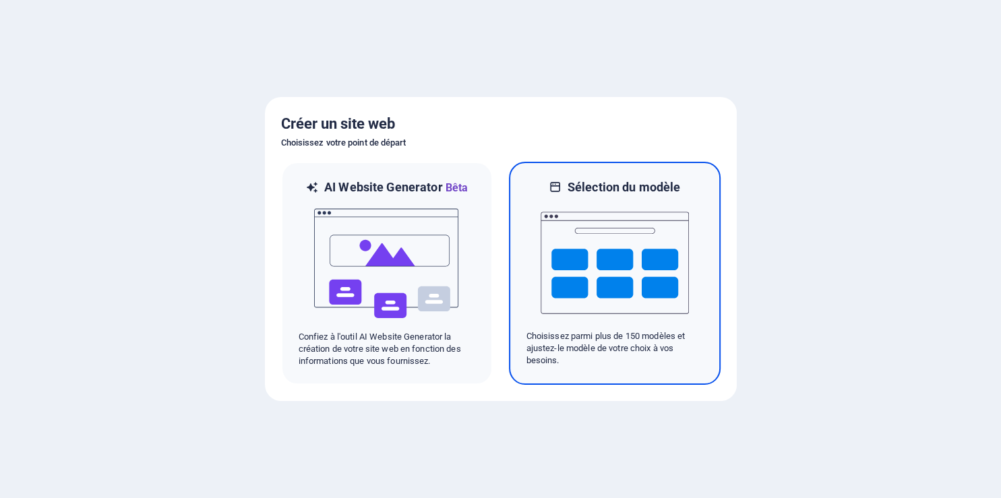
click at [609, 237] on img at bounding box center [615, 262] width 148 height 135
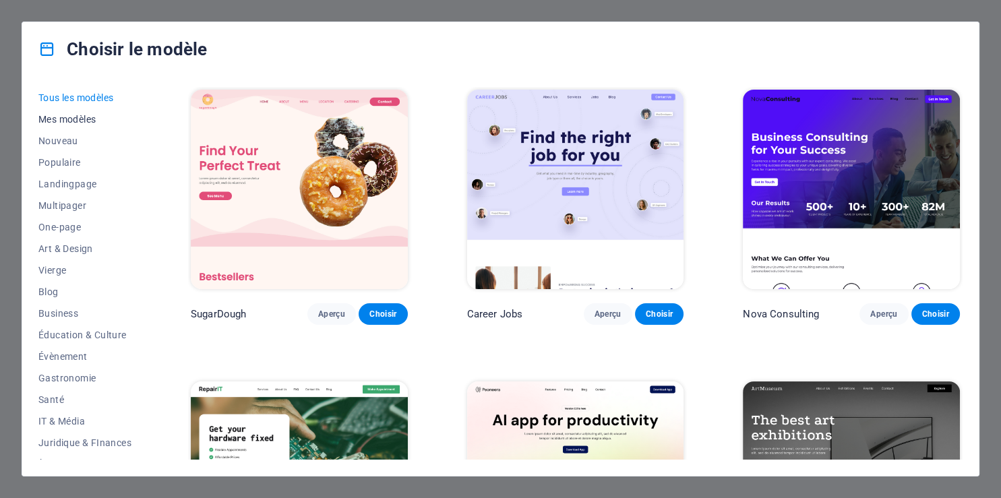
click at [89, 122] on span "Mes modèles" at bounding box center [84, 119] width 93 height 11
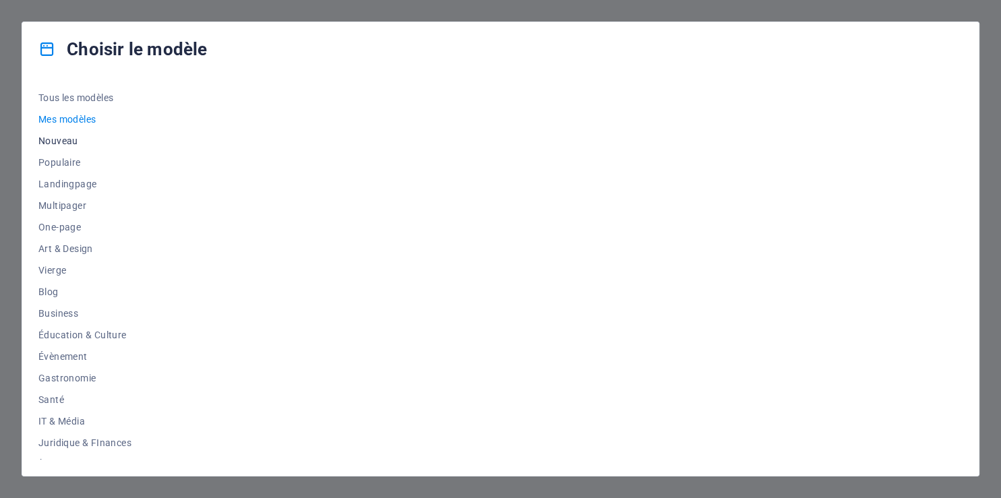
click at [71, 144] on span "Nouveau" at bounding box center [84, 140] width 93 height 11
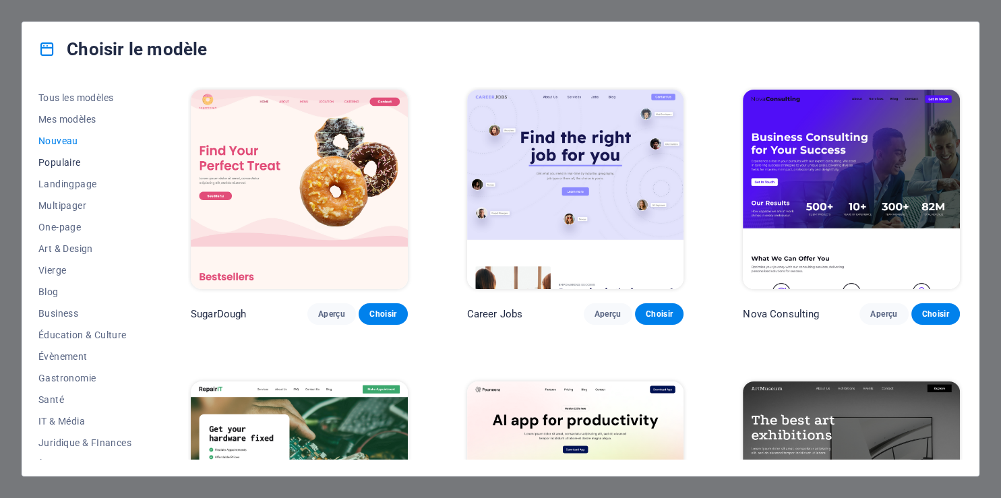
click at [68, 162] on span "Populaire" at bounding box center [84, 162] width 93 height 11
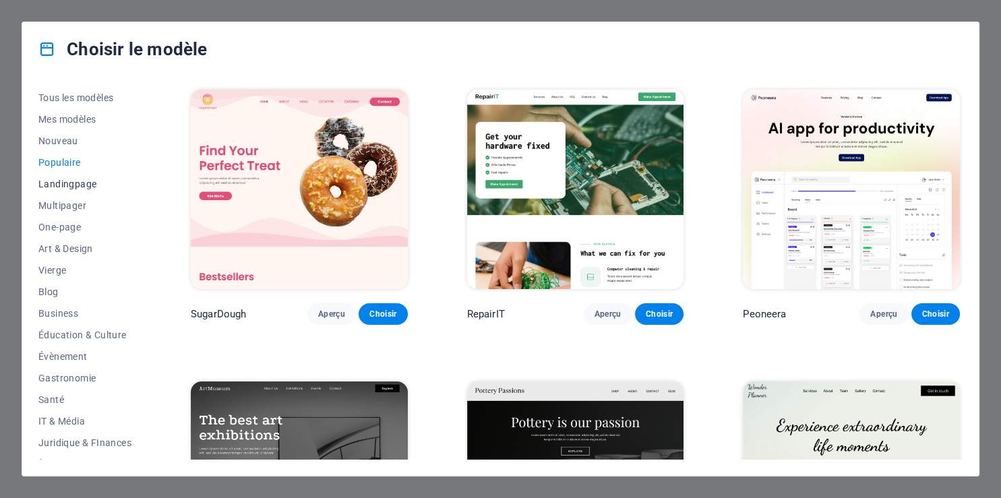
click at [73, 185] on span "Landingpage" at bounding box center [84, 184] width 93 height 11
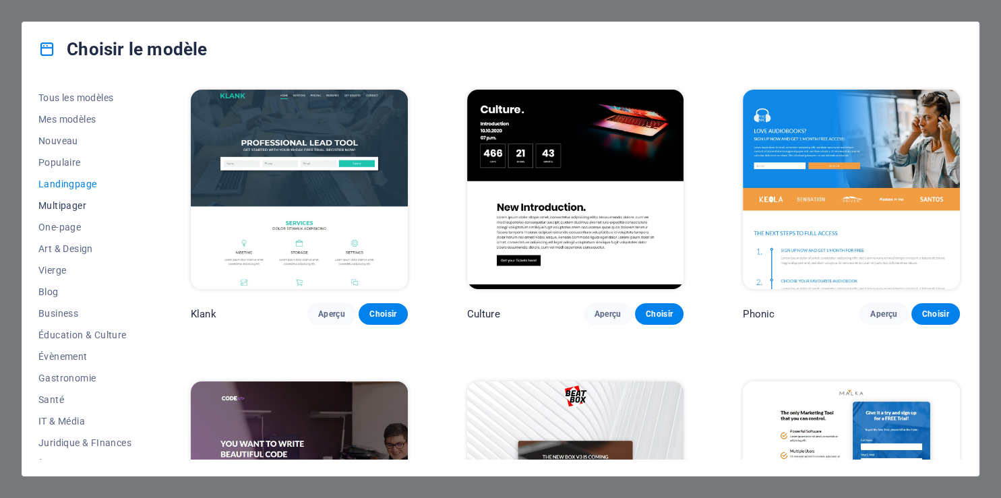
click at [75, 211] on span "Multipager" at bounding box center [84, 205] width 93 height 11
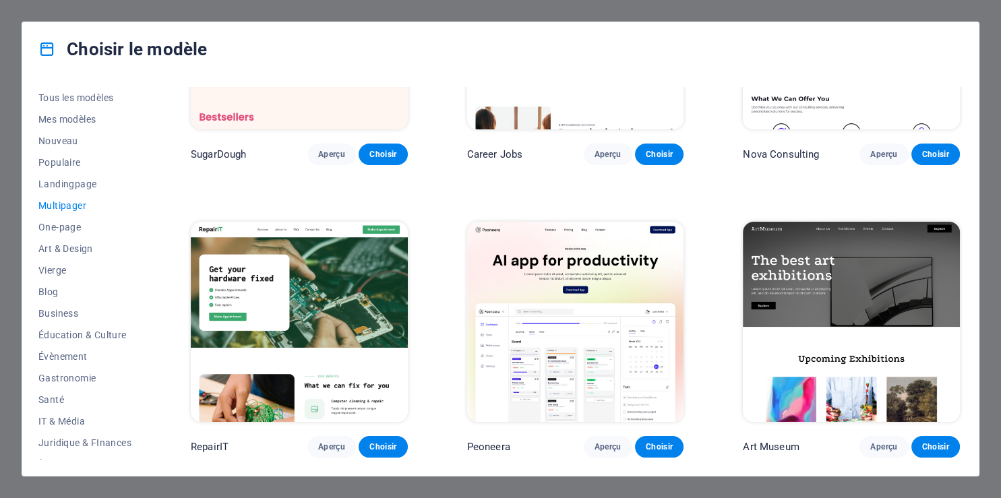
scroll to position [184, 0]
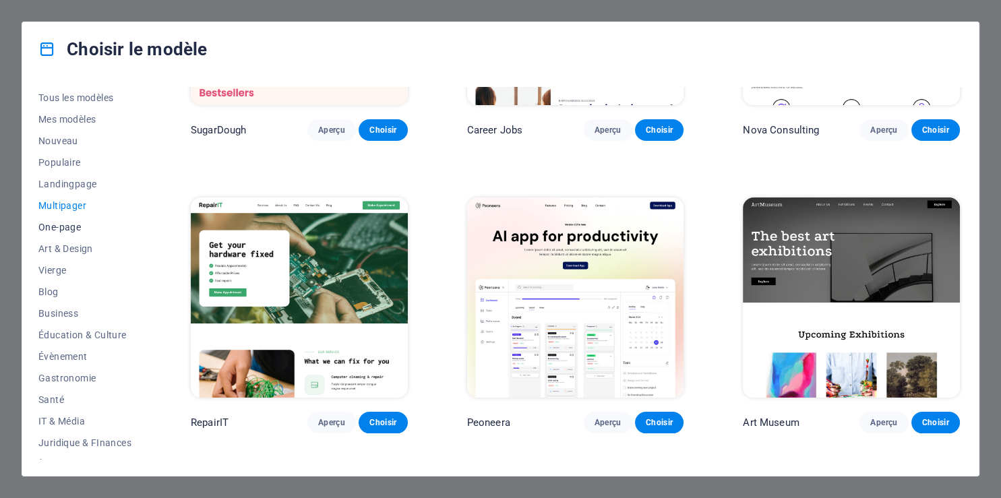
click at [69, 229] on span "One-page" at bounding box center [84, 227] width 93 height 11
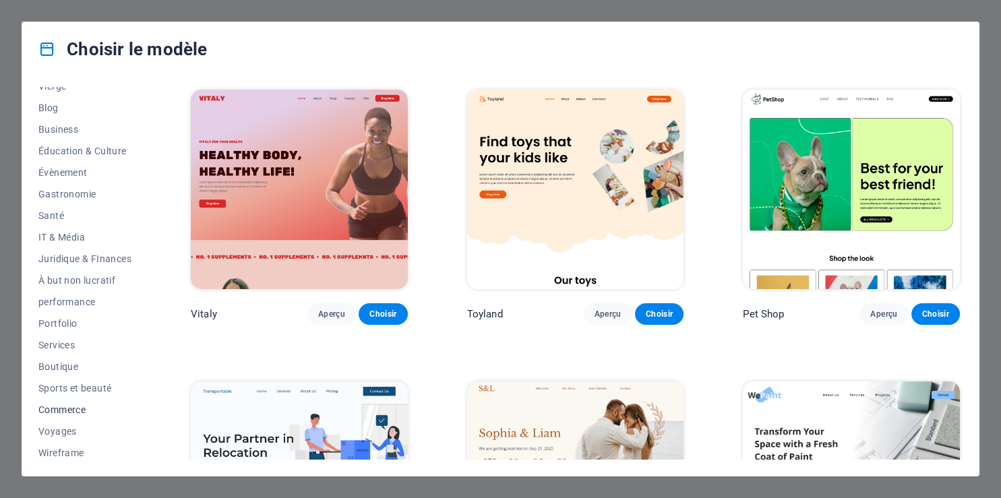
click at [73, 415] on span "Commerce" at bounding box center [84, 409] width 93 height 11
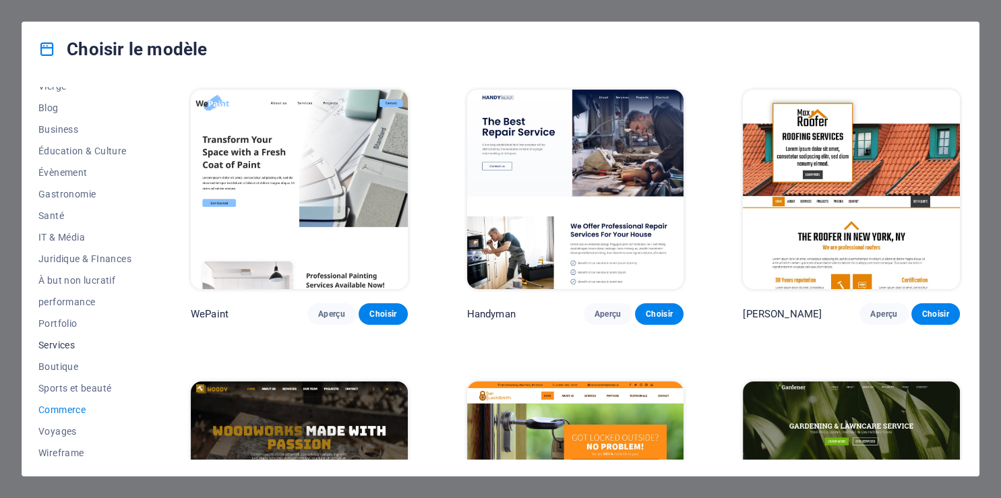
click at [65, 342] on span "Services" at bounding box center [84, 345] width 93 height 11
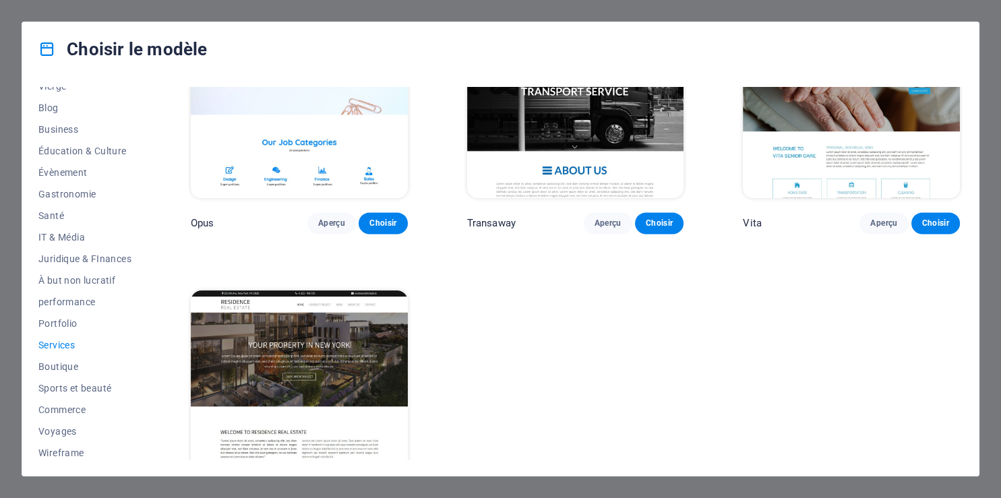
scroll to position [1660, 0]
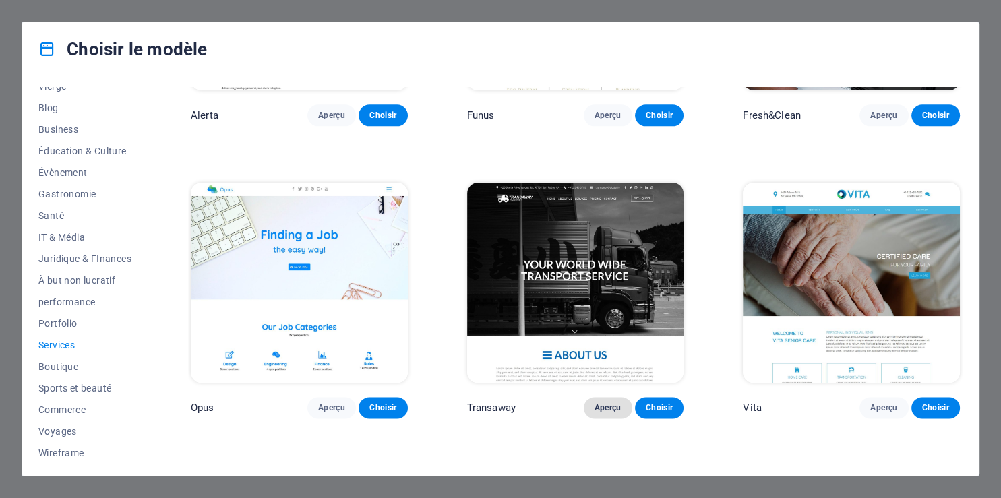
click at [600, 402] on span "Aperçu" at bounding box center [608, 407] width 27 height 11
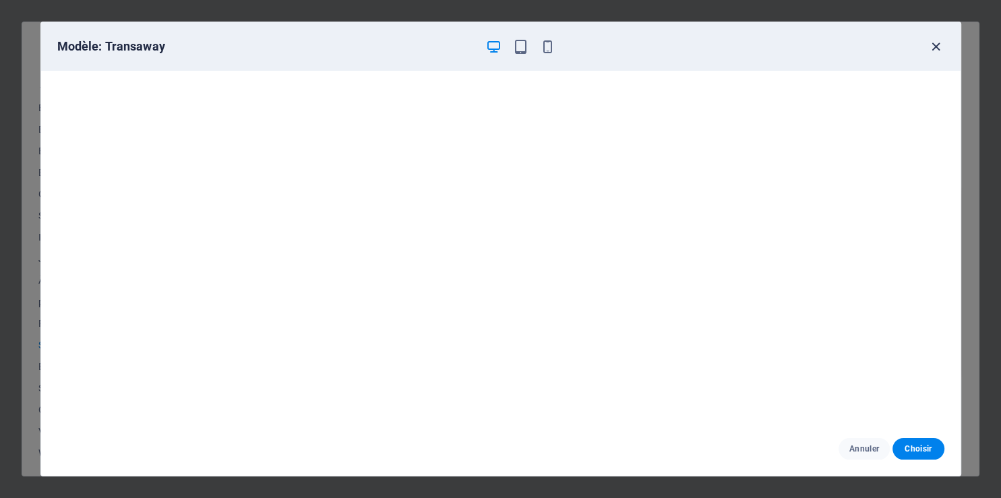
click at [937, 47] on icon "button" at bounding box center [936, 47] width 16 height 16
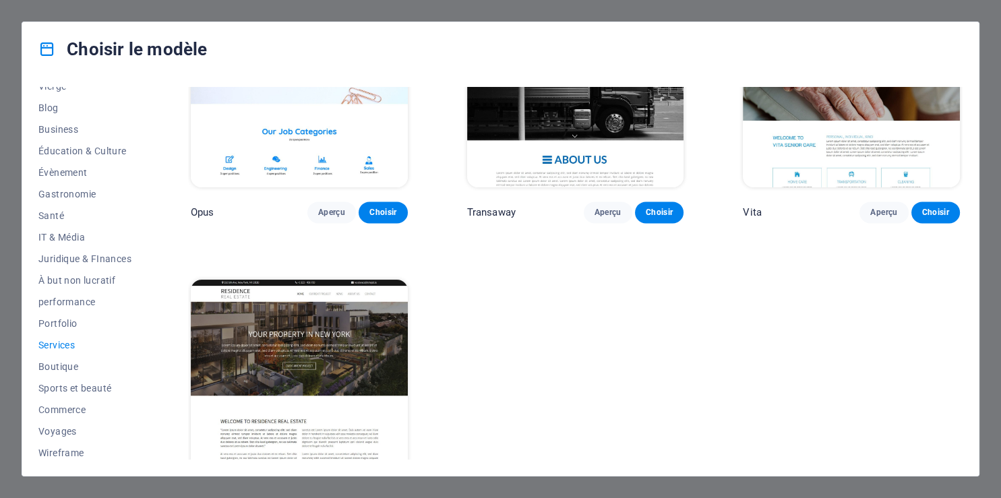
scroll to position [1609, 0]
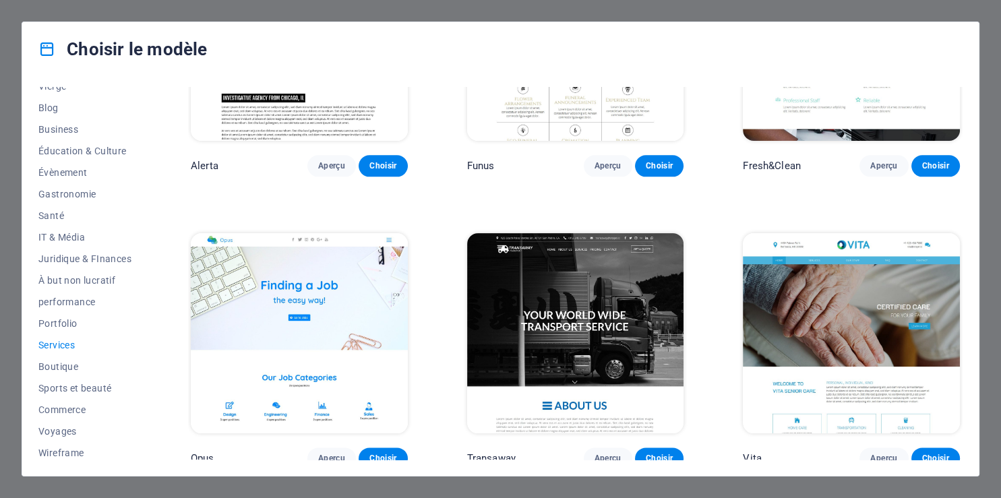
click at [994, 22] on div "Choisir le modèle Tous les modèles Mes modèles Nouveau Populaire Landingpage Mu…" at bounding box center [500, 249] width 1001 height 498
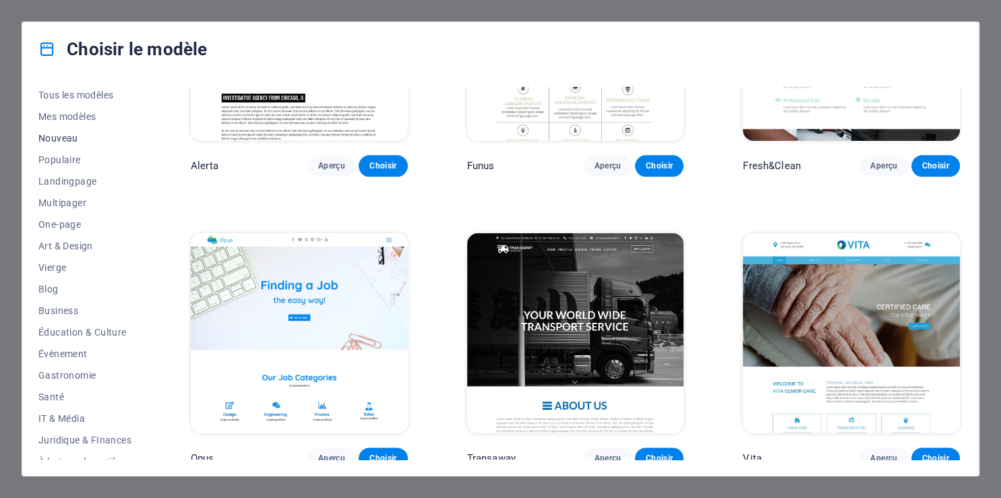
scroll to position [0, 0]
click at [80, 44] on h4 "Choisir le modèle" at bounding box center [122, 49] width 169 height 22
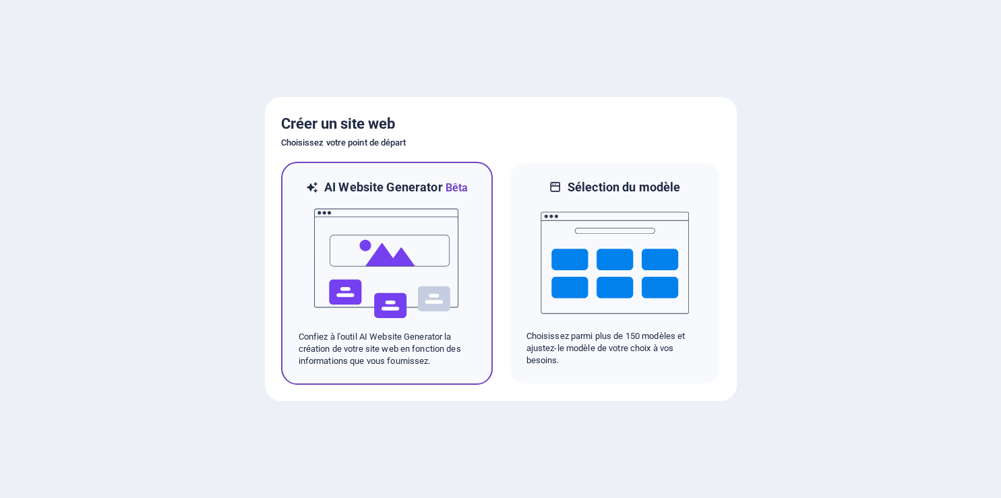
click at [432, 256] on img at bounding box center [387, 263] width 148 height 135
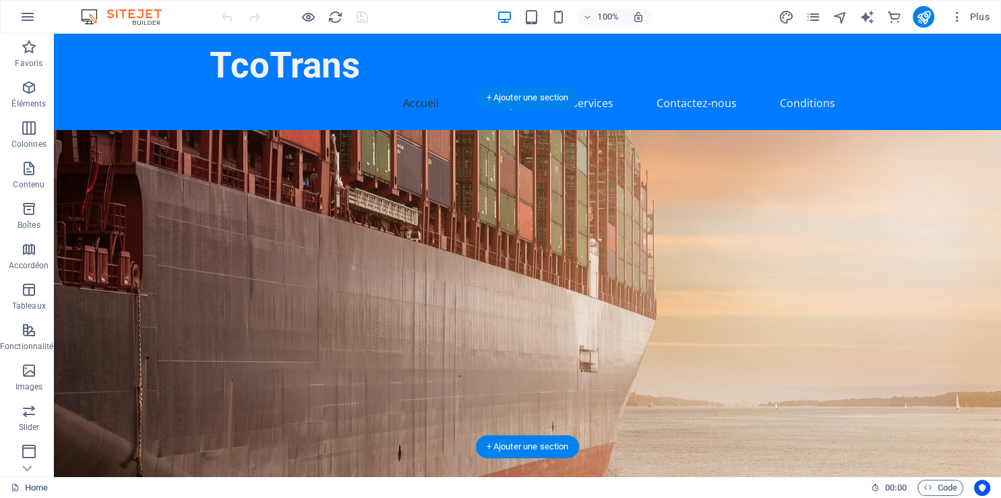
click at [553, 208] on figure at bounding box center [527, 336] width 947 height 413
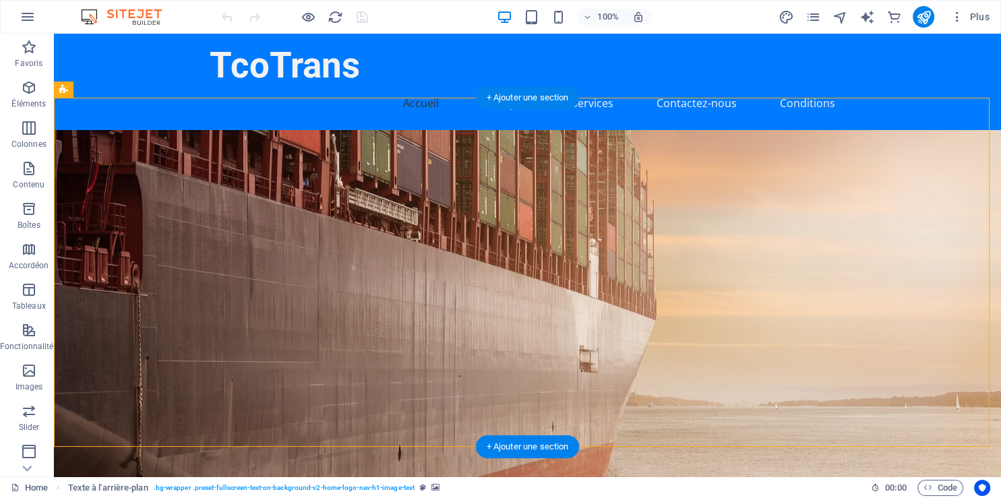
click at [117, 158] on figure at bounding box center [527, 336] width 947 height 413
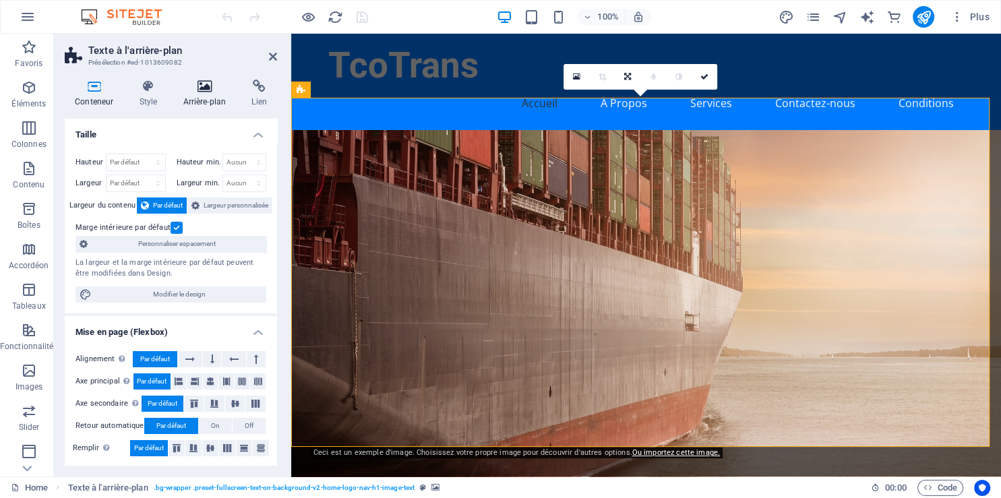
click at [214, 99] on h4 "Arrière-plan" at bounding box center [207, 94] width 69 height 28
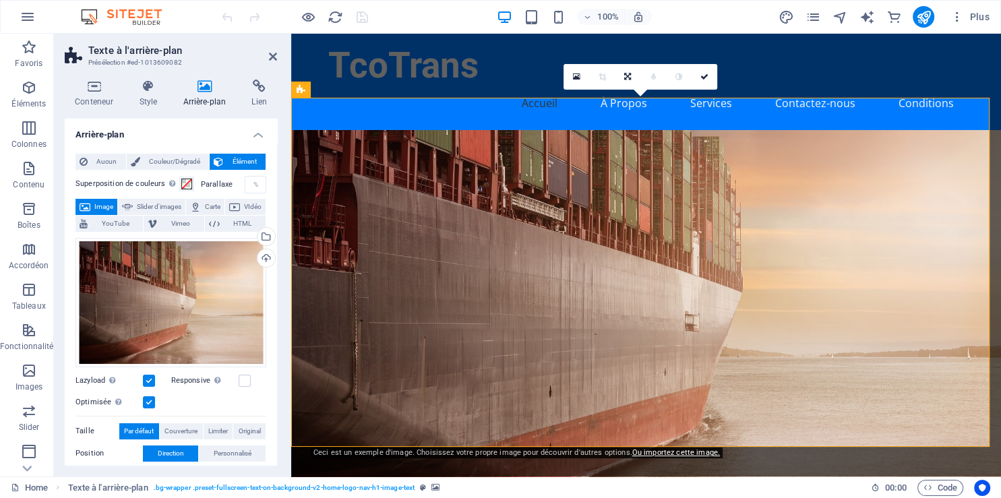
click at [696, 237] on figure at bounding box center [646, 304] width 710 height 349
click at [278, 58] on aside "Texte à l'arrière-plan Présélection #ed-1013609082 Conteneur Style Arrière-plan…" at bounding box center [172, 255] width 237 height 443
click at [274, 51] on h2 "Texte à l'arrière-plan" at bounding box center [182, 50] width 189 height 12
click at [272, 57] on icon at bounding box center [273, 56] width 8 height 11
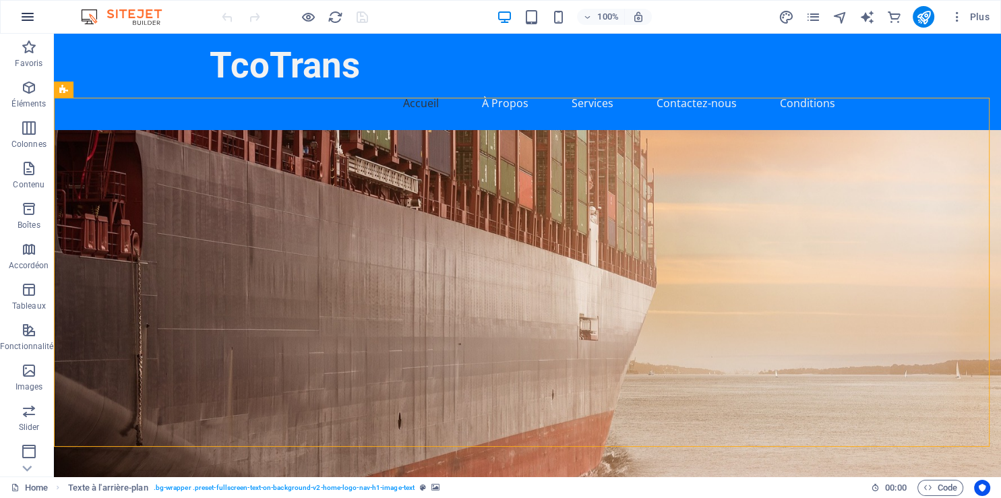
click at [30, 15] on icon "button" at bounding box center [28, 17] width 16 height 16
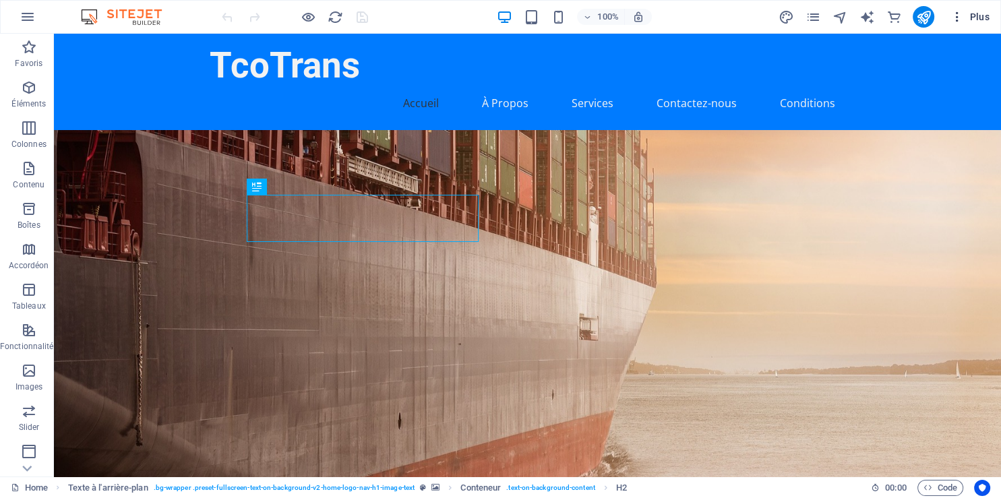
click at [957, 16] on icon "button" at bounding box center [956, 16] width 13 height 13
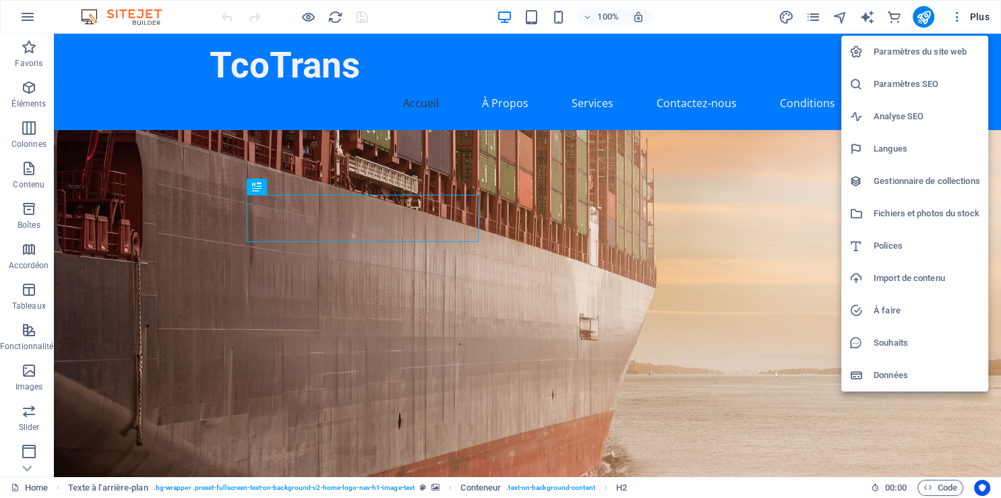
click at [30, 18] on div at bounding box center [500, 249] width 1001 height 498
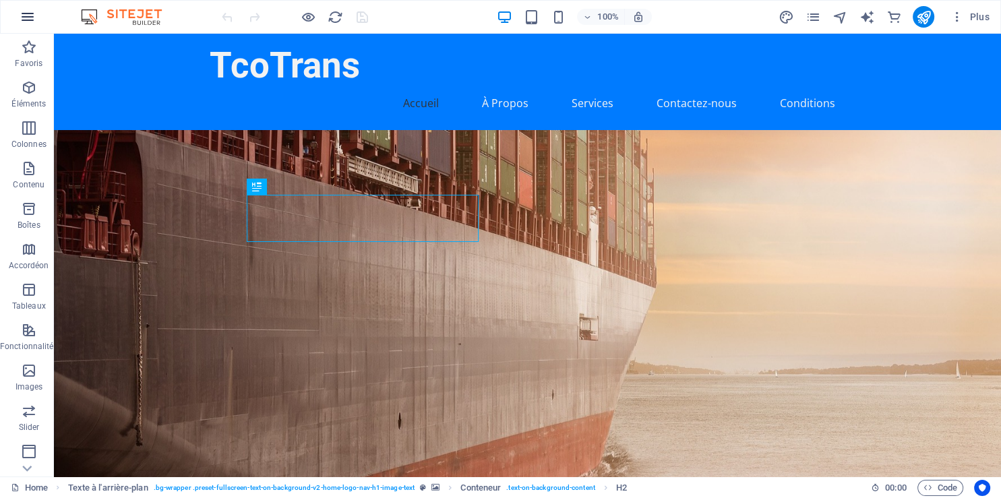
click at [30, 18] on icon "button" at bounding box center [28, 17] width 16 height 16
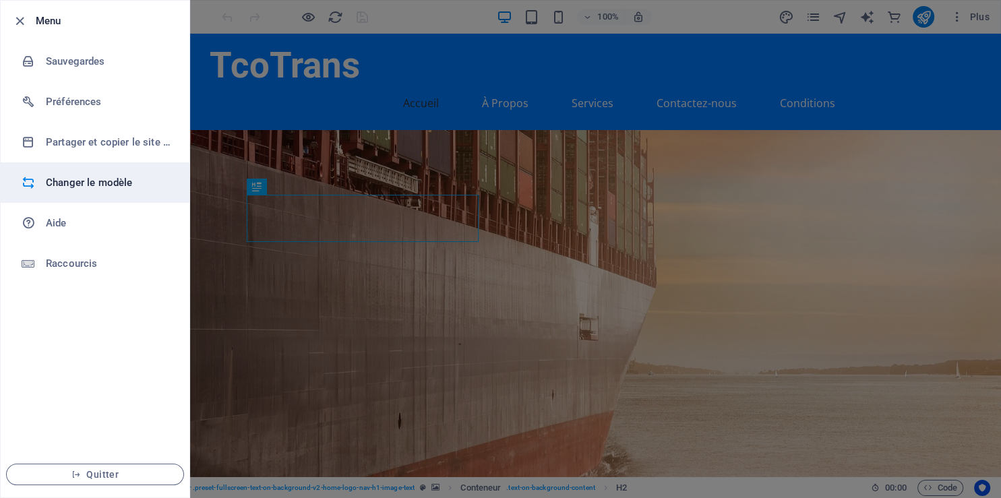
click at [143, 182] on h6 "Changer le modèle" at bounding box center [108, 183] width 125 height 16
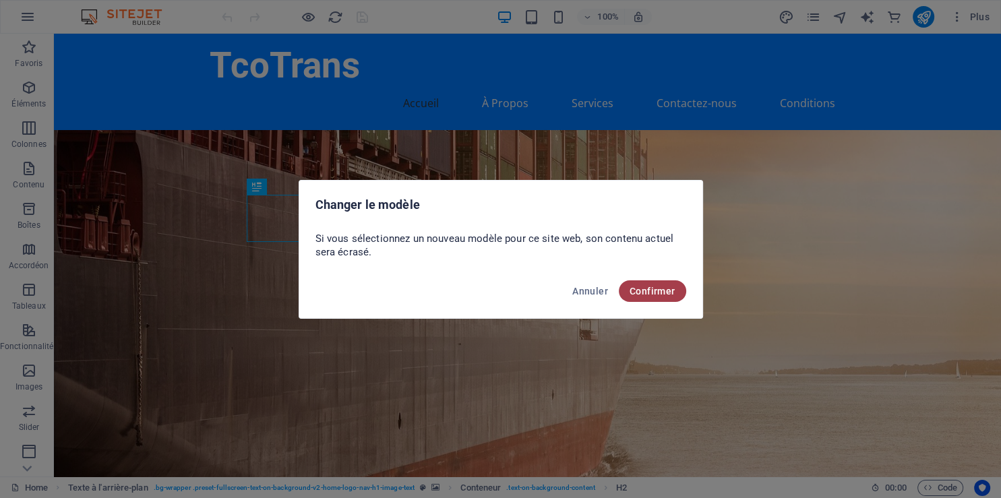
click at [638, 287] on span "Confirmer" at bounding box center [653, 291] width 46 height 11
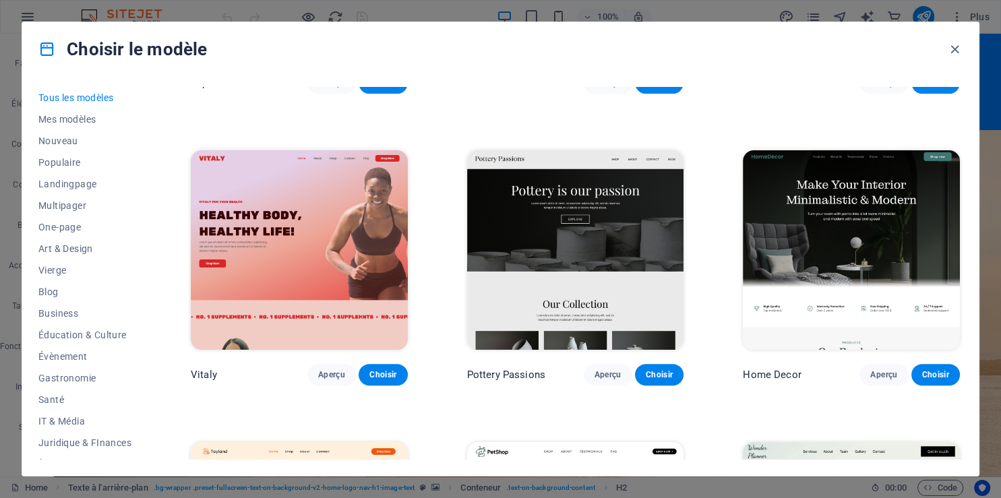
scroll to position [553, 0]
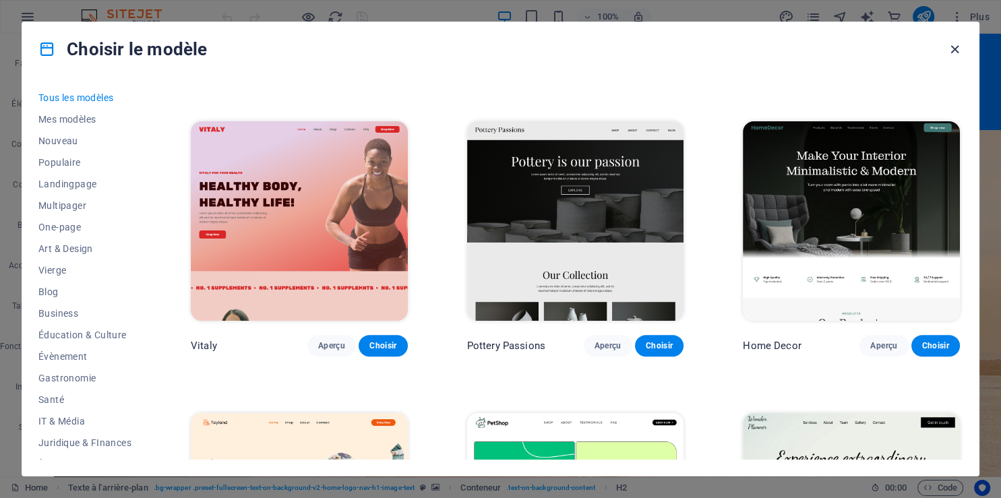
click at [957, 47] on icon "button" at bounding box center [955, 50] width 16 height 16
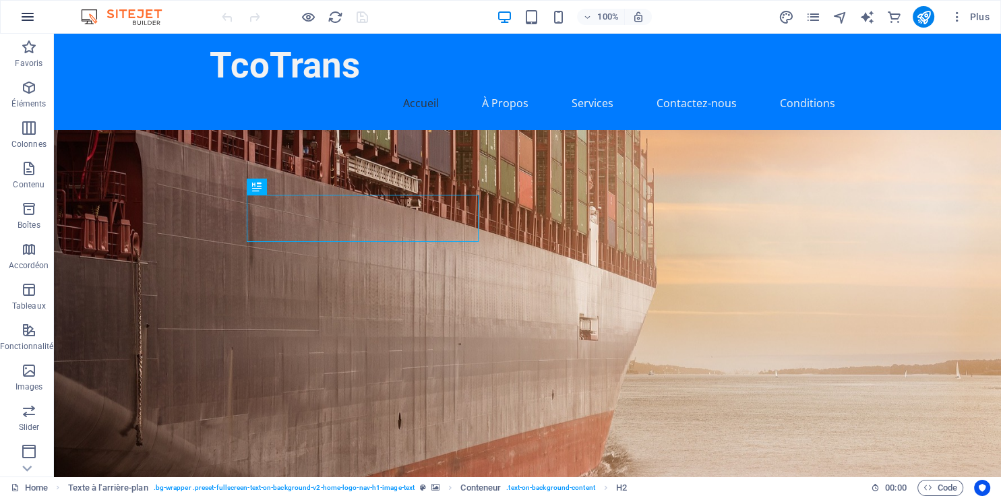
click at [27, 16] on icon "button" at bounding box center [28, 17] width 16 height 16
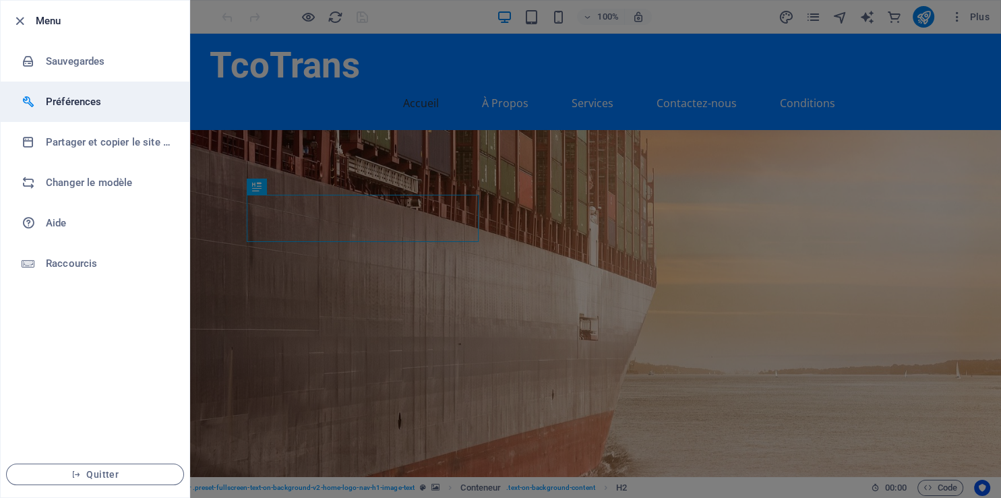
click at [96, 105] on h6 "Préférences" at bounding box center [108, 102] width 125 height 16
select select "fr"
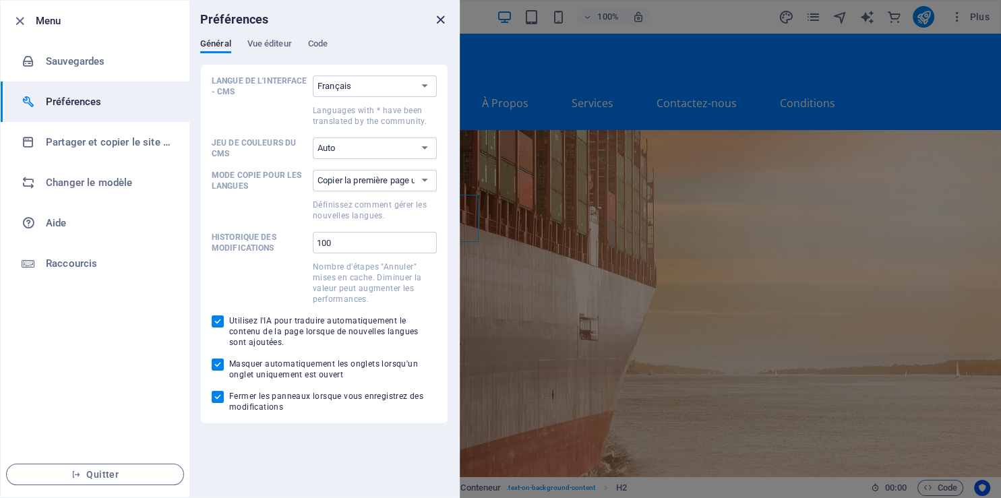
click at [435, 21] on icon "close" at bounding box center [441, 20] width 16 height 16
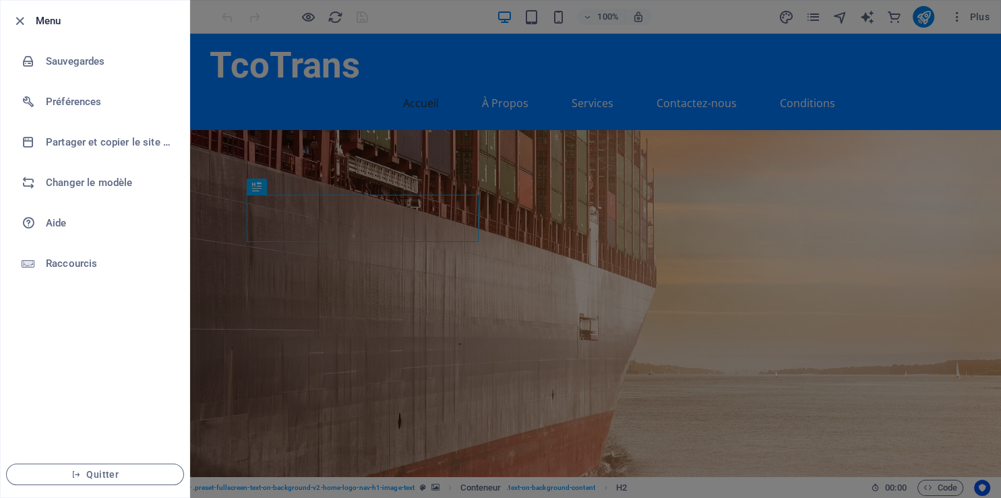
click at [832, 136] on div at bounding box center [500, 249] width 1001 height 498
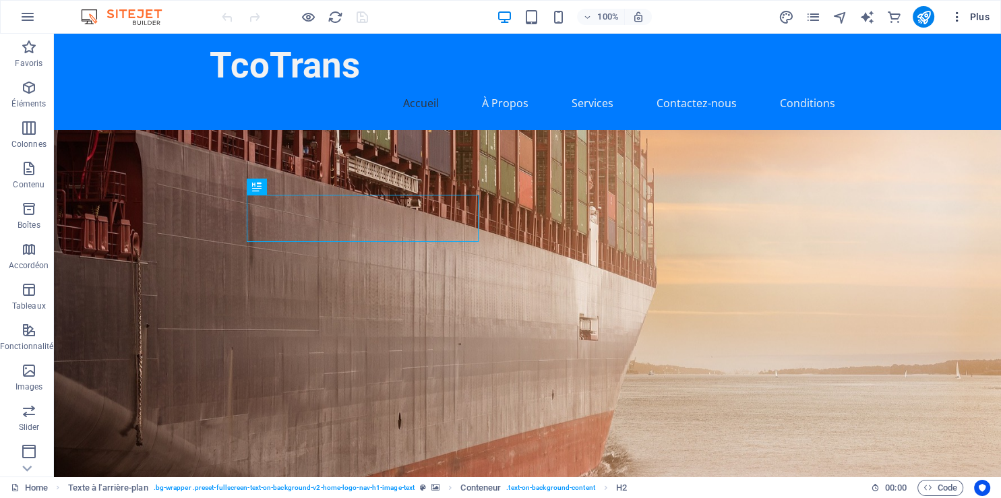
click at [955, 14] on icon "button" at bounding box center [956, 16] width 13 height 13
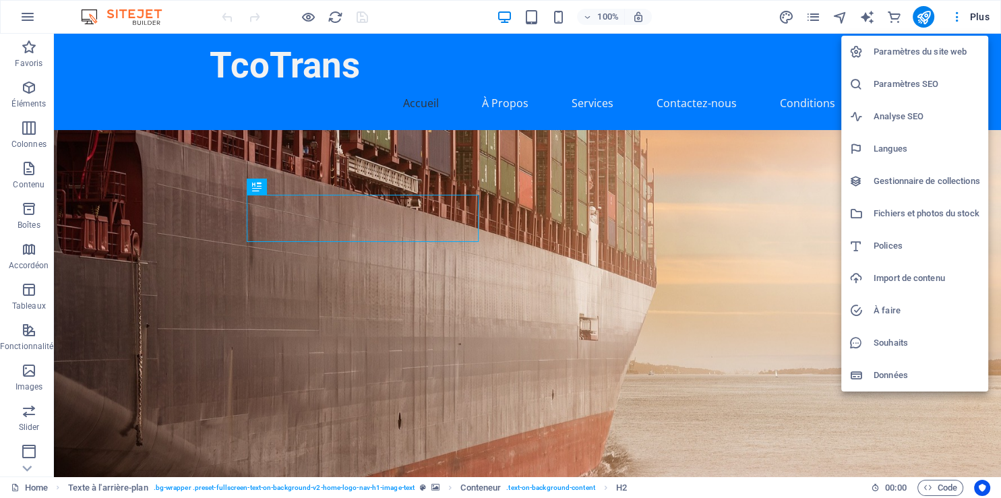
click at [894, 13] on div at bounding box center [500, 249] width 1001 height 498
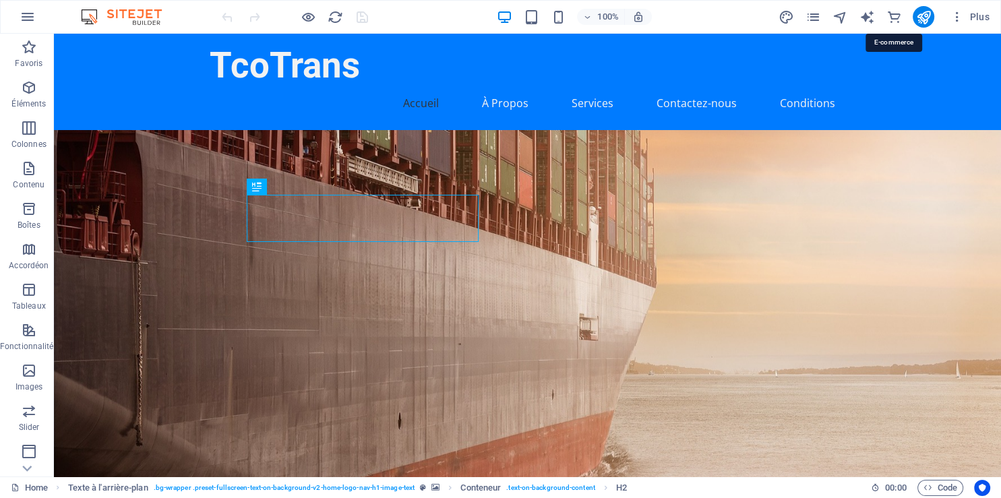
click at [895, 16] on icon "commerce" at bounding box center [894, 17] width 16 height 16
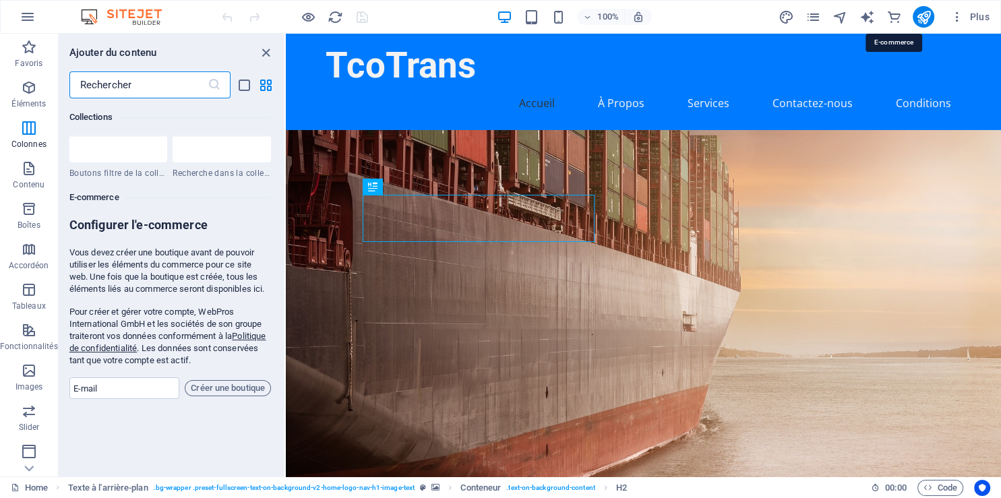
scroll to position [12990, 0]
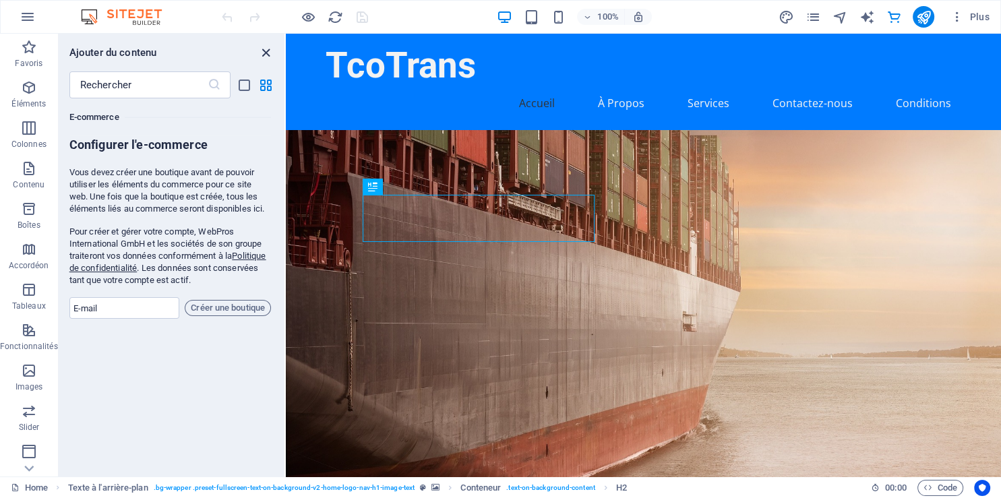
click at [271, 47] on icon "close panel" at bounding box center [266, 53] width 16 height 16
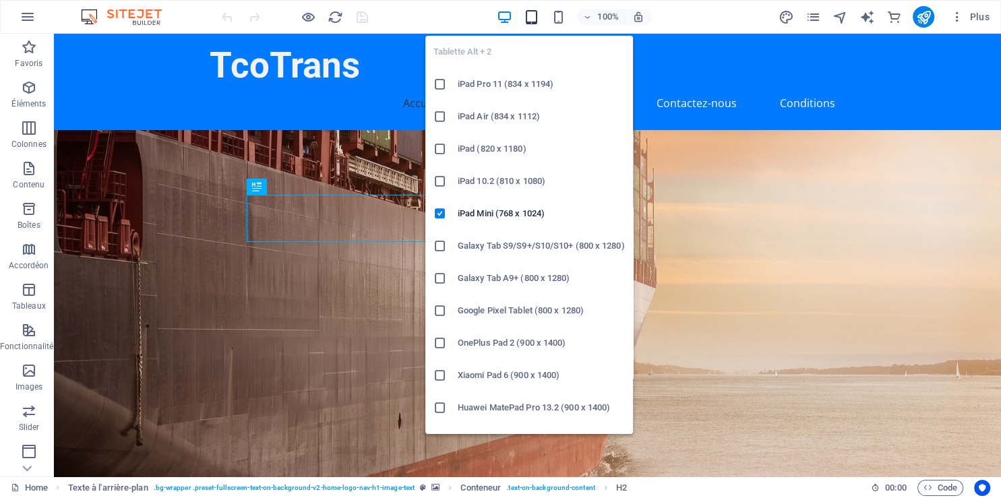
click at [534, 16] on icon "button" at bounding box center [531, 17] width 16 height 16
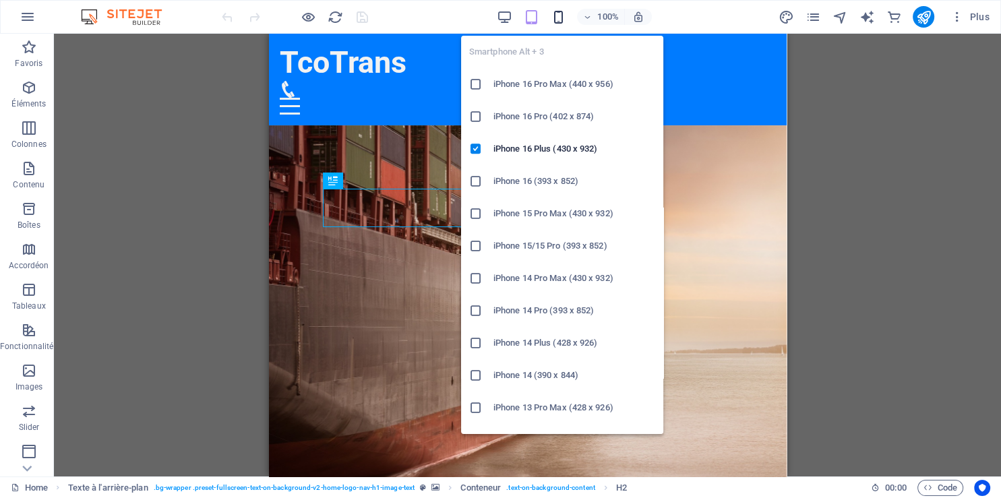
click at [554, 16] on icon "button" at bounding box center [558, 17] width 16 height 16
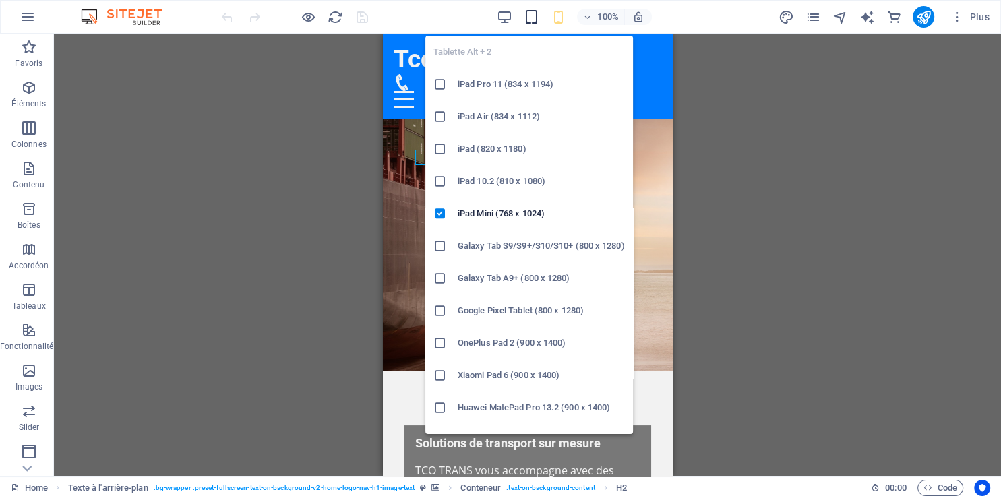
click at [538, 16] on icon "button" at bounding box center [531, 17] width 16 height 16
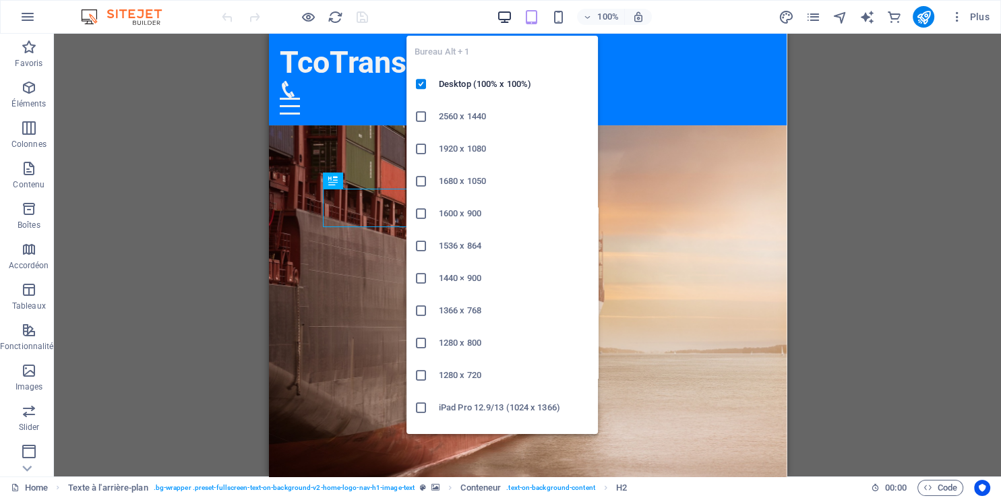
click at [504, 20] on icon "button" at bounding box center [504, 17] width 16 height 16
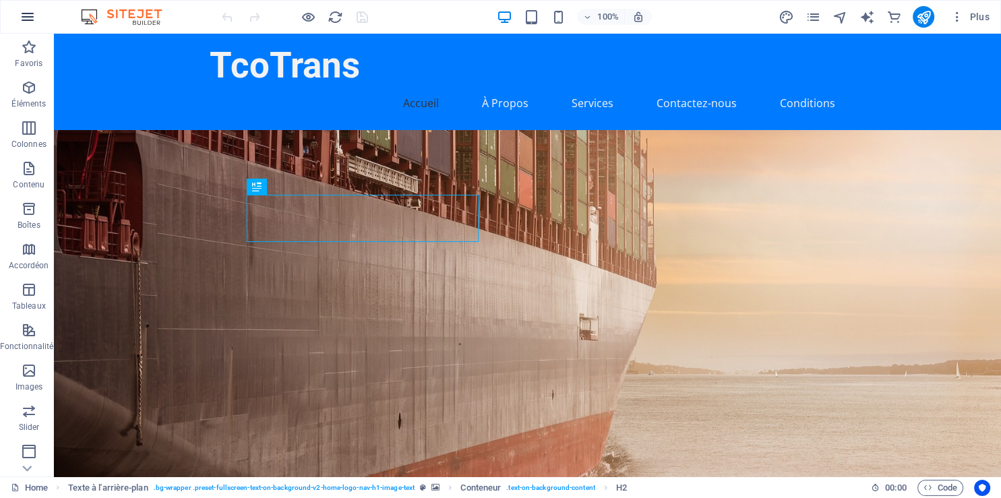
click at [26, 19] on icon "button" at bounding box center [28, 17] width 16 height 16
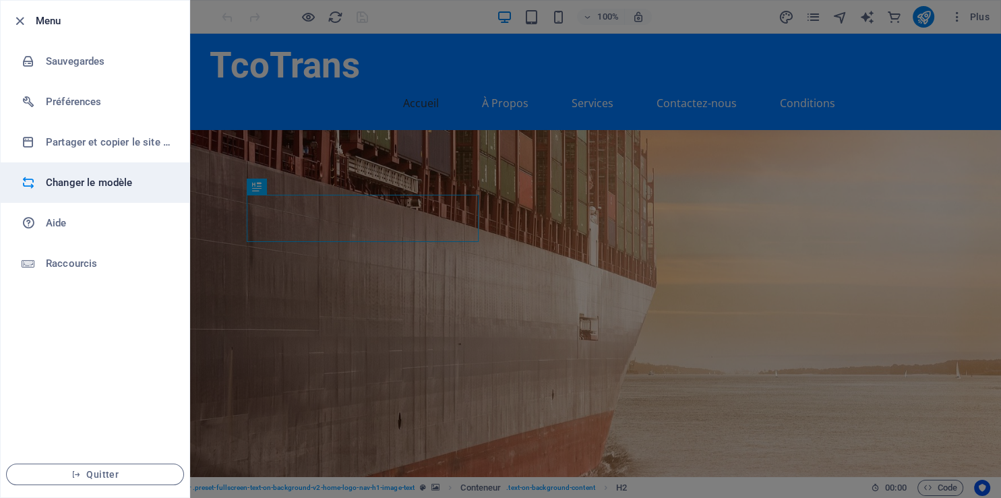
click at [96, 173] on li "Changer le modèle" at bounding box center [95, 182] width 189 height 40
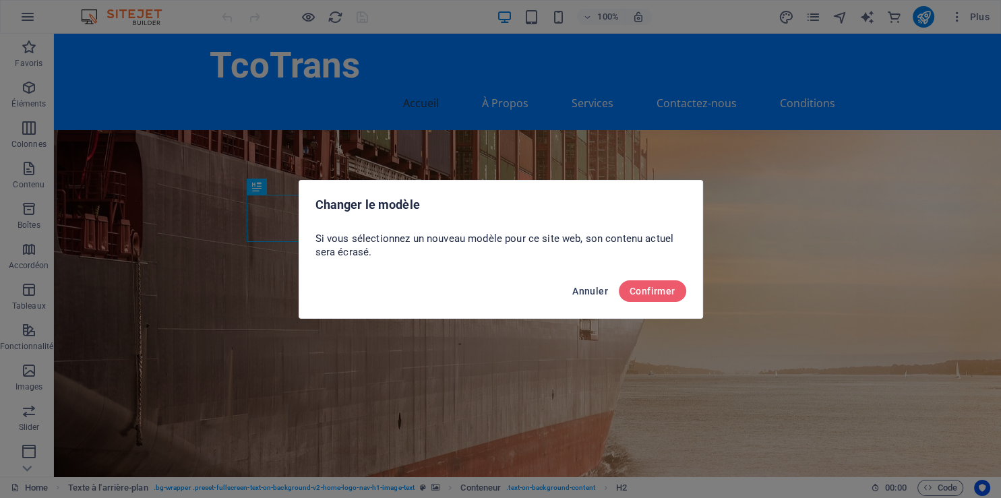
click at [603, 290] on span "Annuler" at bounding box center [590, 291] width 36 height 11
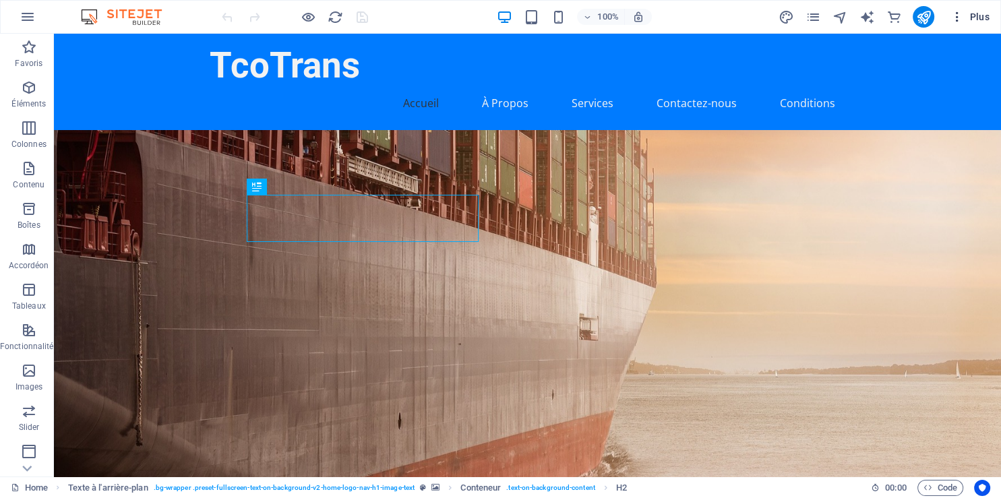
click at [976, 14] on span "Plus" at bounding box center [969, 16] width 39 height 13
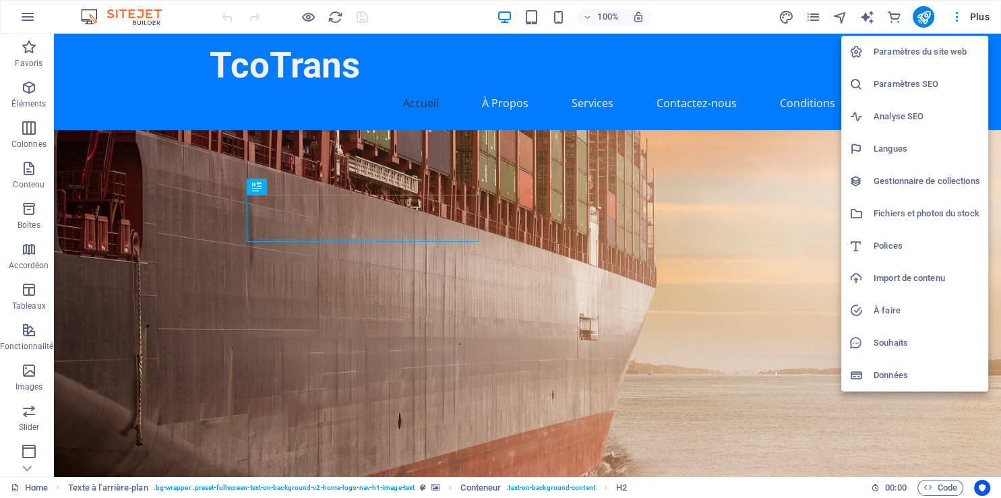
click at [20, 21] on div at bounding box center [500, 249] width 1001 height 498
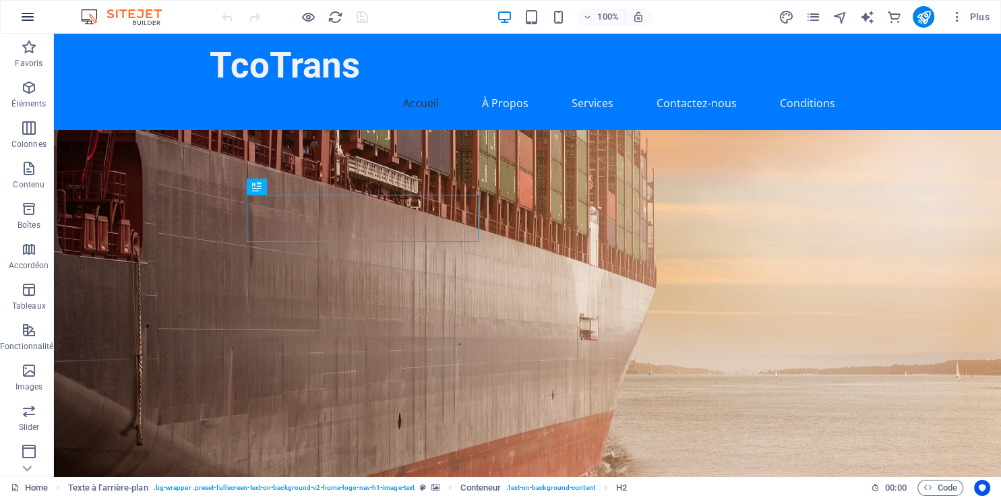
click at [26, 17] on icon "button" at bounding box center [28, 17] width 16 height 16
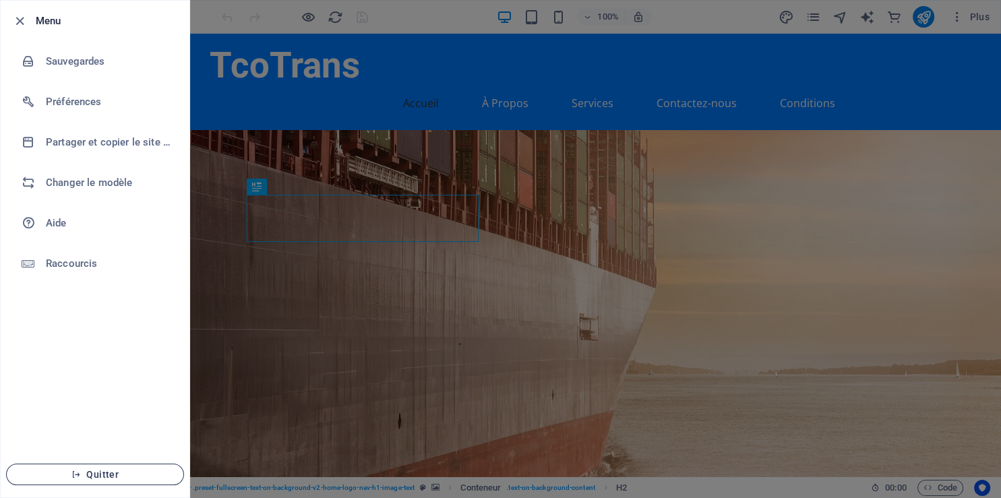
click at [138, 475] on span "Quitter" at bounding box center [95, 474] width 155 height 11
